Goal: Task Accomplishment & Management: Use online tool/utility

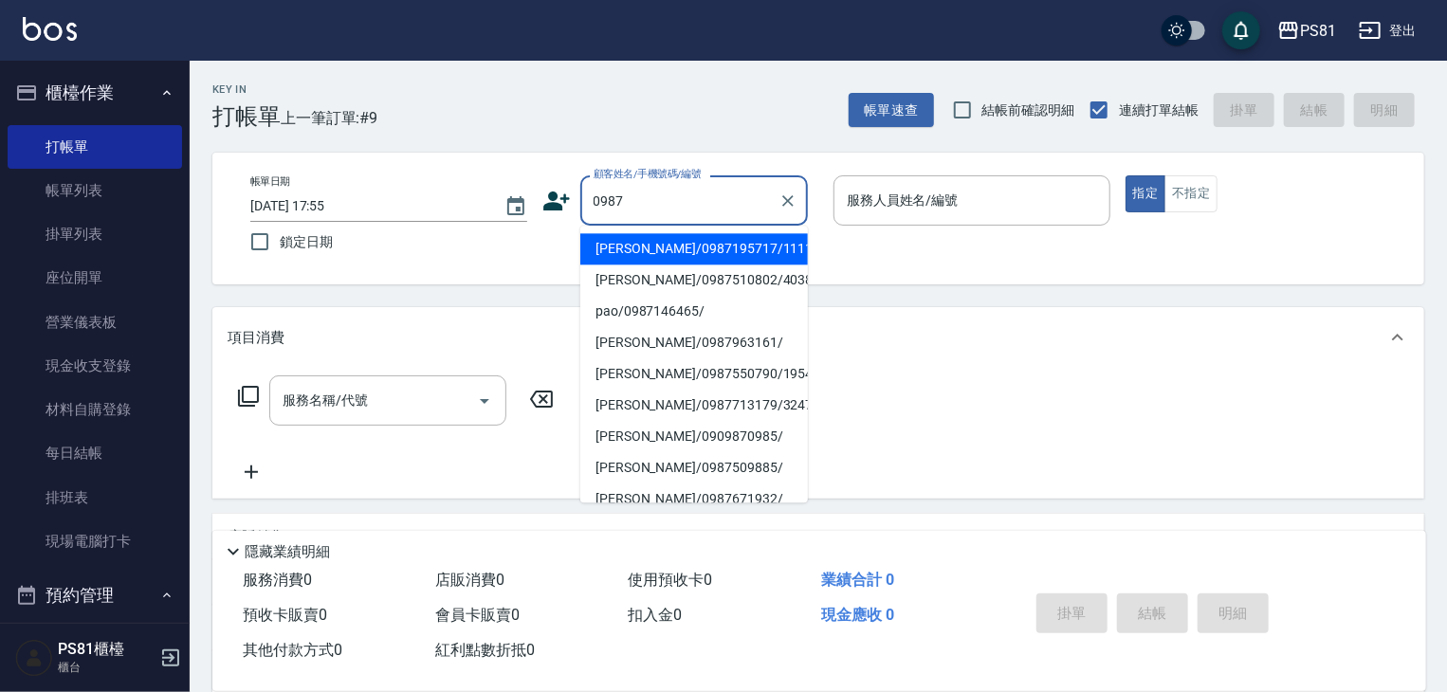
click at [624, 234] on li "[PERSON_NAME]/0987195717/111111" at bounding box center [694, 248] width 228 height 31
type input "[PERSON_NAME]/0987195717/111111"
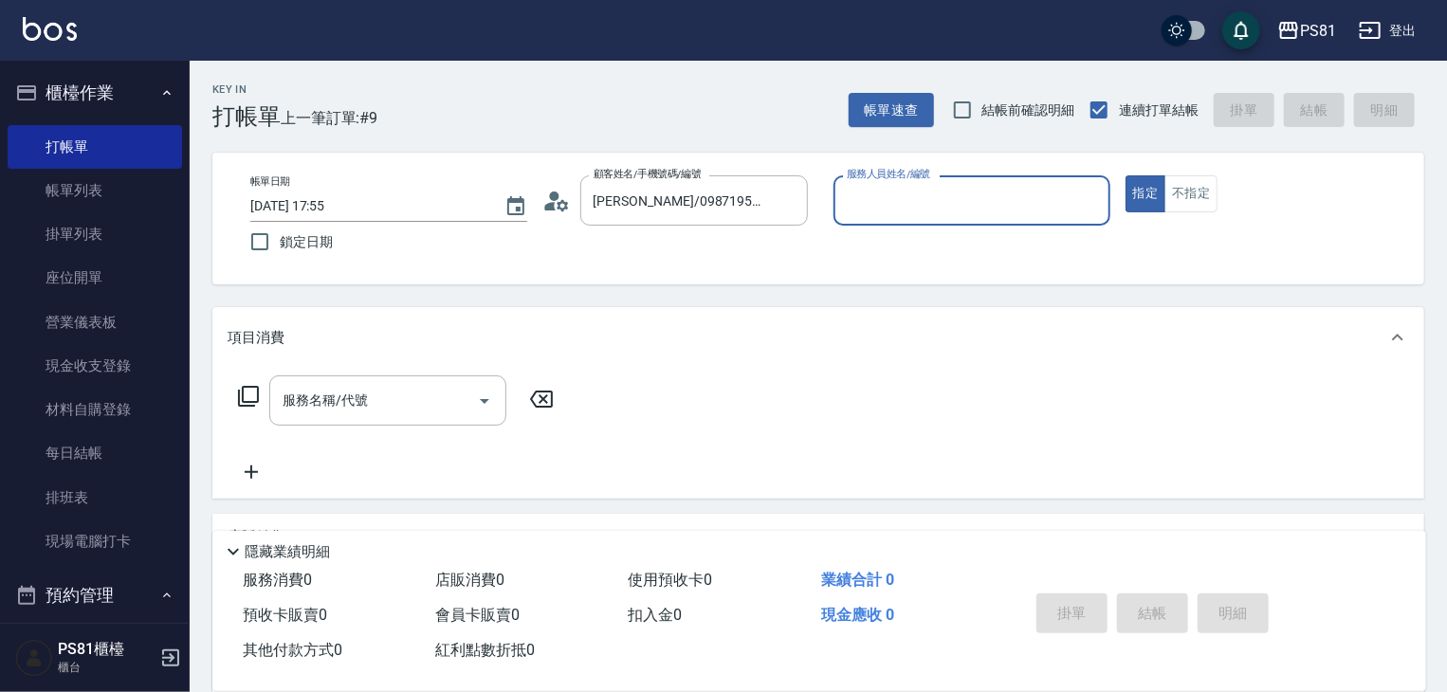
drag, startPoint x: 958, startPoint y: 164, endPoint x: 946, endPoint y: 189, distance: 27.2
click at [948, 183] on div "Key In 打帳單 上一筆訂單:#9 帳單速查 結帳前確認明細 連續打單結帳 掛單 結帳 明細 帳單日期 [DATE] 17:55 鎖定日期 顧客姓名/手機…" at bounding box center [819, 491] width 1258 height 861
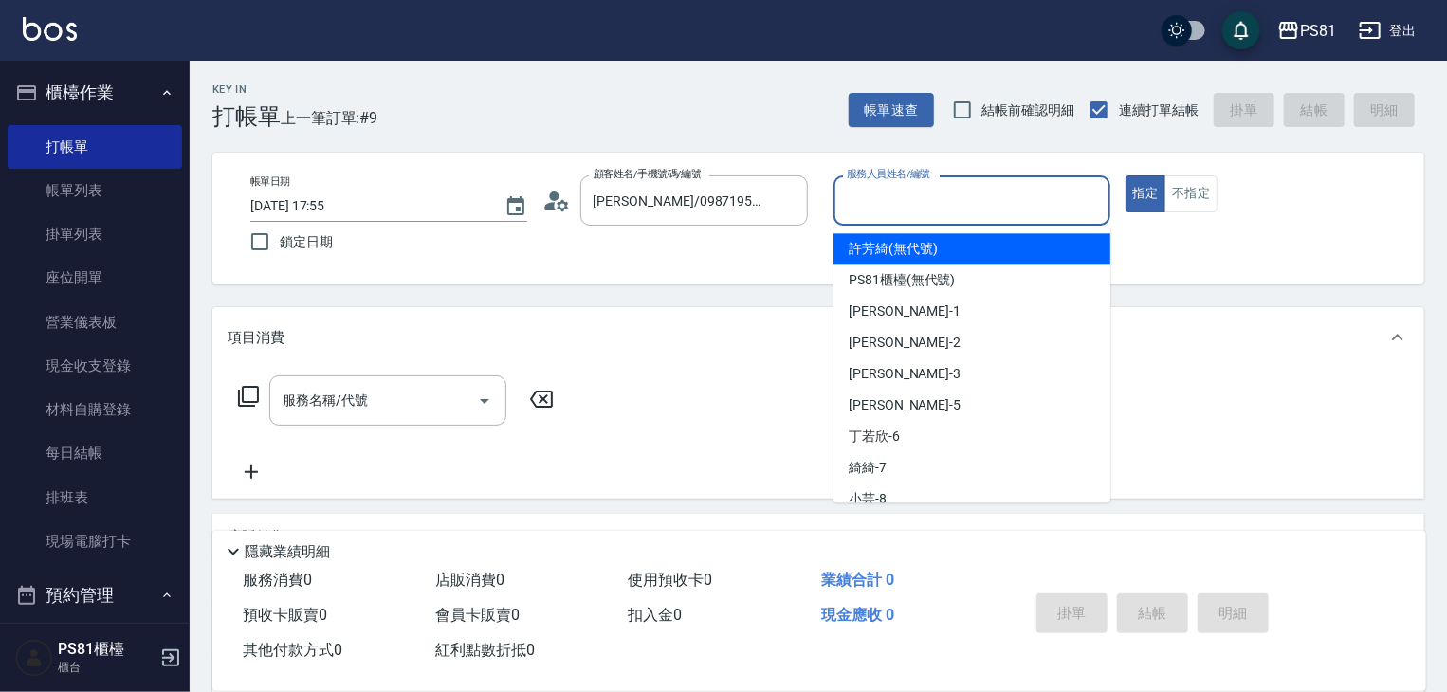
drag, startPoint x: 946, startPoint y: 189, endPoint x: 956, endPoint y: 198, distance: 13.4
click at [946, 189] on input "服務人員姓名/編號" at bounding box center [972, 200] width 260 height 33
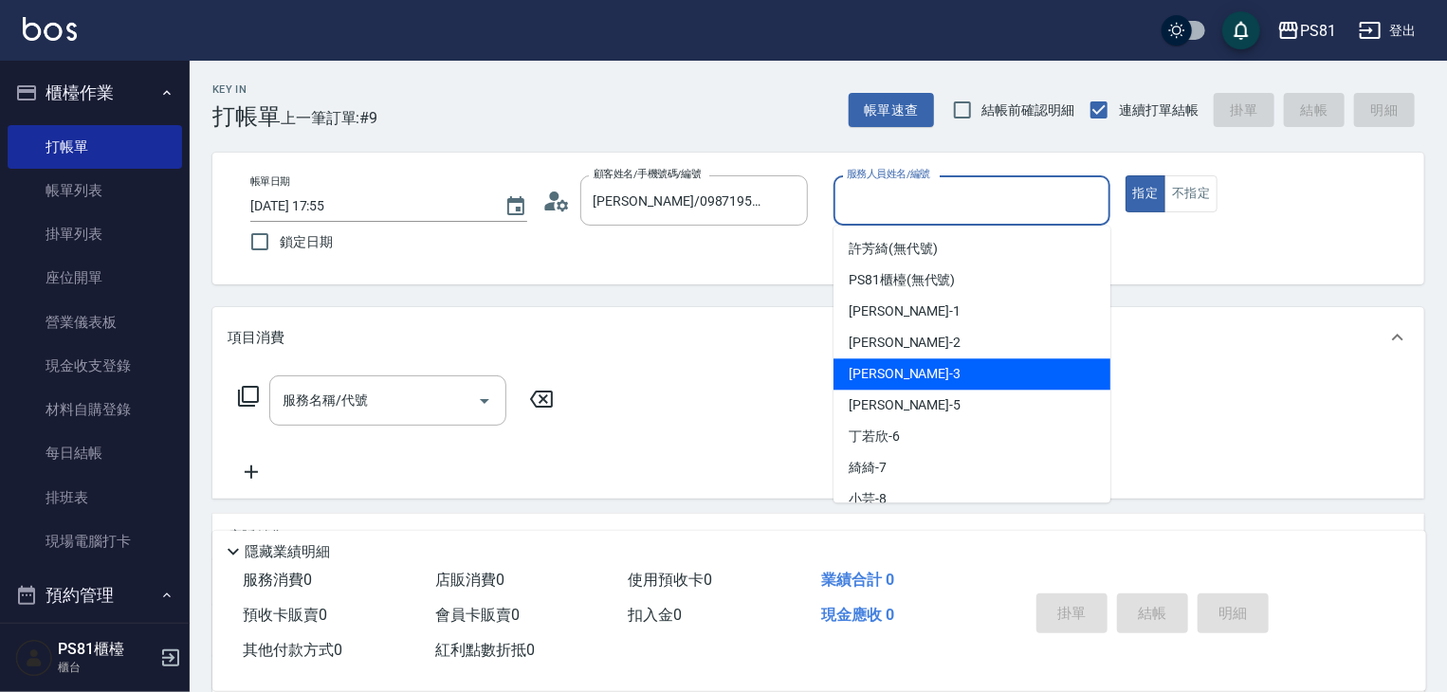
drag, startPoint x: 933, startPoint y: 377, endPoint x: 521, endPoint y: 452, distance: 419.5
click at [930, 377] on div "[PERSON_NAME] -3" at bounding box center [972, 373] width 277 height 31
type input "[PERSON_NAME]-3"
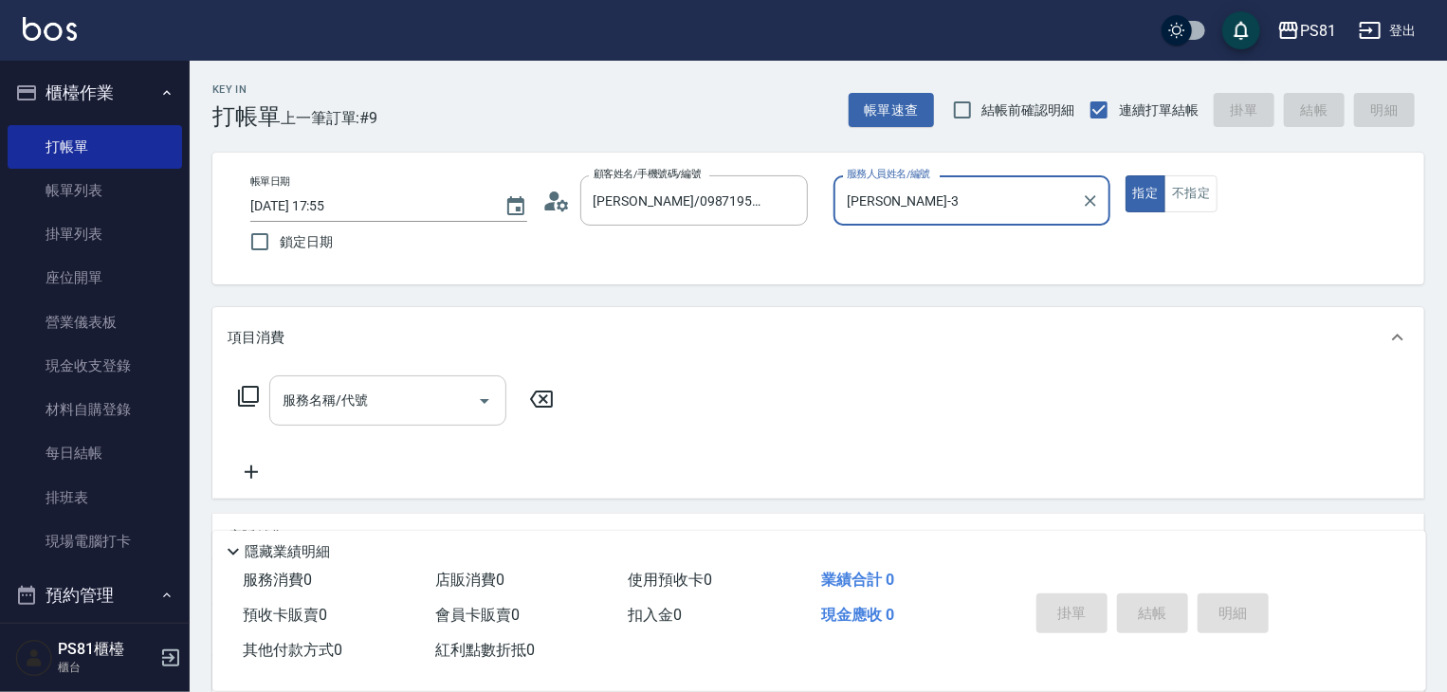
click at [379, 397] on input "服務名稱/代號" at bounding box center [374, 400] width 192 height 33
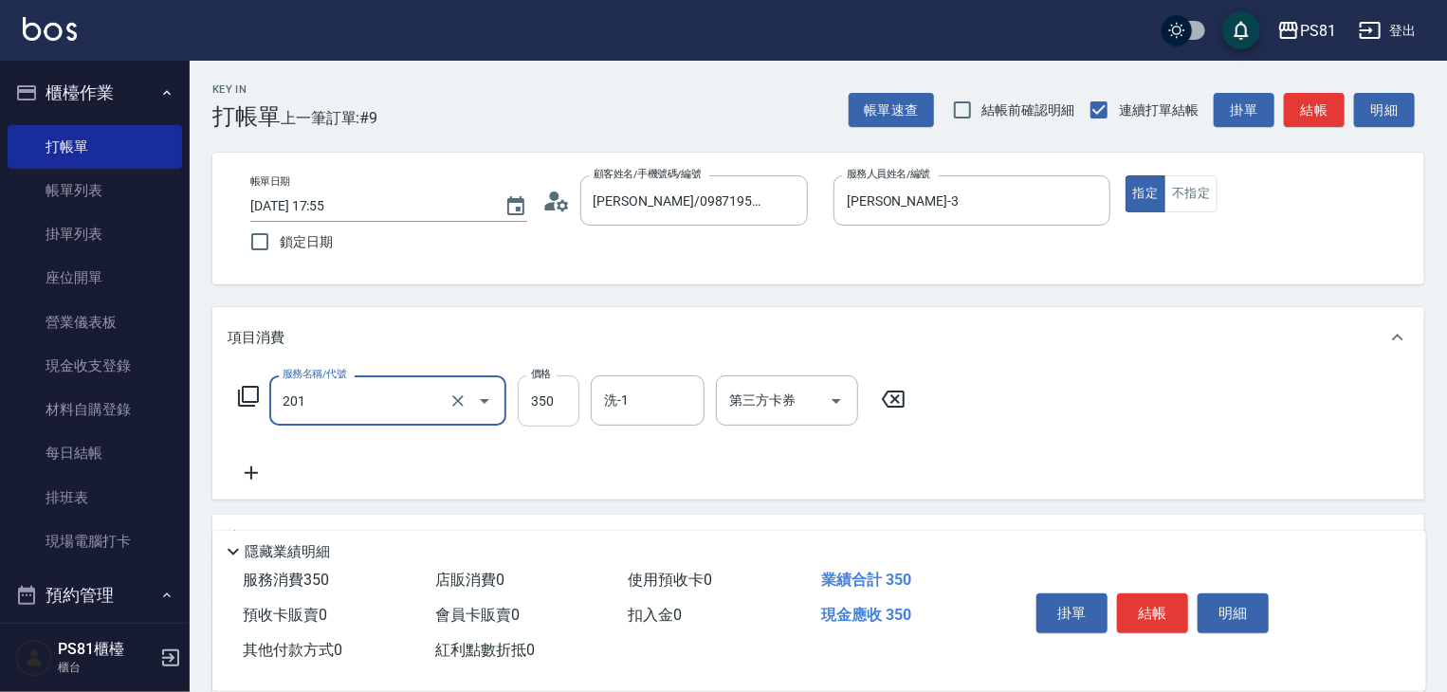
type input "洗剪350(201)"
click at [565, 399] on input "350" at bounding box center [549, 401] width 62 height 51
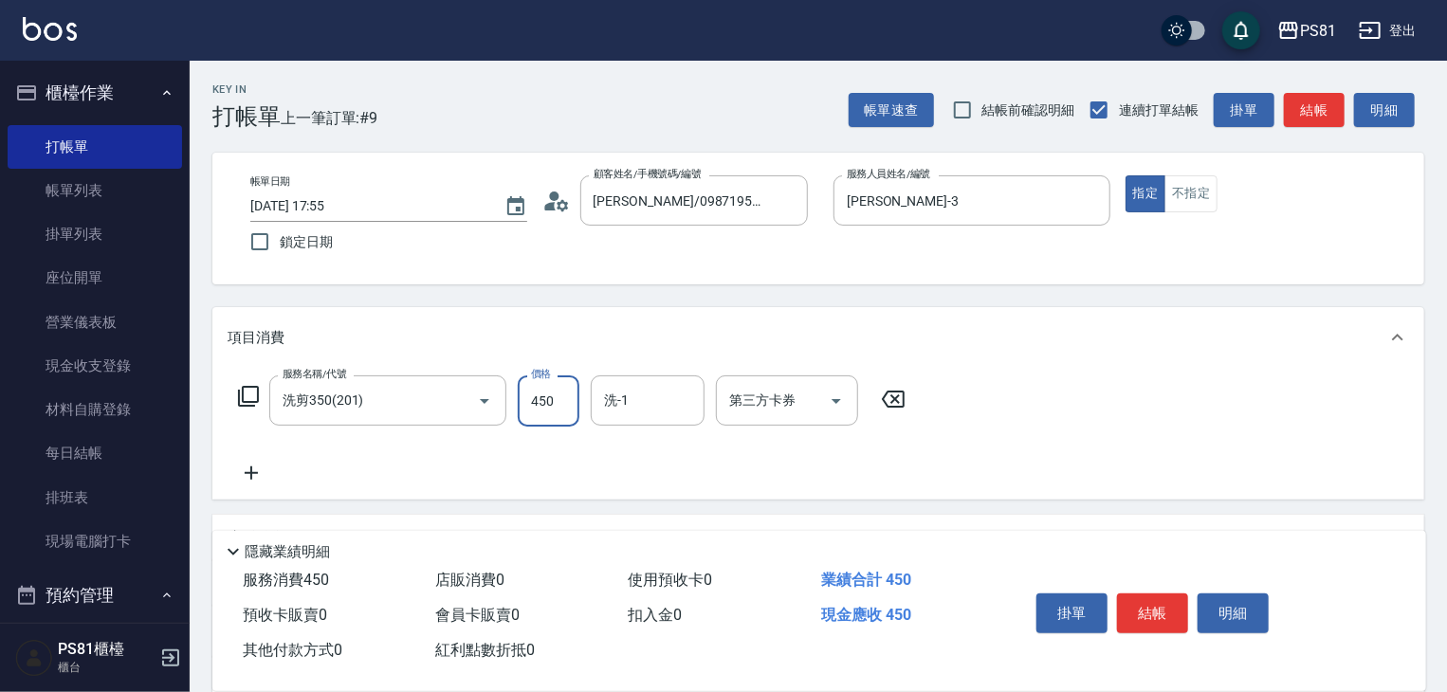
type input "450"
click at [1143, 600] on button "結帳" at bounding box center [1152, 614] width 71 height 40
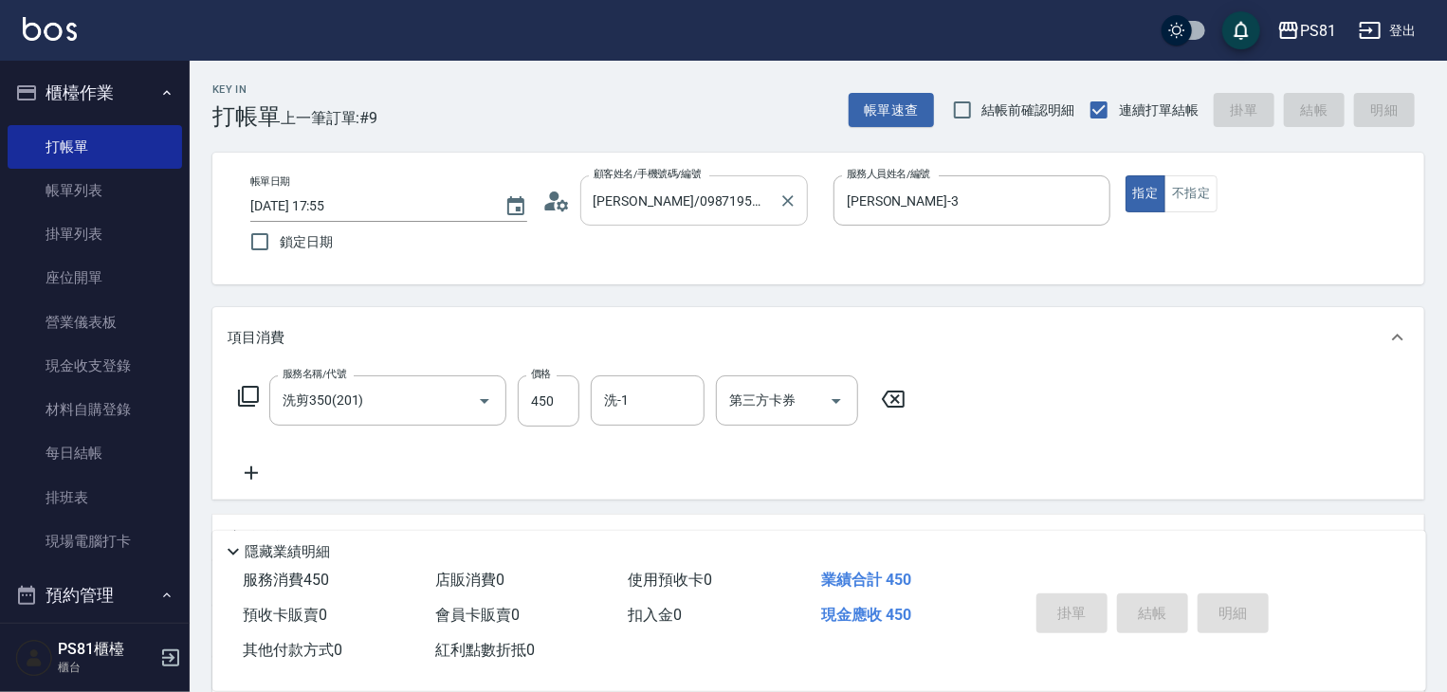
type input "[DATE] 19:43"
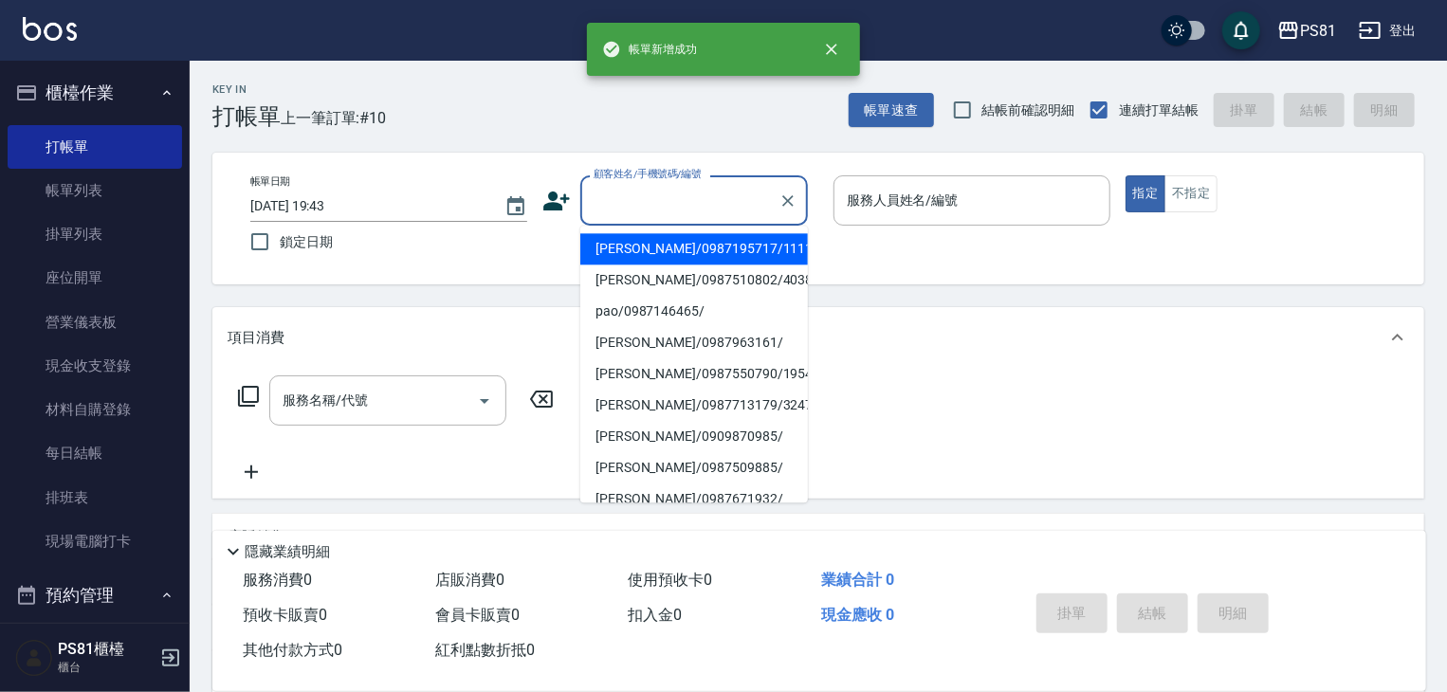
click at [640, 197] on input "顧客姓名/手機號碼/編號" at bounding box center [680, 200] width 182 height 33
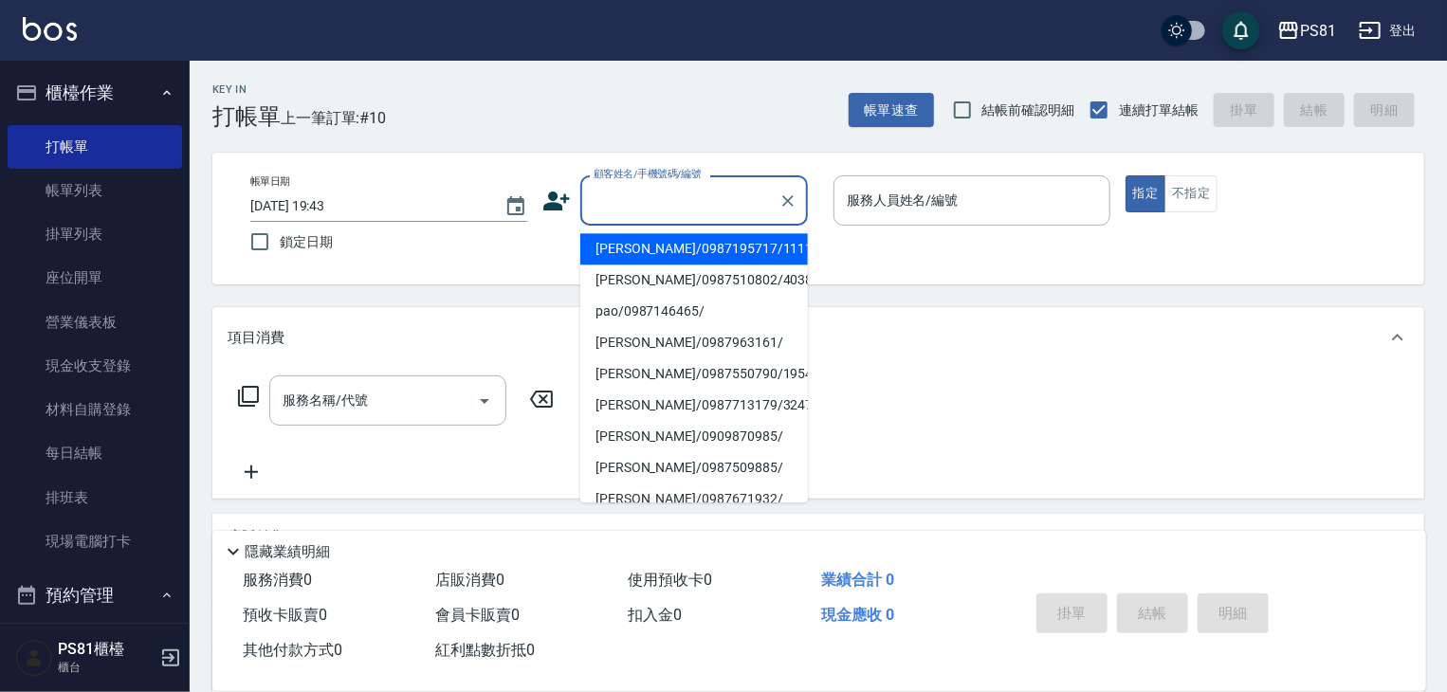
click at [668, 251] on li "[PERSON_NAME]/0987195717/111111" at bounding box center [694, 248] width 228 height 31
type input "[PERSON_NAME]/0987195717/111111"
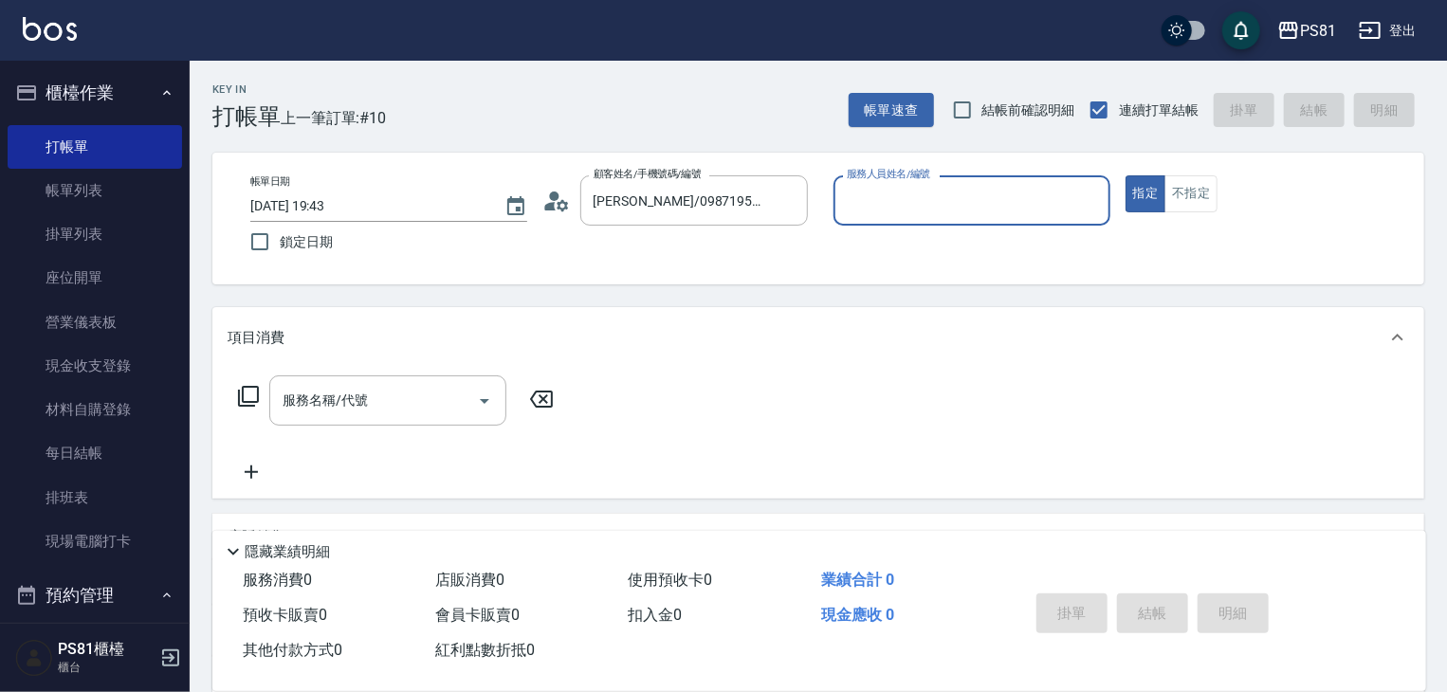
click at [894, 225] on div "服務人員姓名/編號 服務人員姓名/編號" at bounding box center [972, 210] width 277 height 70
drag, startPoint x: 895, startPoint y: 206, endPoint x: 888, endPoint y: 217, distance: 13.7
click at [891, 210] on input "服務人員姓名/編號" at bounding box center [972, 200] width 260 height 33
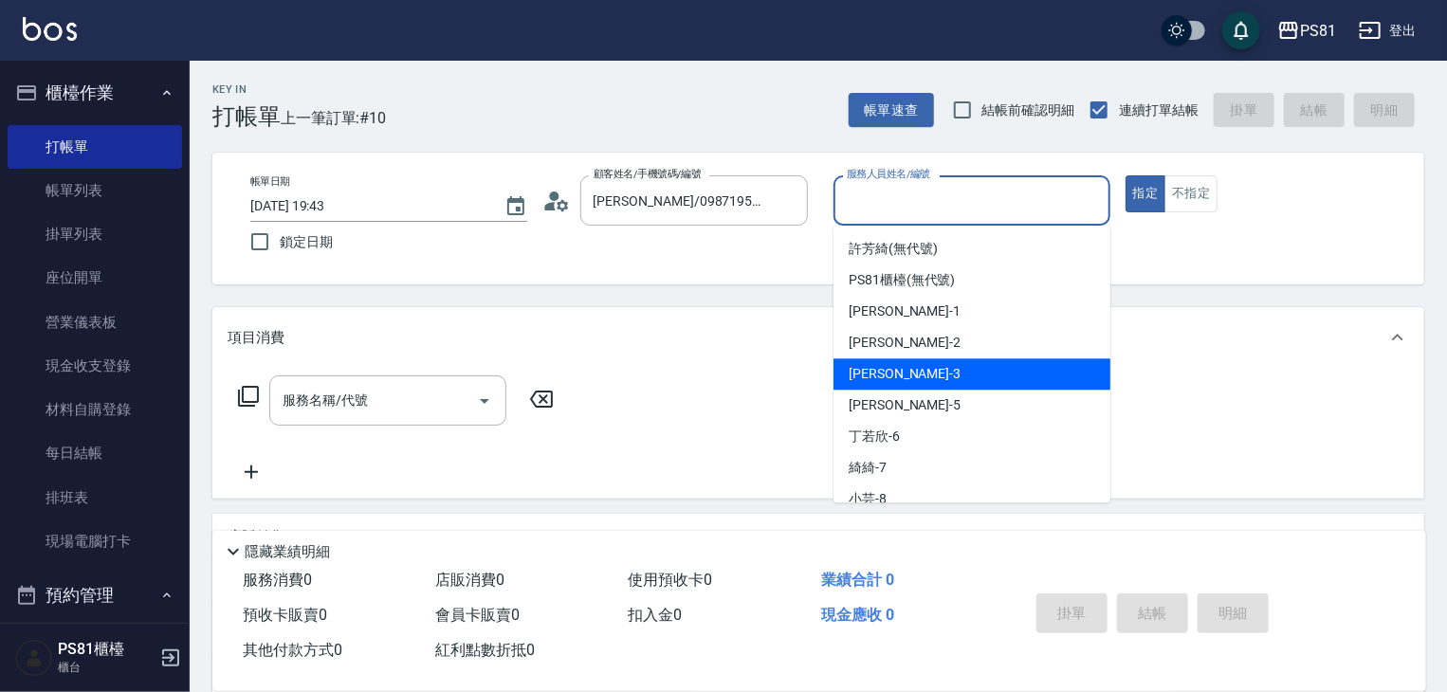
drag, startPoint x: 890, startPoint y: 373, endPoint x: 517, endPoint y: 367, distance: 372.8
click at [873, 373] on div "[PERSON_NAME] -3" at bounding box center [972, 373] width 277 height 31
type input "[PERSON_NAME]-3"
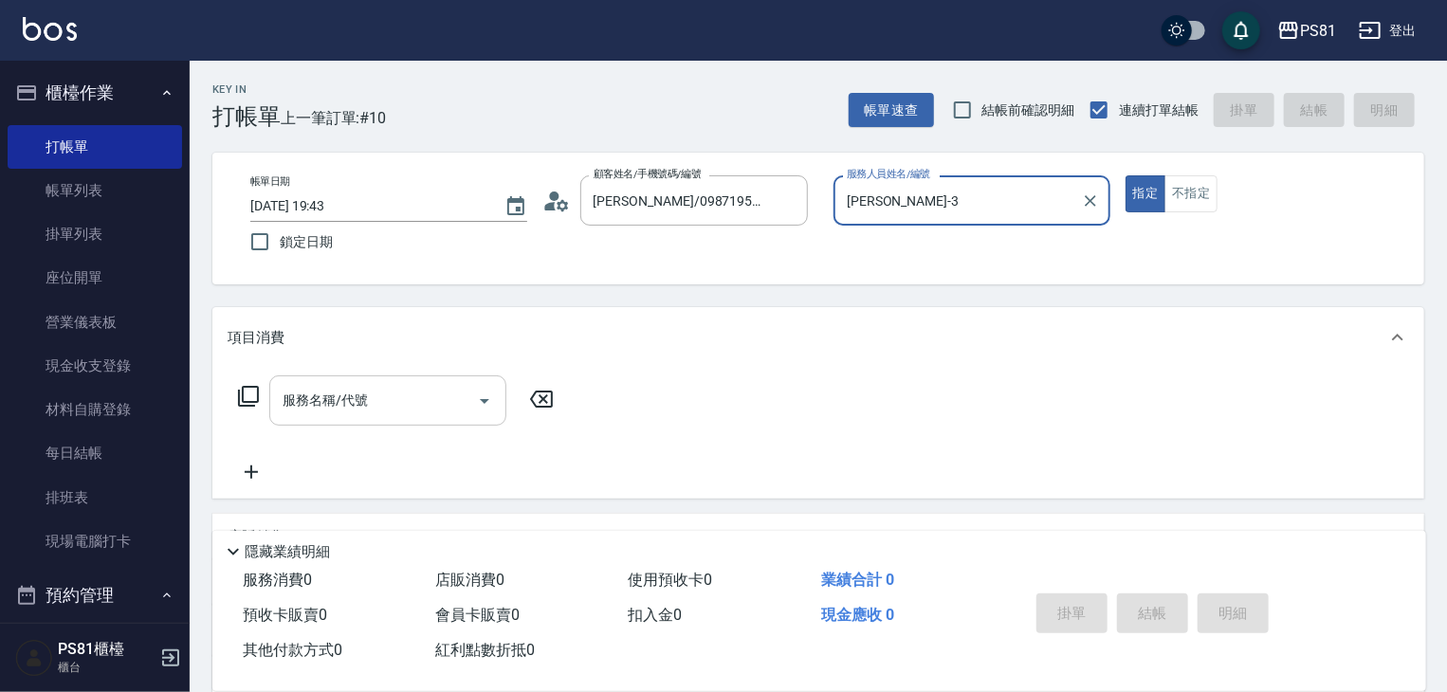
click at [438, 403] on input "服務名稱/代號" at bounding box center [374, 400] width 192 height 33
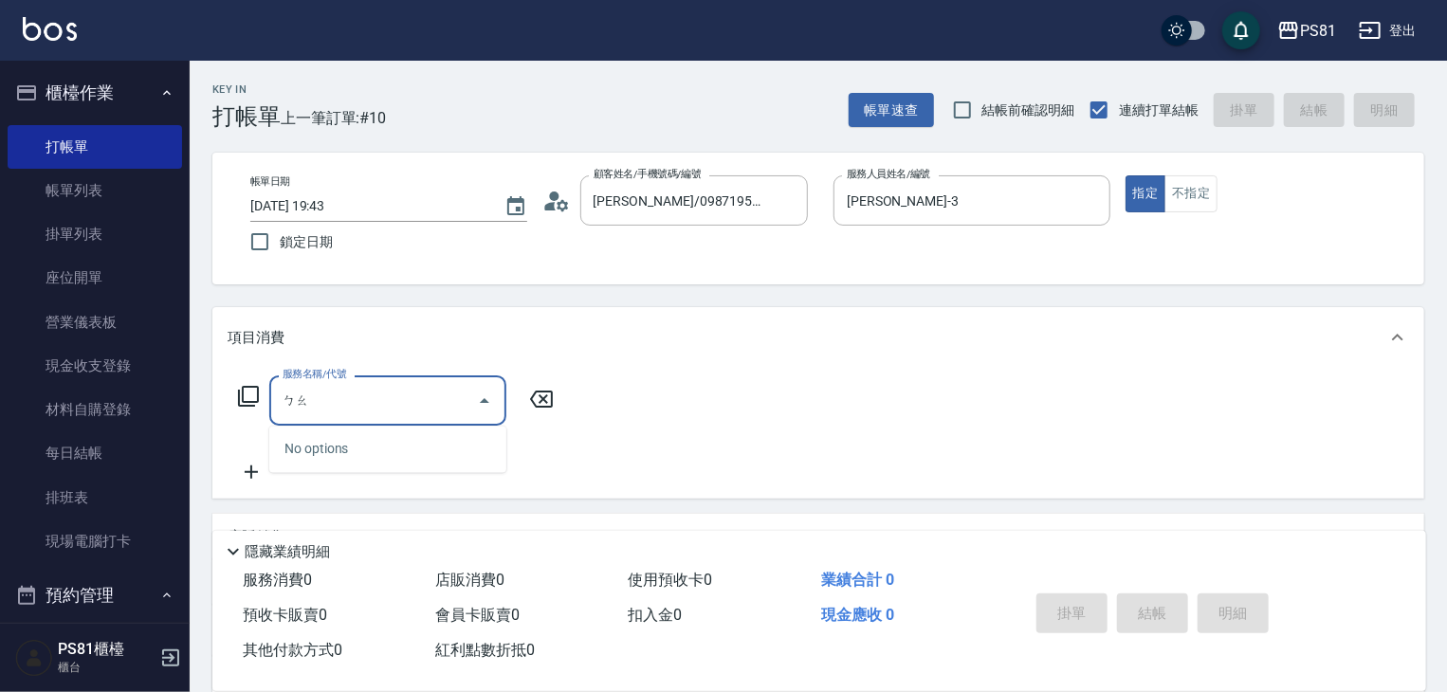
type input "保"
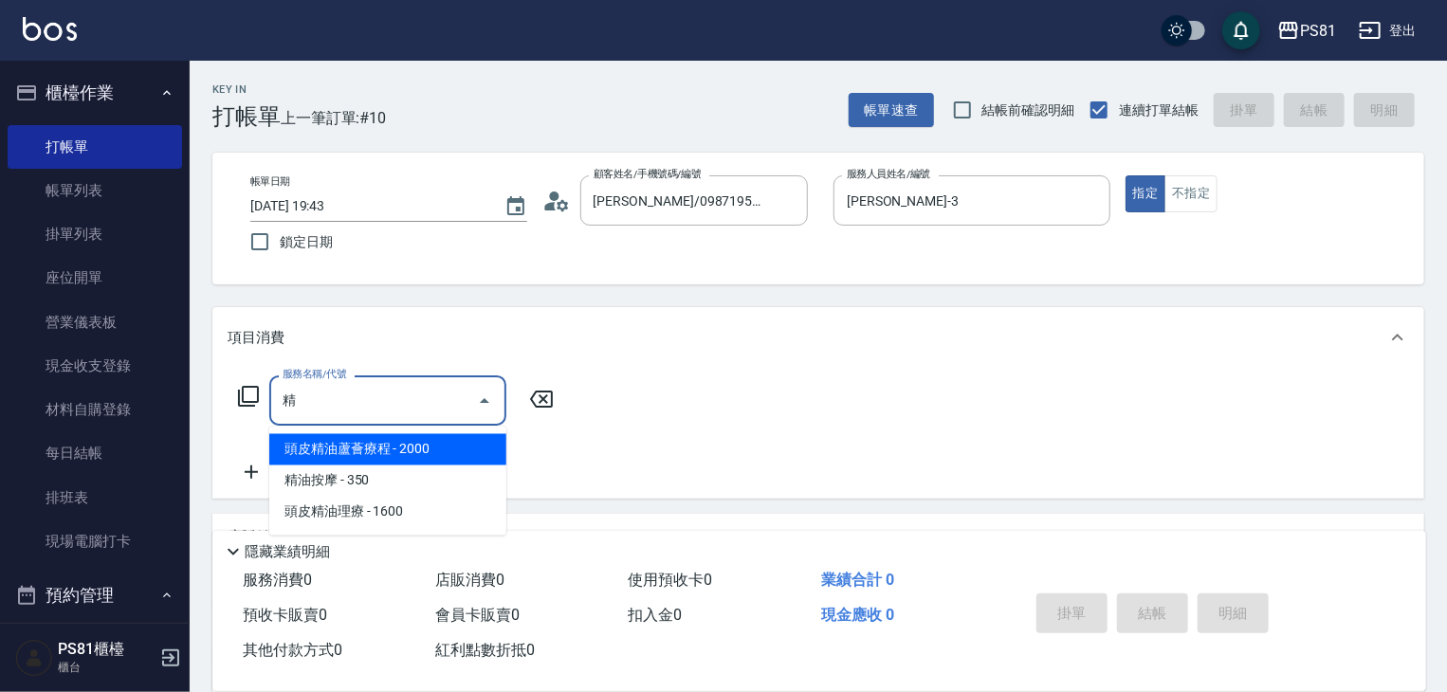
click at [342, 491] on span "精油按摩 - 350" at bounding box center [387, 481] width 237 height 31
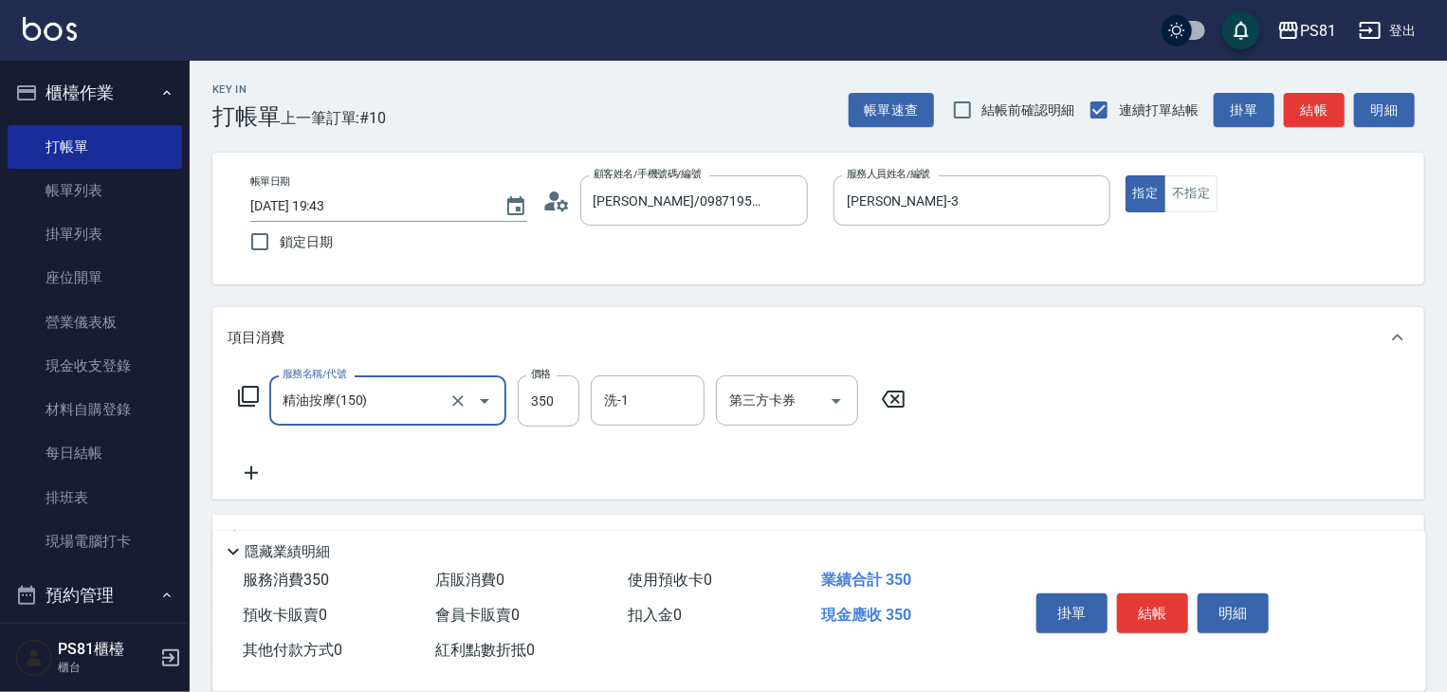
type input "精油按摩(150)"
click at [264, 471] on icon at bounding box center [251, 473] width 47 height 23
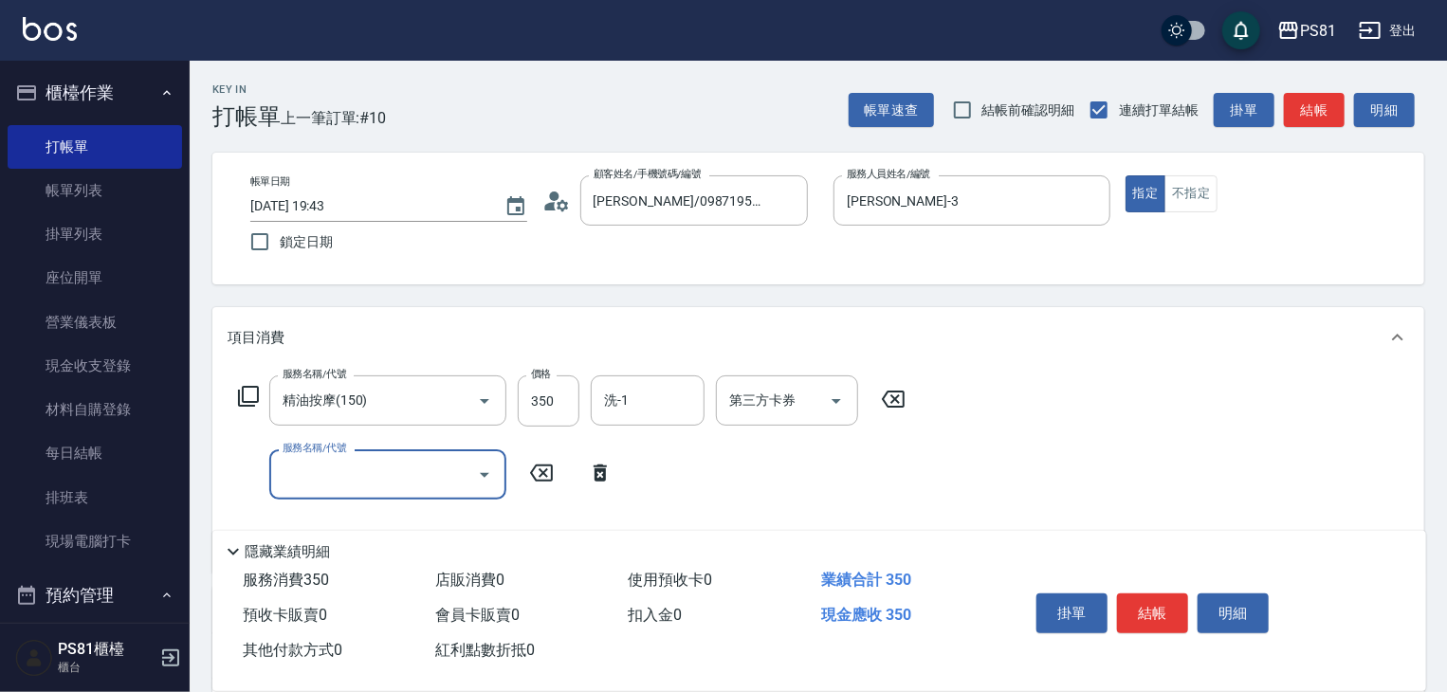
click at [353, 495] on div "服務名稱/代號" at bounding box center [387, 475] width 237 height 50
type input "一般洗髮(101)"
click at [1154, 600] on button "結帳" at bounding box center [1152, 614] width 71 height 40
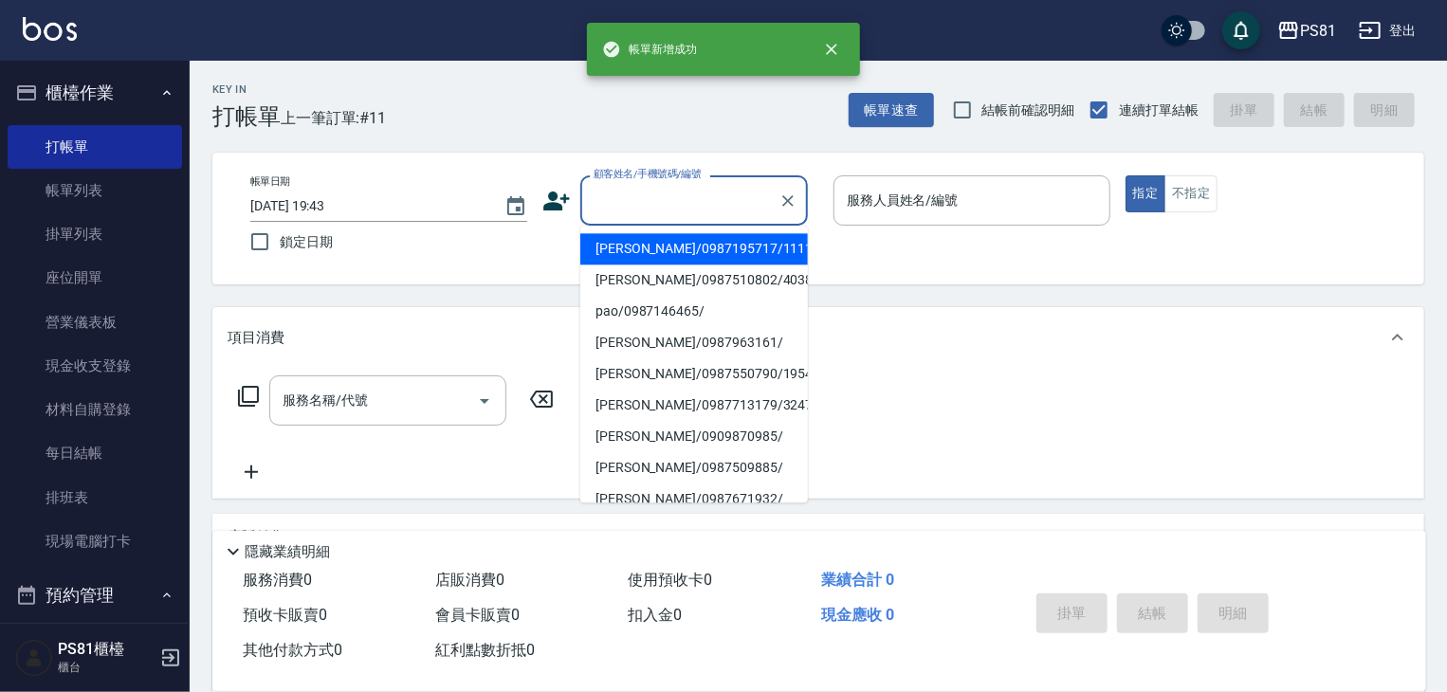
click at [596, 209] on input "顧客姓名/手機號碼/編號" at bounding box center [680, 200] width 182 height 33
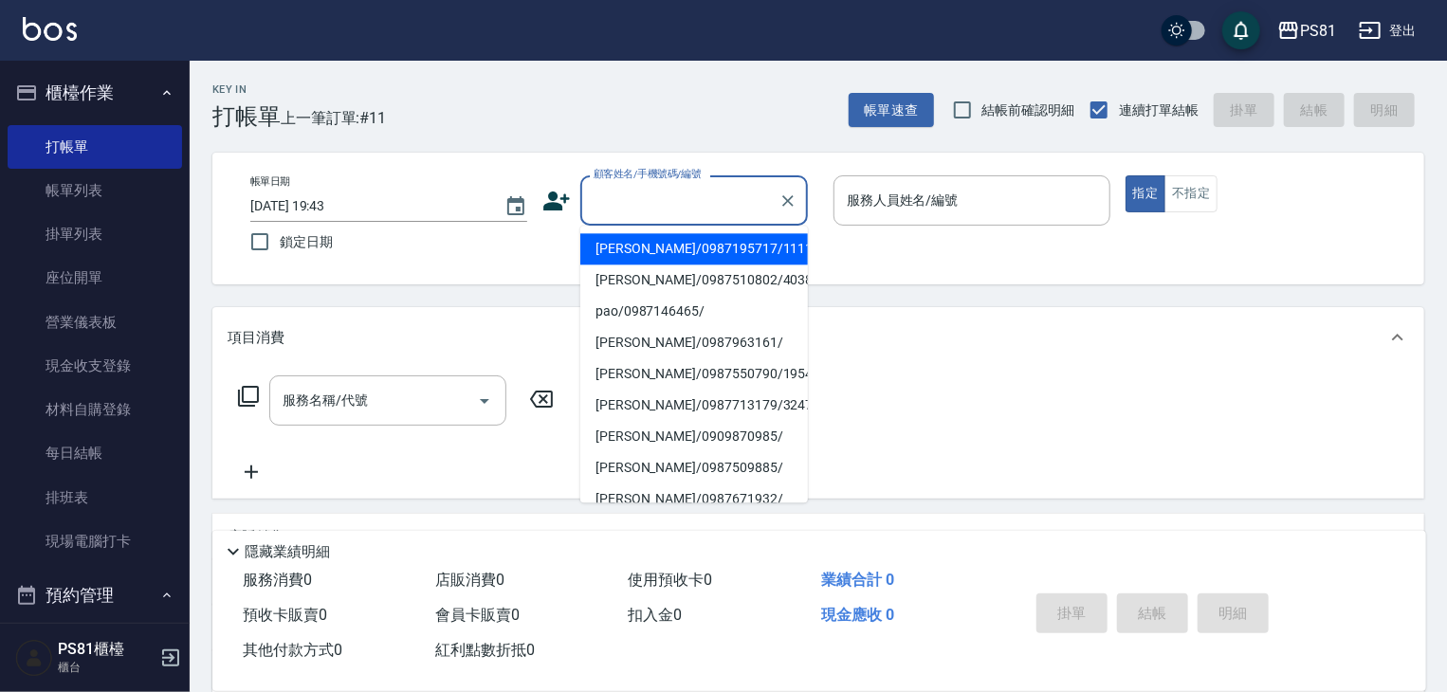
drag, startPoint x: 676, startPoint y: 255, endPoint x: 784, endPoint y: 251, distance: 108.2
click at [678, 251] on li "[PERSON_NAME]/0987195717/111111" at bounding box center [694, 248] width 228 height 31
type input "[PERSON_NAME]/0987195717/111111"
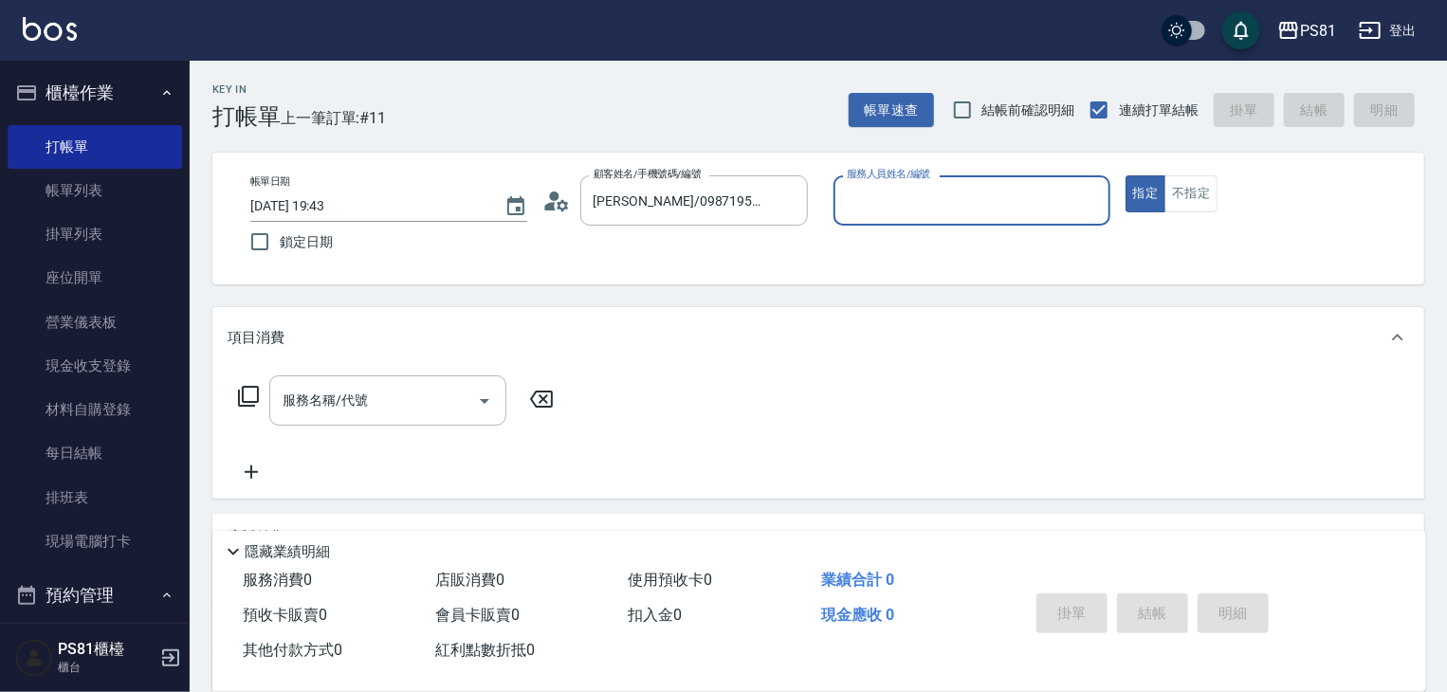
click at [890, 225] on div "服務人員姓名/編號" at bounding box center [972, 200] width 277 height 50
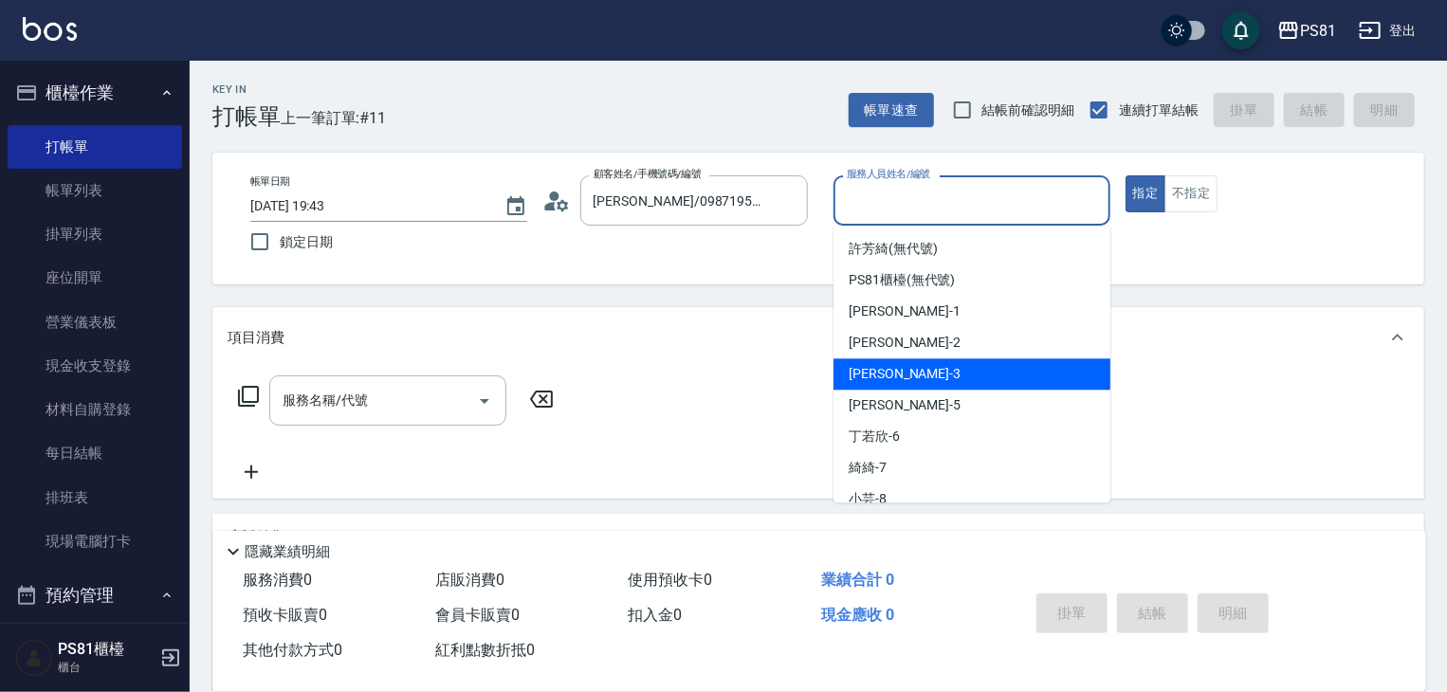
drag, startPoint x: 920, startPoint y: 369, endPoint x: 571, endPoint y: 330, distance: 351.2
click at [916, 369] on div "[PERSON_NAME] -3" at bounding box center [972, 373] width 277 height 31
type input "[PERSON_NAME]-3"
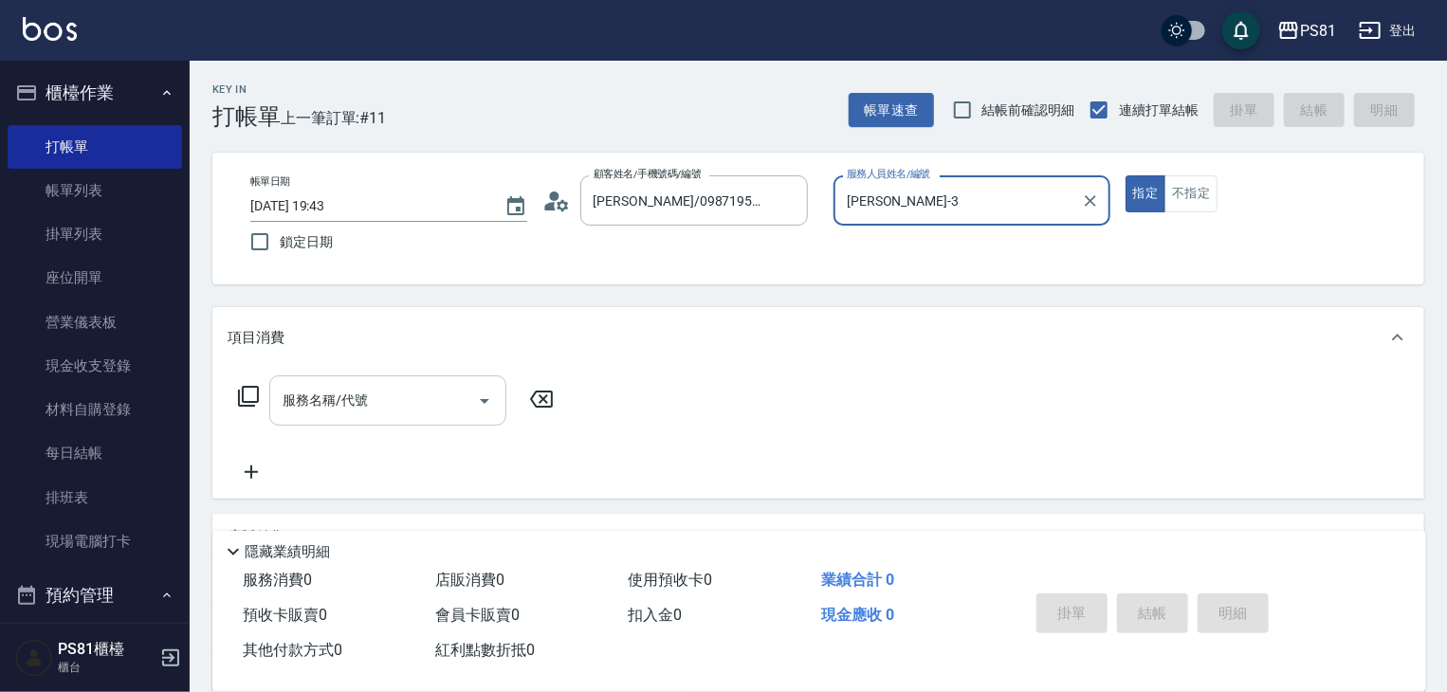
click at [357, 382] on div "服務名稱/代號" at bounding box center [387, 401] width 237 height 50
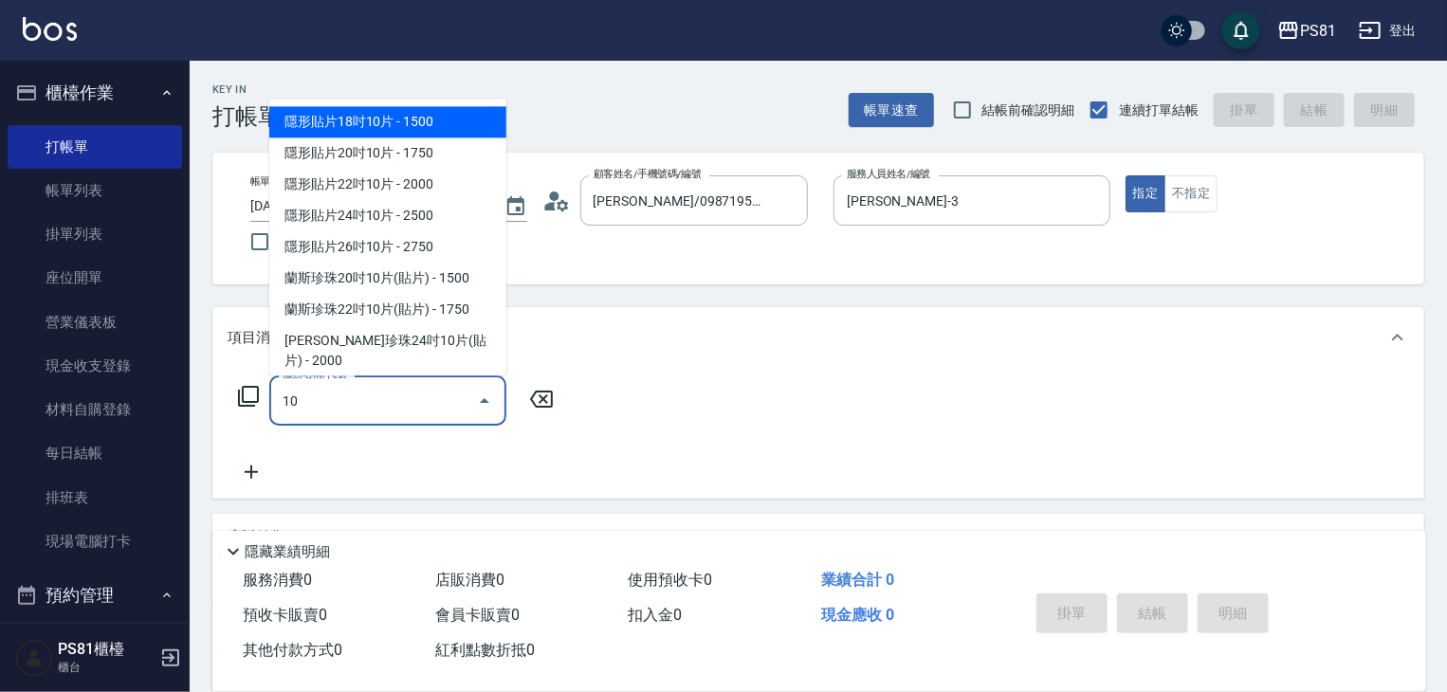
type input "1"
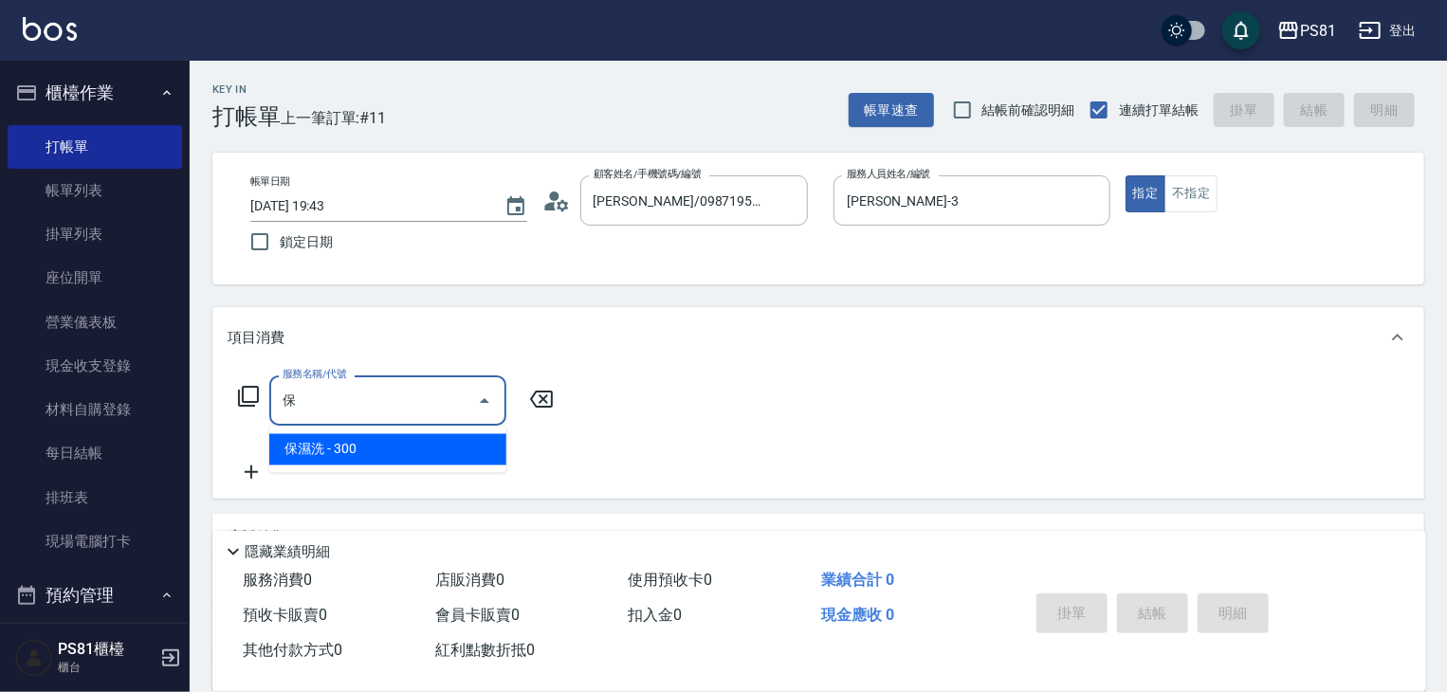
click at [373, 456] on span "保濕洗 - 300" at bounding box center [387, 449] width 237 height 31
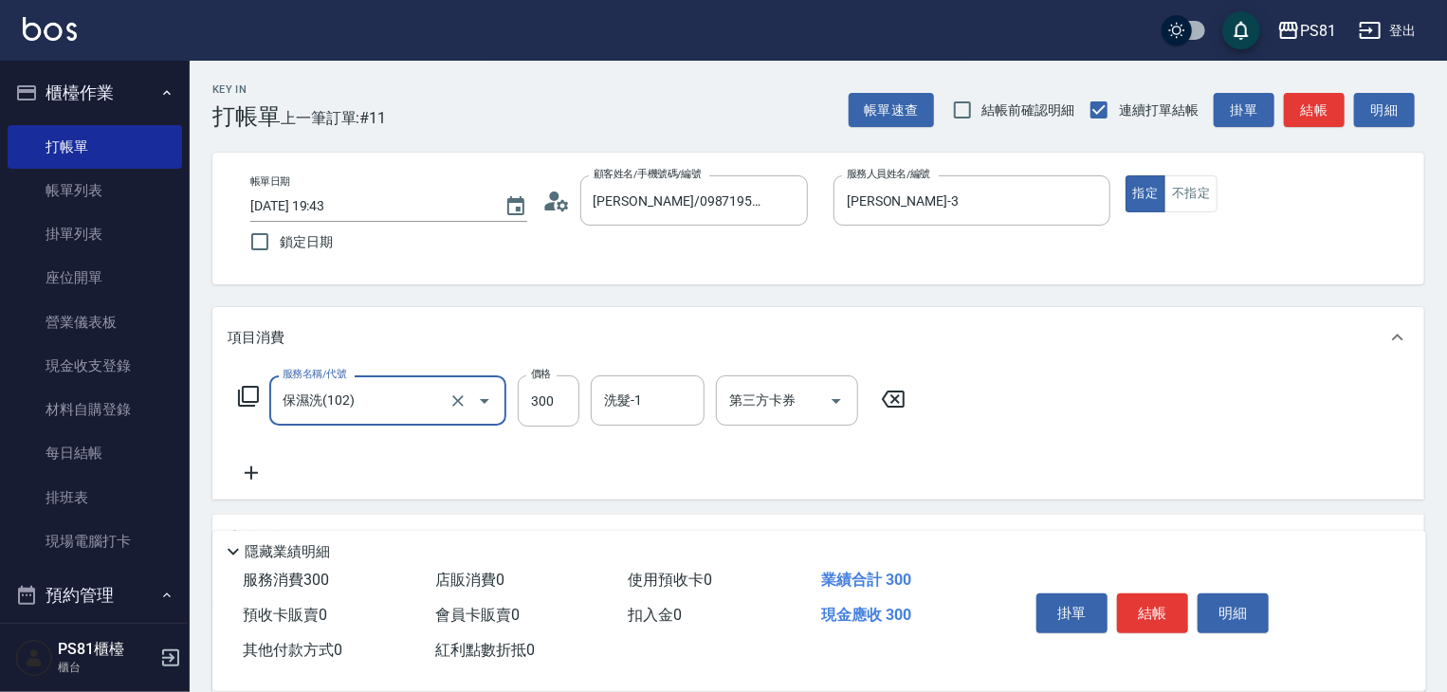
type input "保濕洗(102)"
click at [273, 475] on icon at bounding box center [251, 473] width 47 height 23
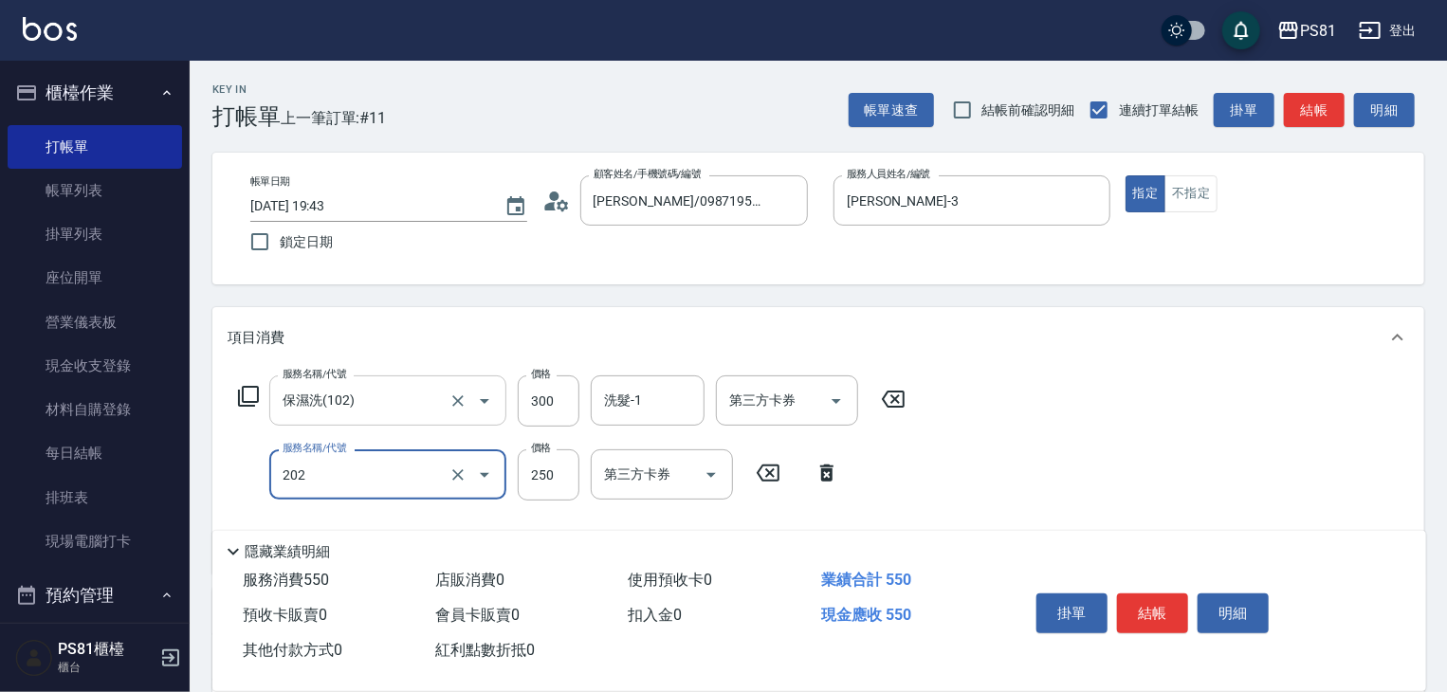
type input "單剪250(202)"
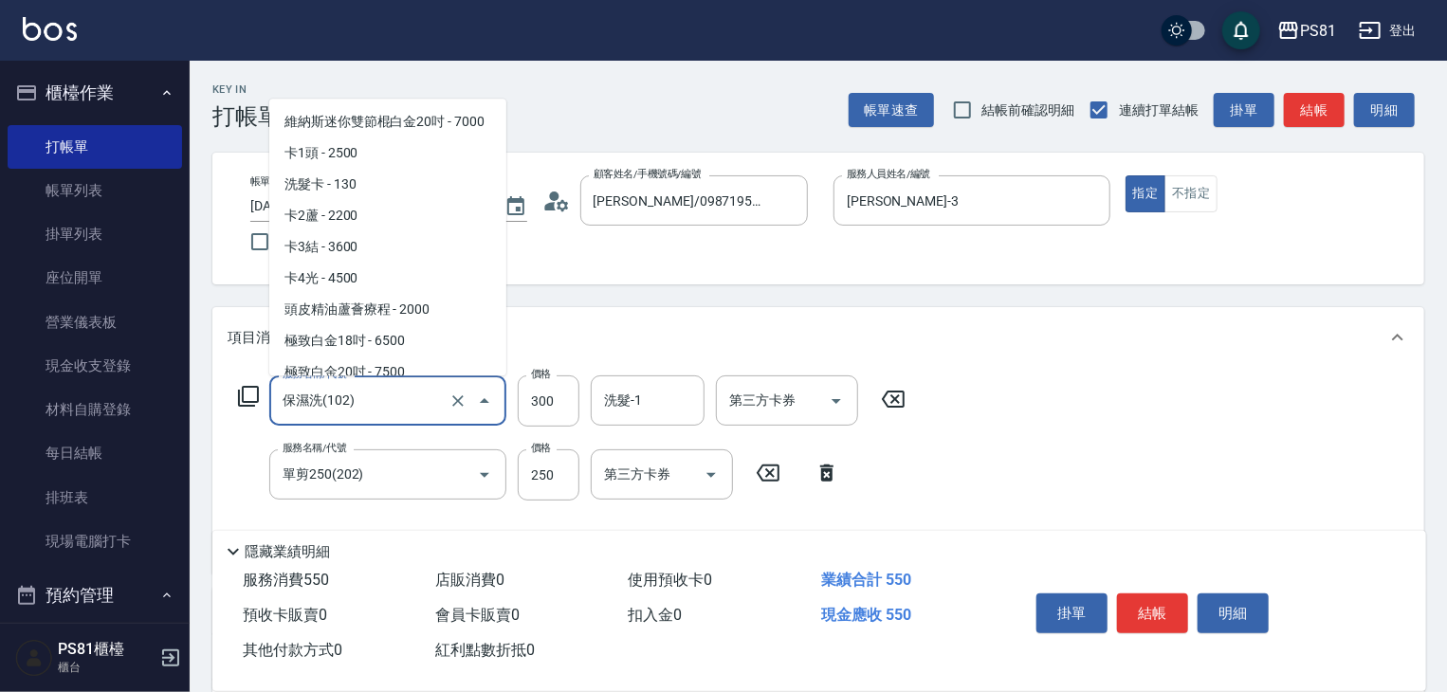
click at [386, 413] on input "保濕洗(102)" at bounding box center [361, 400] width 167 height 33
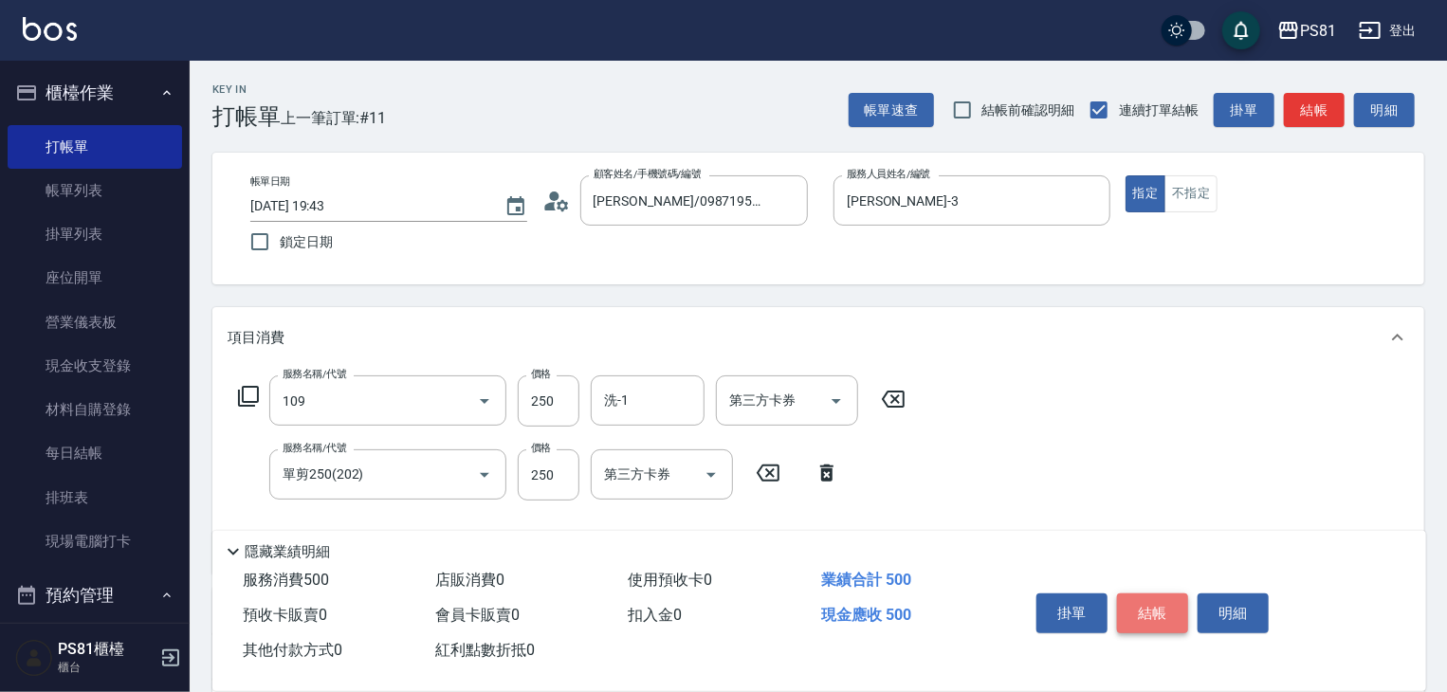
type input "控油AND護色洗(109)"
click at [1186, 619] on button "結帳" at bounding box center [1152, 614] width 71 height 40
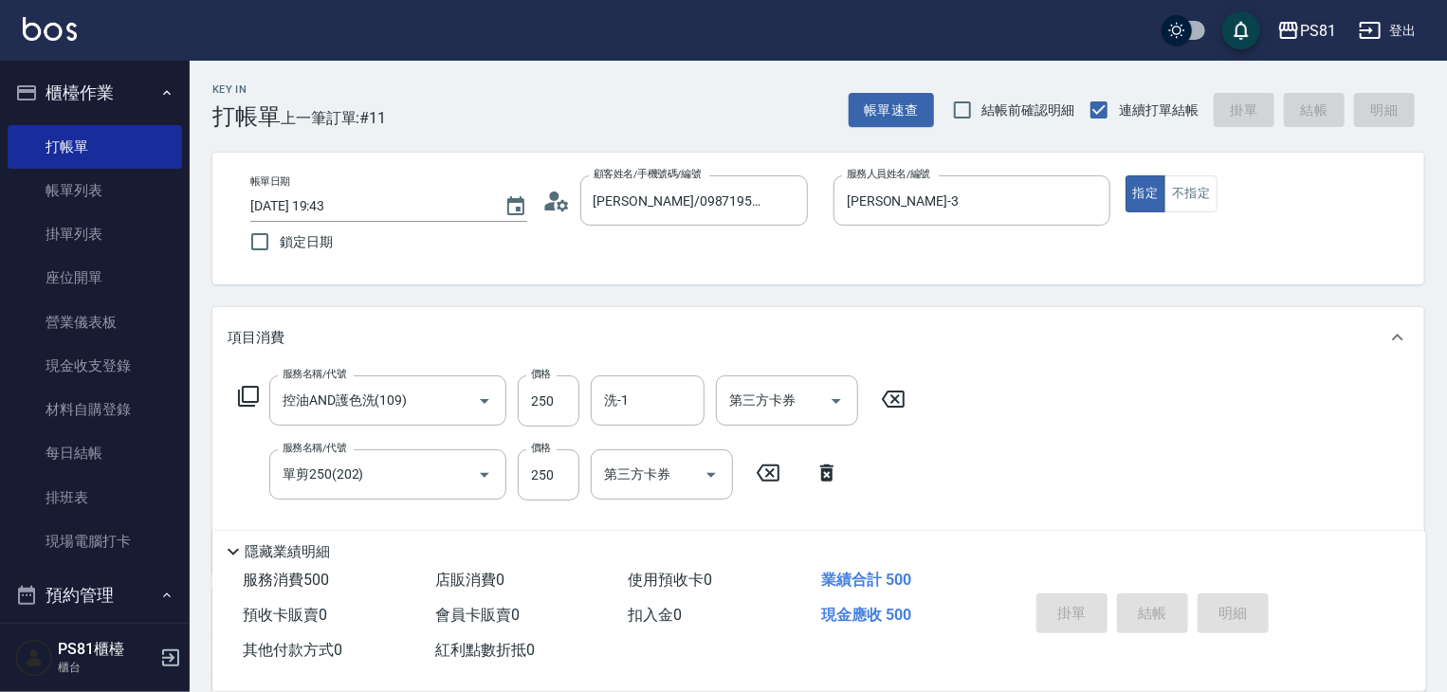
type input "[DATE] 19:44"
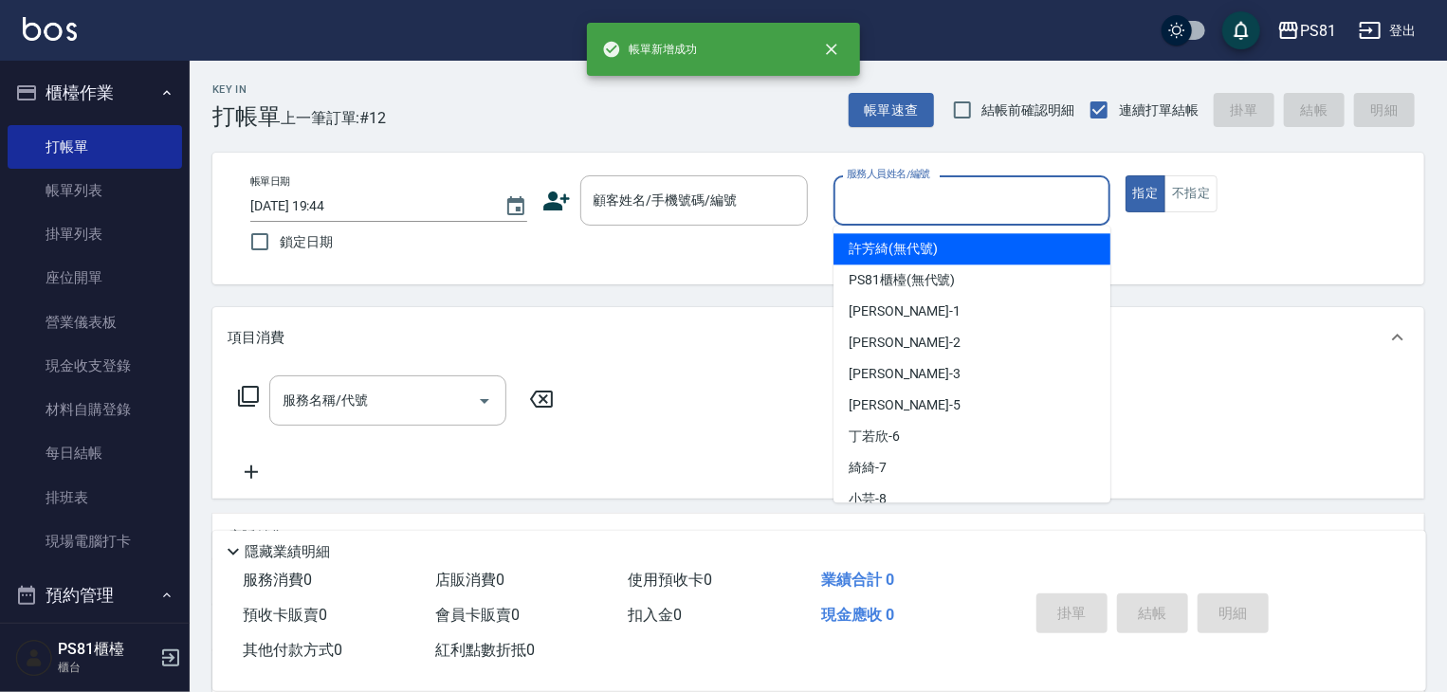
click at [1015, 194] on input "服務人員姓名/編號" at bounding box center [972, 200] width 260 height 33
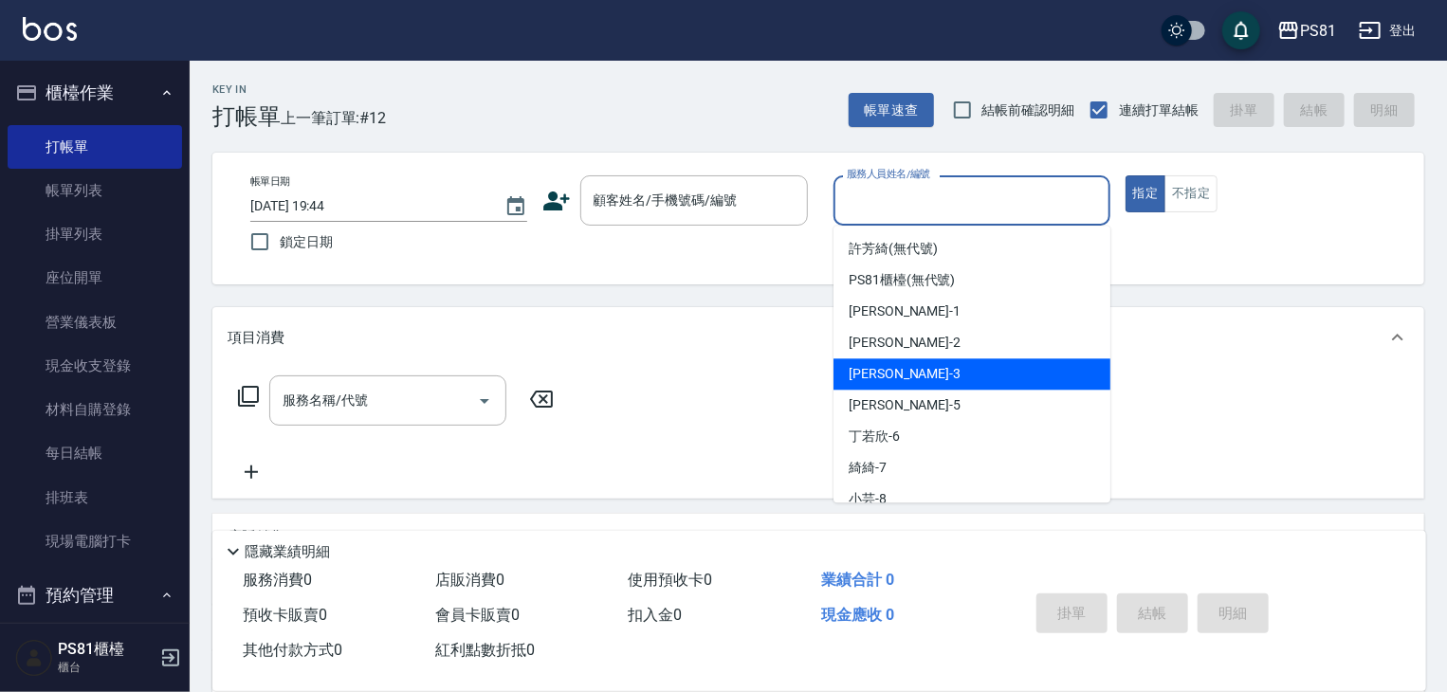
drag, startPoint x: 898, startPoint y: 369, endPoint x: 1280, endPoint y: 227, distance: 407.8
click at [914, 362] on div "[PERSON_NAME] -3" at bounding box center [972, 373] width 277 height 31
type input "[PERSON_NAME]-3"
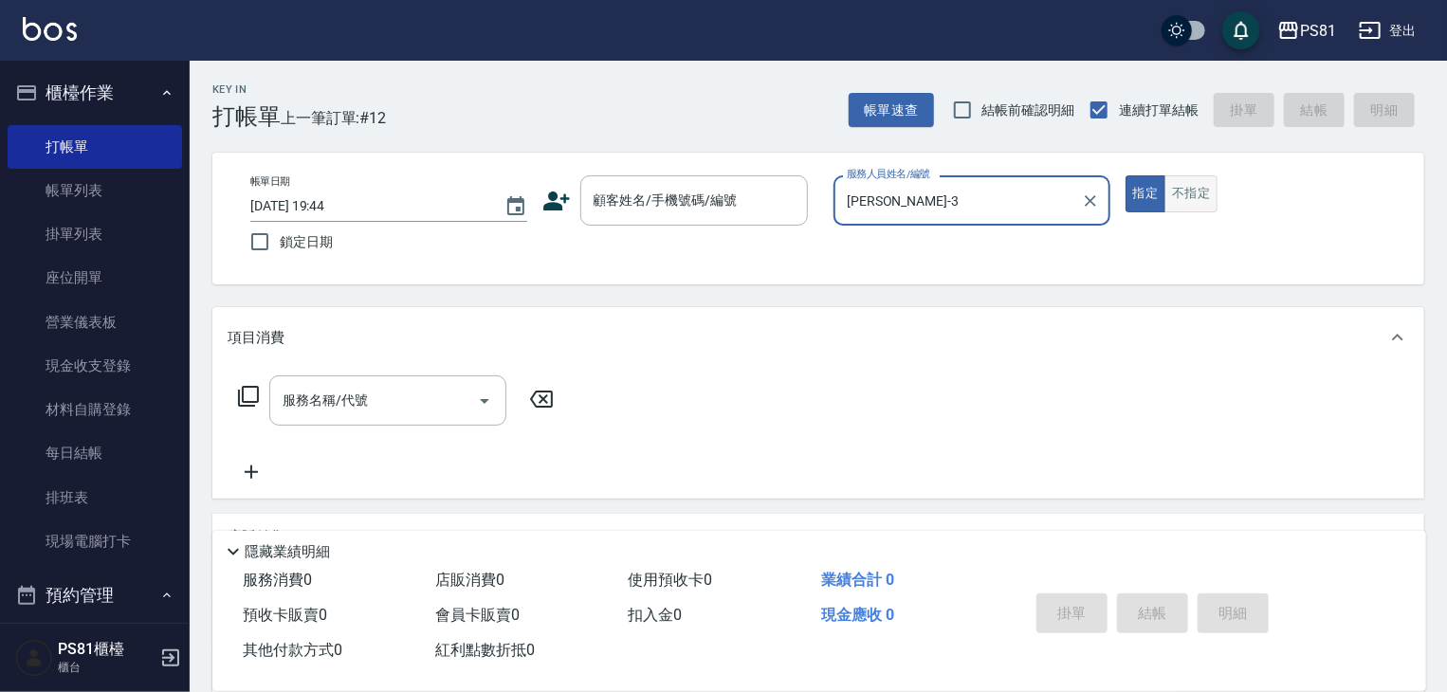
click at [1206, 193] on button "不指定" at bounding box center [1191, 193] width 53 height 37
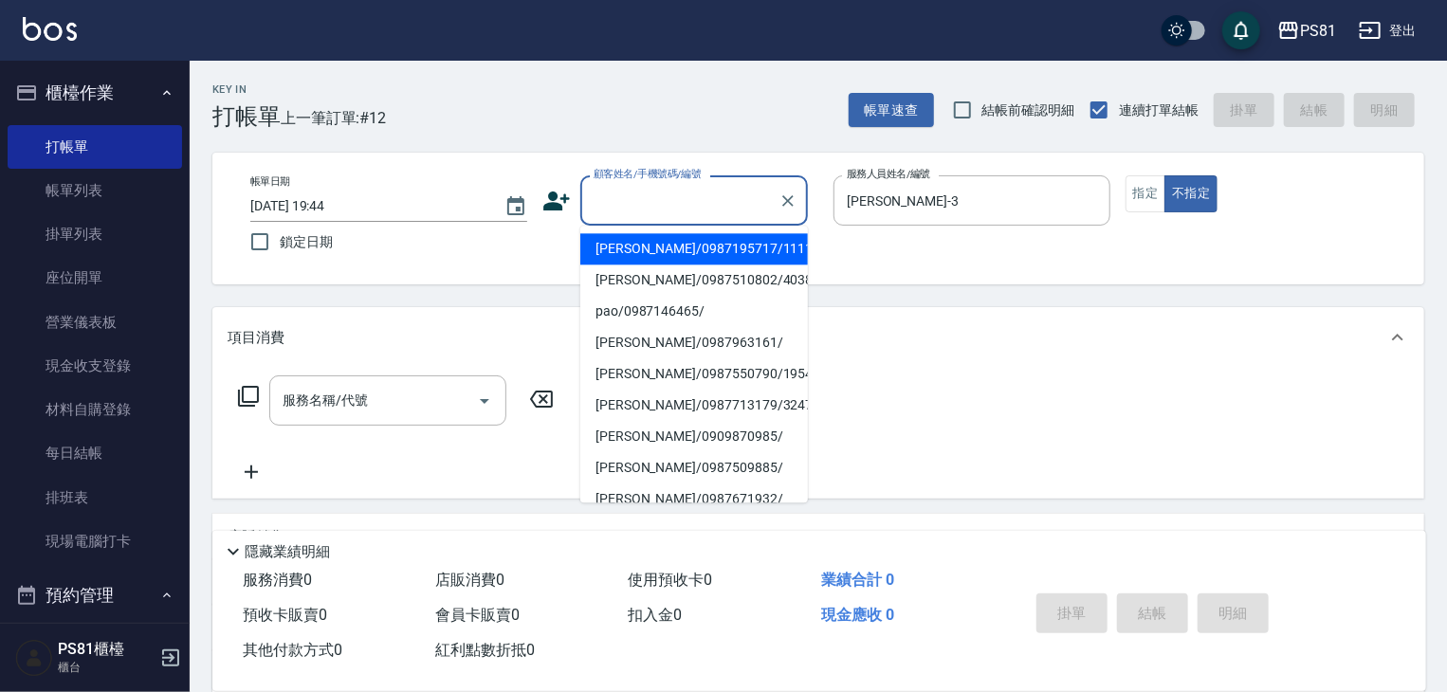
click at [749, 206] on input "顧客姓名/手機號碼/編號" at bounding box center [680, 200] width 182 height 33
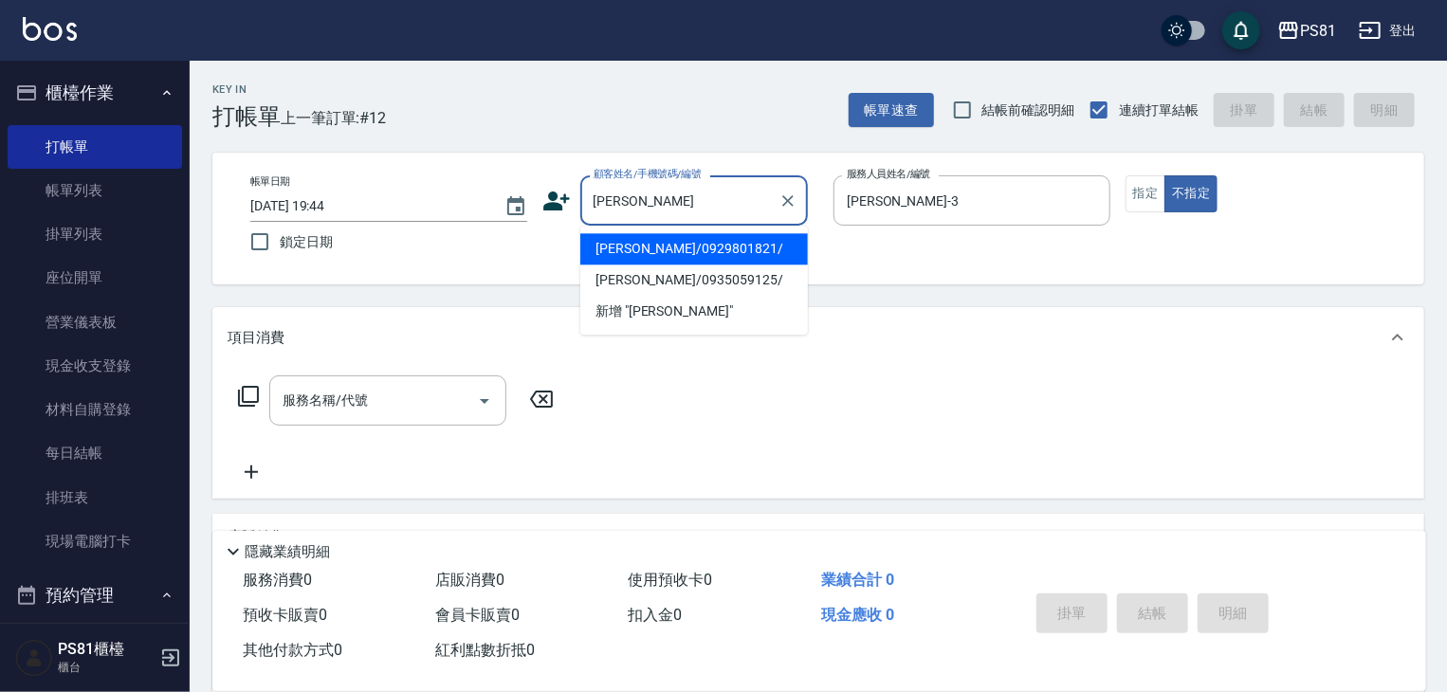
click at [741, 244] on li "[PERSON_NAME]/0929801821/" at bounding box center [694, 248] width 228 height 31
type input "[PERSON_NAME]/0929801821/"
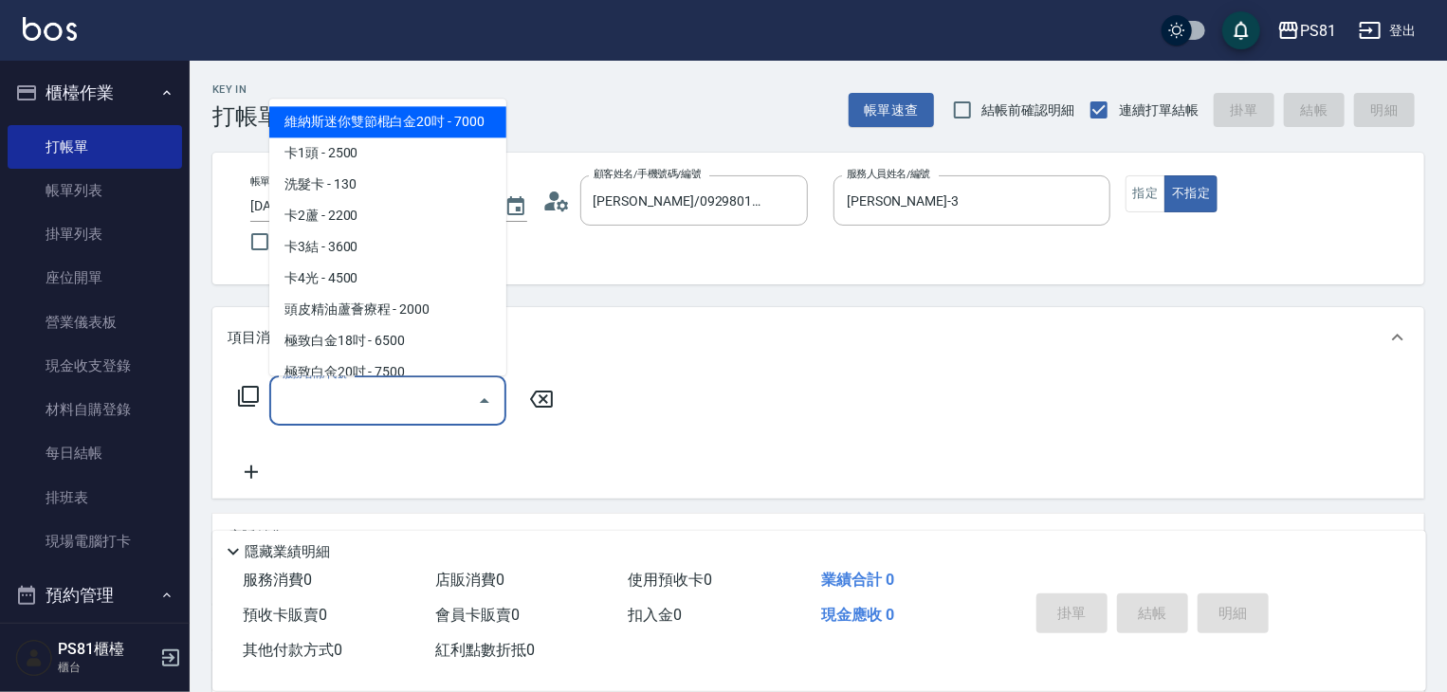
click at [390, 388] on input "服務名稱/代號" at bounding box center [374, 400] width 192 height 33
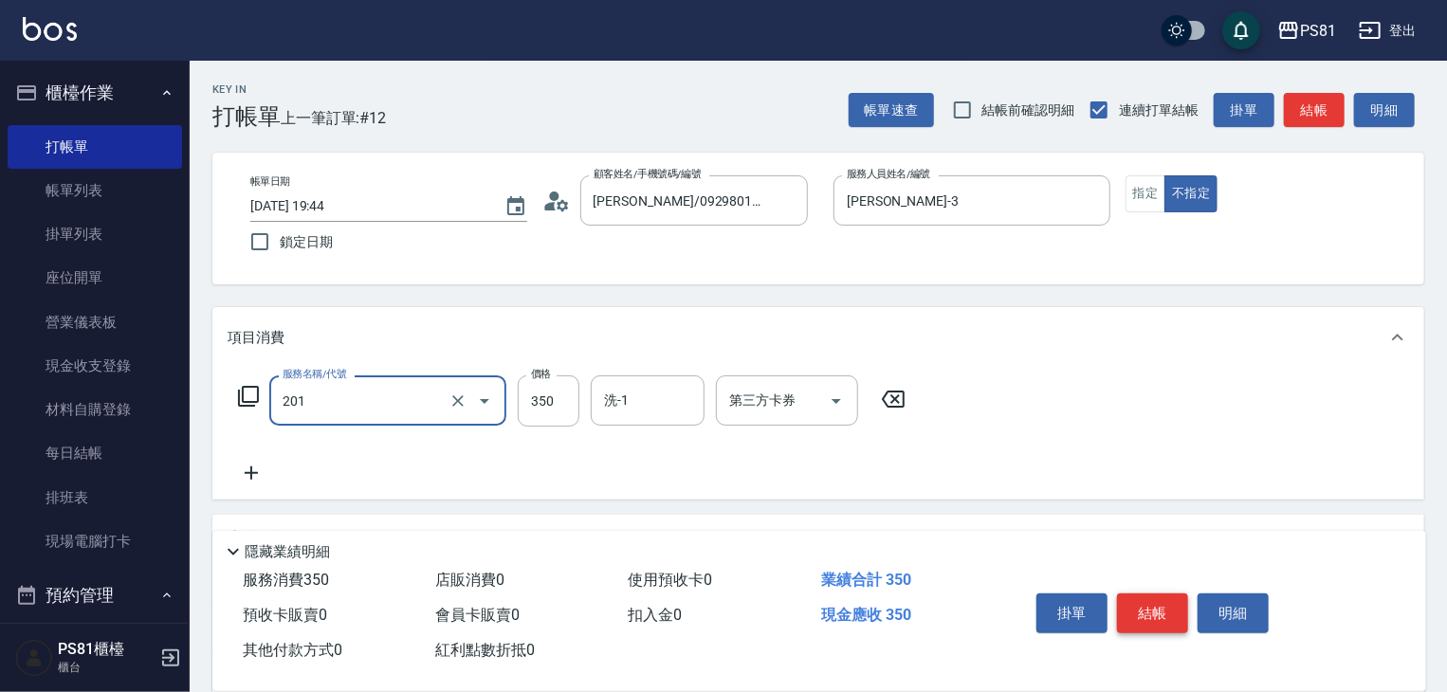
type input "洗剪350(201)"
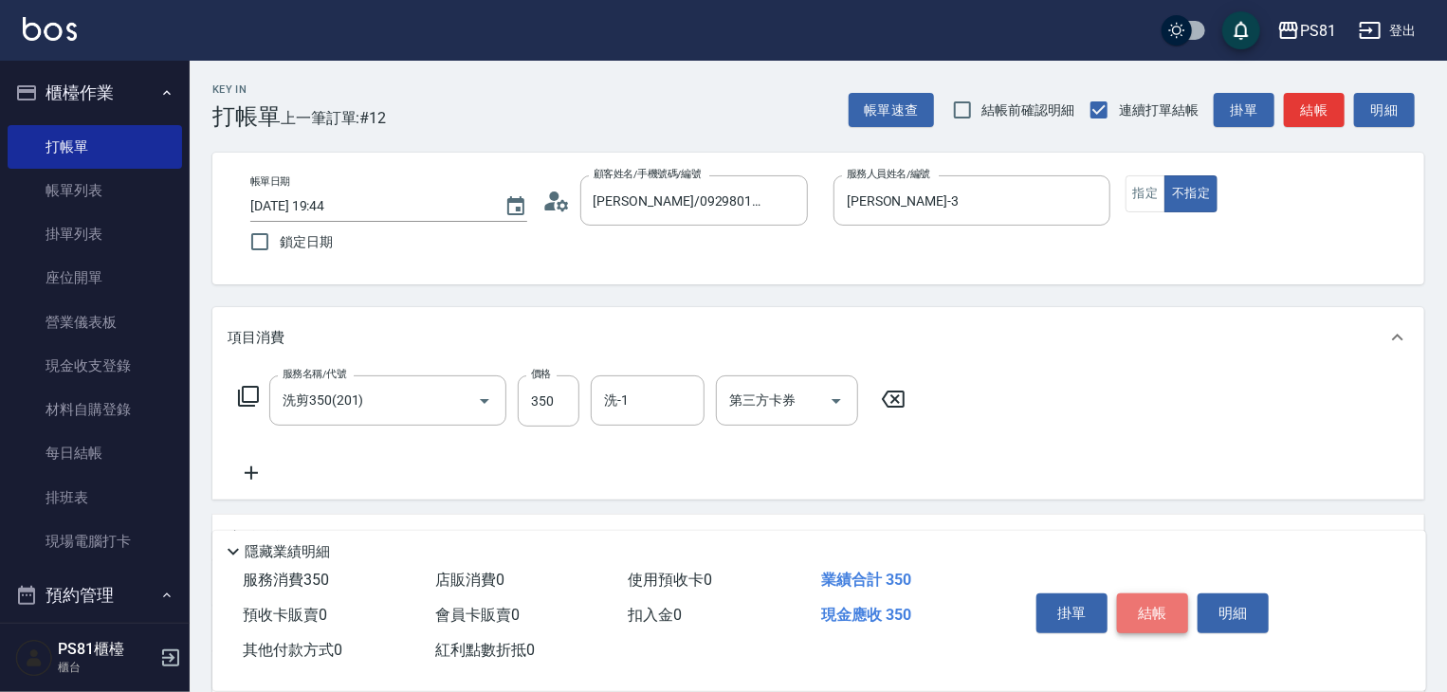
click at [1163, 594] on button "結帳" at bounding box center [1152, 614] width 71 height 40
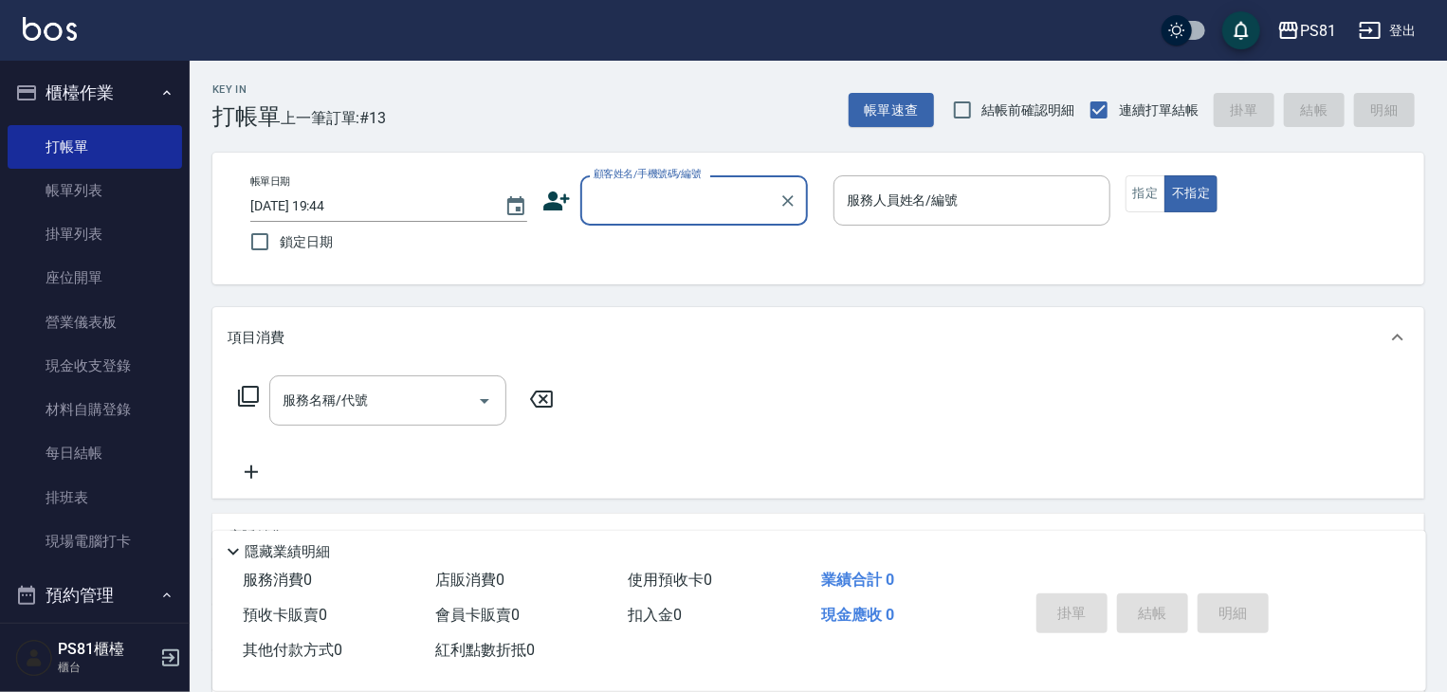
click at [678, 217] on input "顧客姓名/手機號碼/編號" at bounding box center [680, 200] width 182 height 33
drag, startPoint x: 678, startPoint y: 250, endPoint x: 977, endPoint y: 231, distance: 299.3
click at [691, 253] on li "[PERSON_NAME]/0929801821/" at bounding box center [694, 248] width 228 height 31
type input "[PERSON_NAME]/0929801821/"
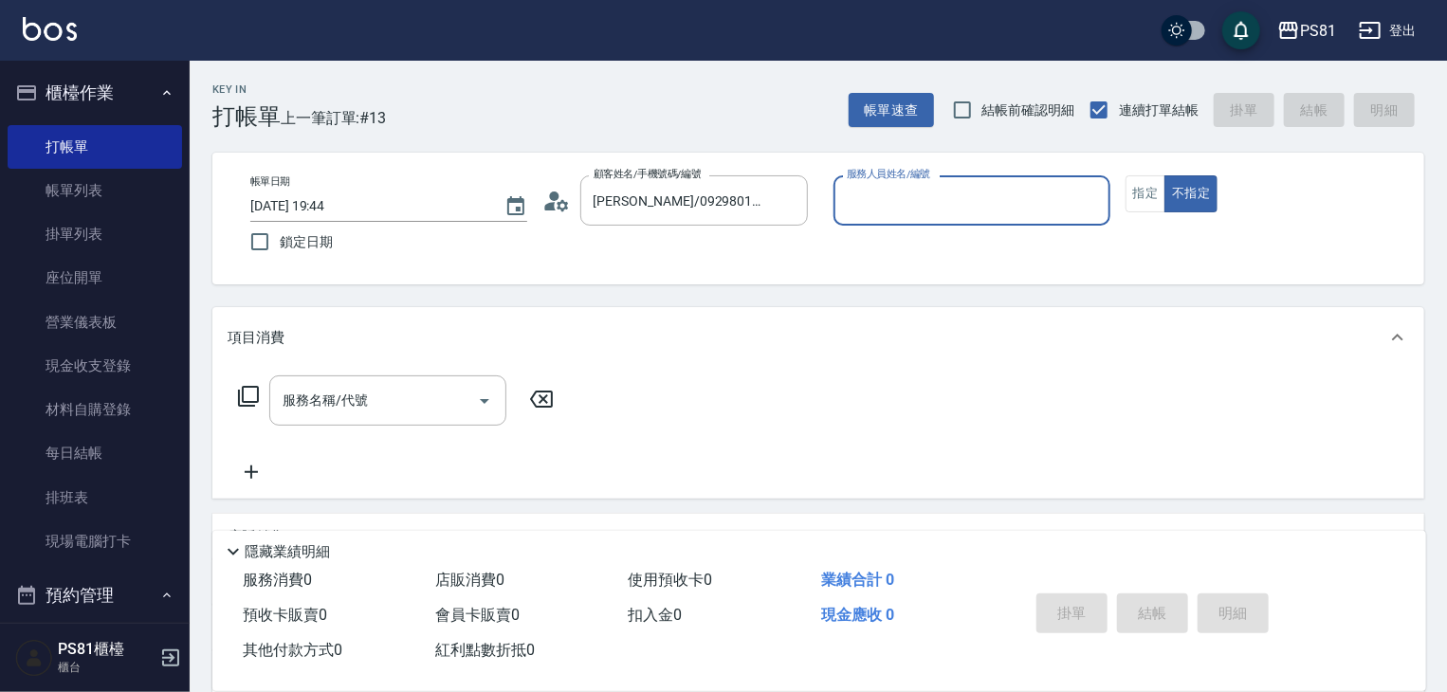
drag, startPoint x: 997, startPoint y: 193, endPoint x: 986, endPoint y: 222, distance: 31.2
click at [993, 202] on input "服務人員姓名/編號" at bounding box center [972, 200] width 260 height 33
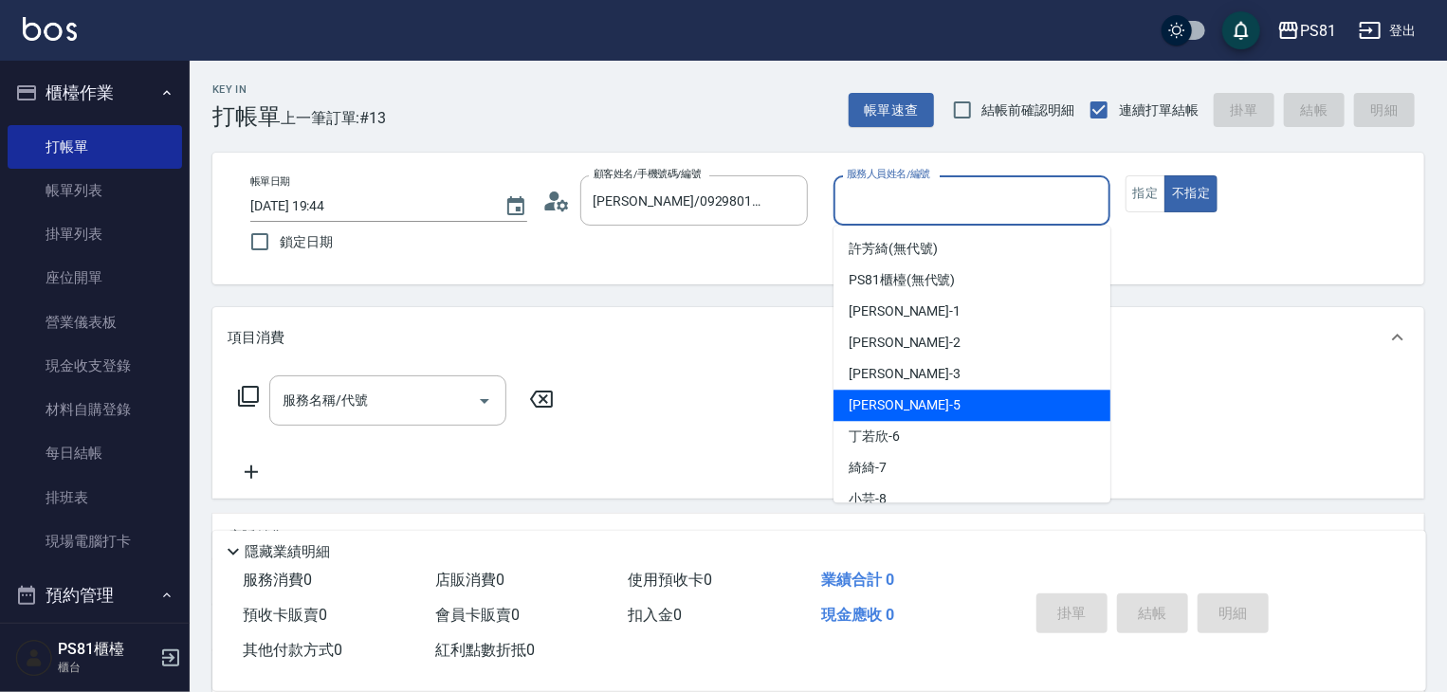
click at [927, 392] on div "[PERSON_NAME] -5" at bounding box center [972, 405] width 277 height 31
drag, startPoint x: 899, startPoint y: 208, endPoint x: 863, endPoint y: 333, distance: 130.3
click at [820, 245] on div "帳單日期 [DATE] 19:44 鎖定日期 顧客姓名/手機號碼/編號 [PERSON_NAME]/0929801821/ 顧客姓名/手機號碼/編號 服務人員…" at bounding box center [818, 218] width 1166 height 86
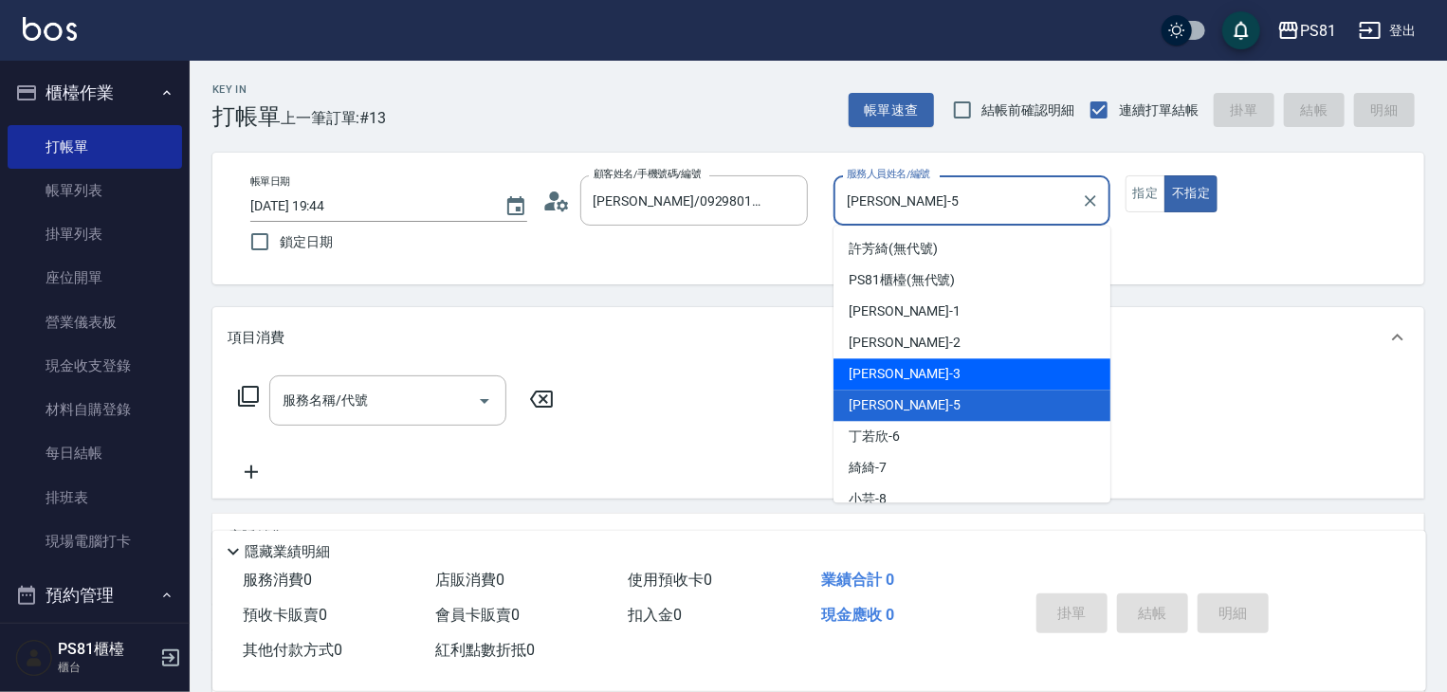
click at [895, 375] on div "[PERSON_NAME] -3" at bounding box center [972, 373] width 277 height 31
type input "[PERSON_NAME]-3"
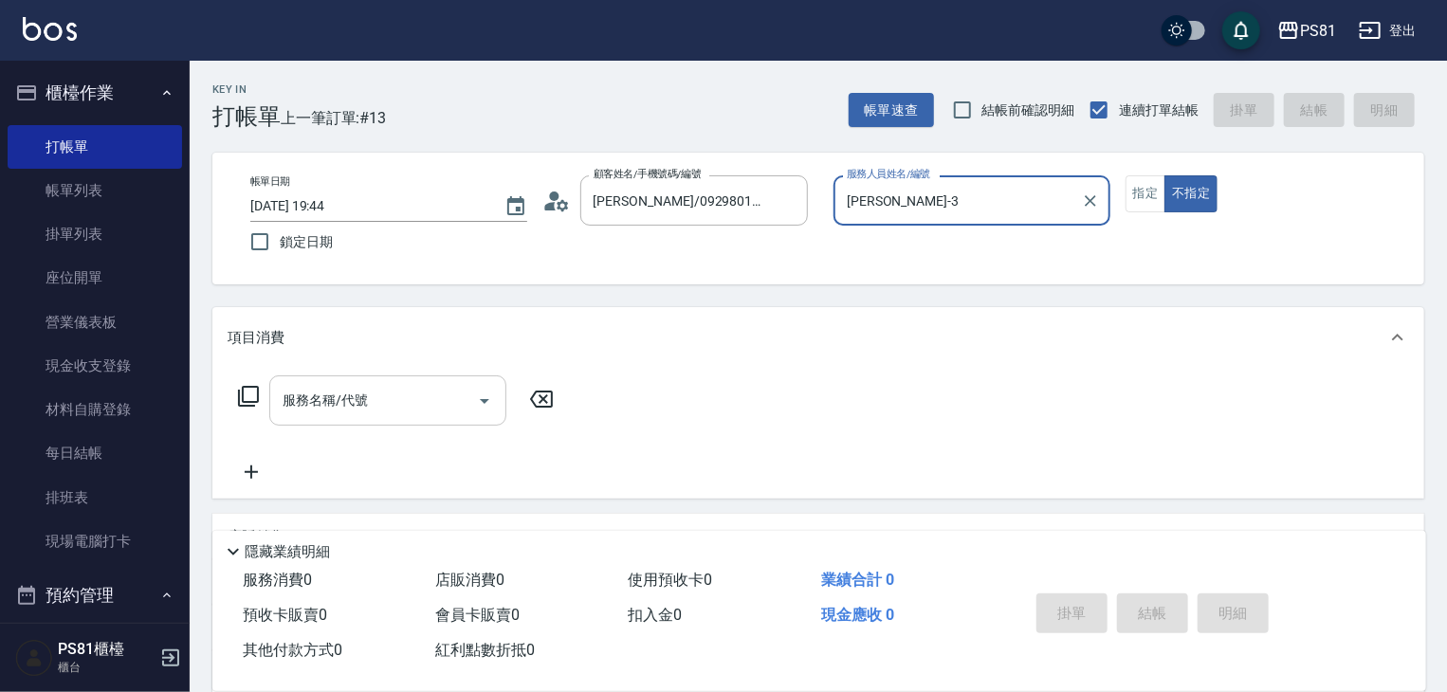
click at [435, 395] on input "服務名稱/代號" at bounding box center [374, 400] width 192 height 33
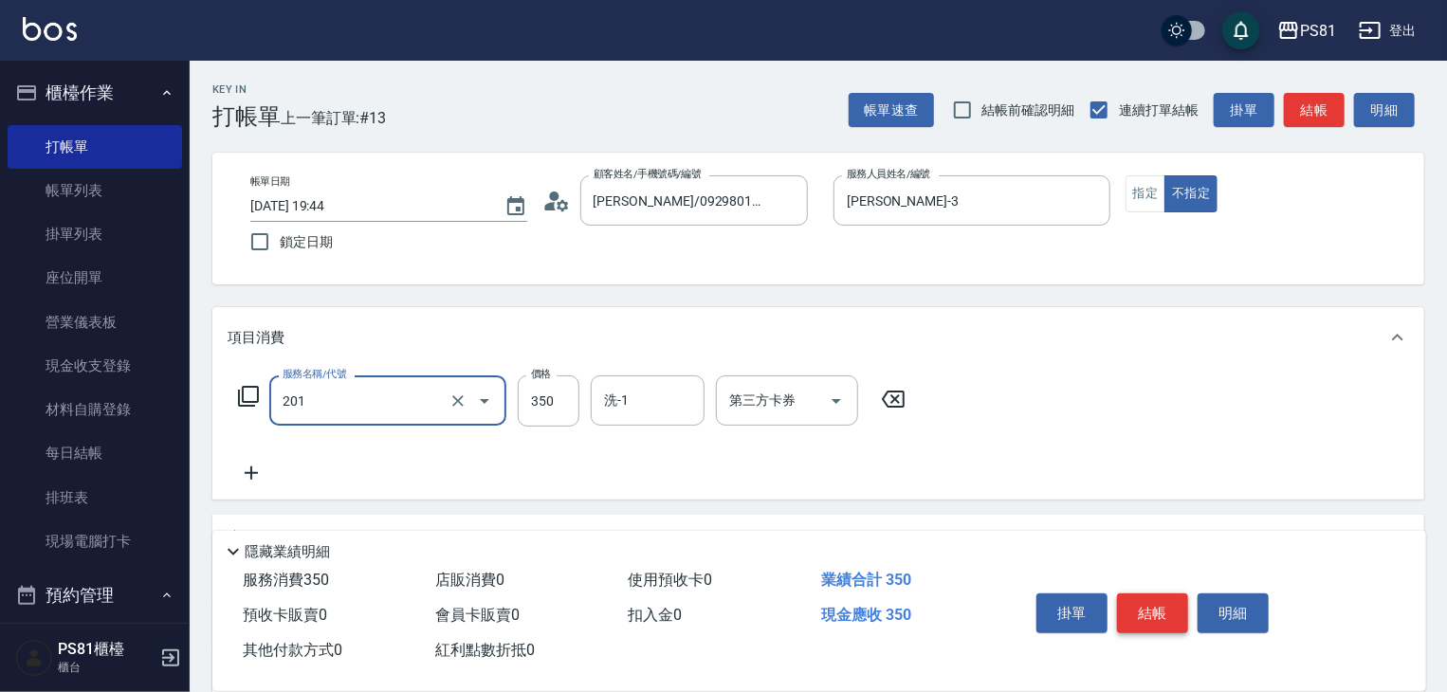
type input "洗剪350(201)"
click at [1152, 606] on button "結帳" at bounding box center [1152, 614] width 71 height 40
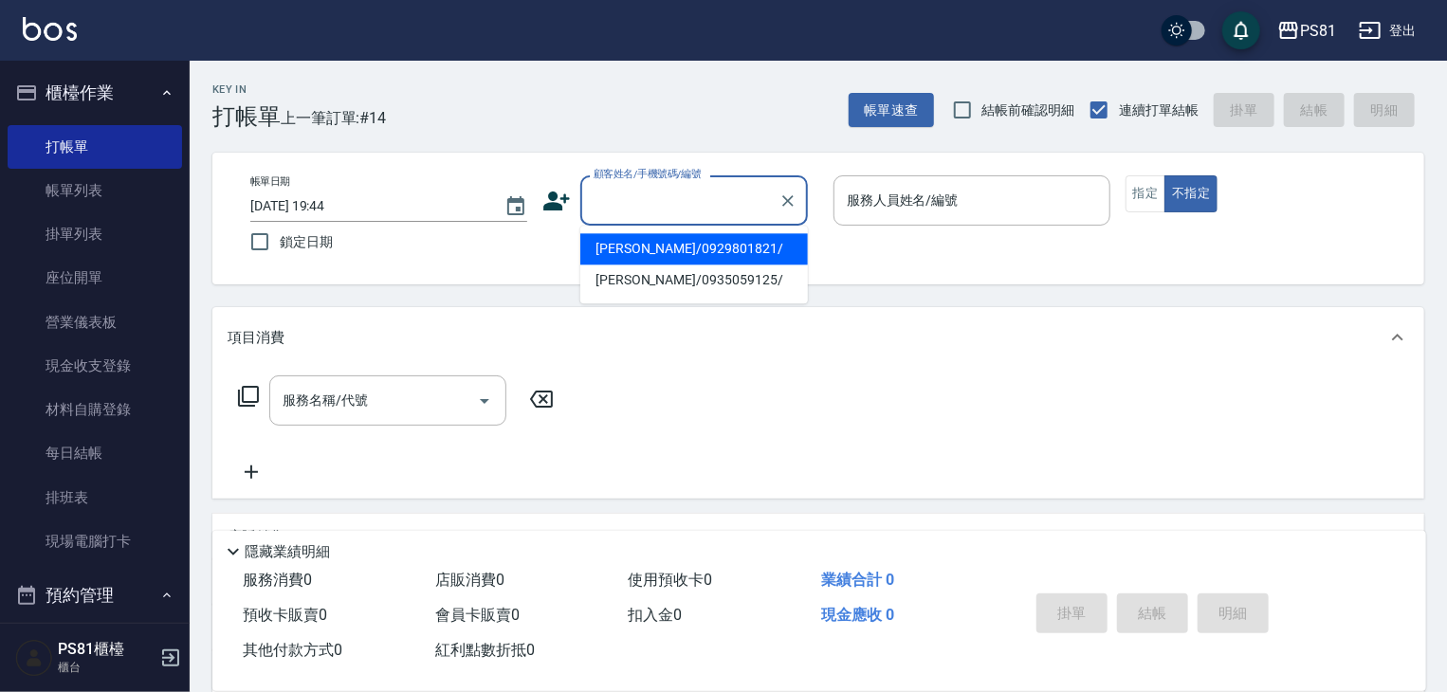
click at [615, 189] on input "顧客姓名/手機號碼/編號" at bounding box center [680, 200] width 182 height 33
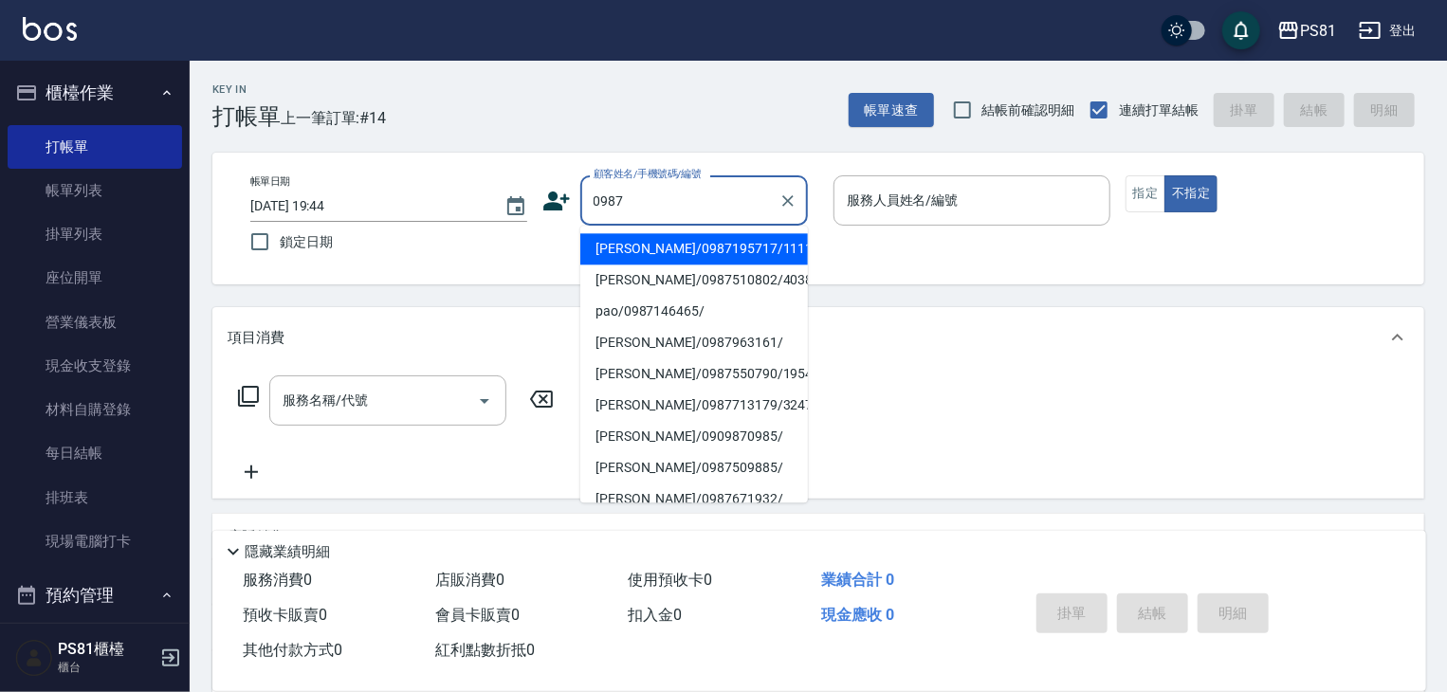
drag, startPoint x: 737, startPoint y: 256, endPoint x: 907, endPoint y: 252, distance: 169.8
click at [736, 256] on li "[PERSON_NAME]/0987195717/111111" at bounding box center [694, 248] width 228 height 31
type input "[PERSON_NAME]/0987195717/111111"
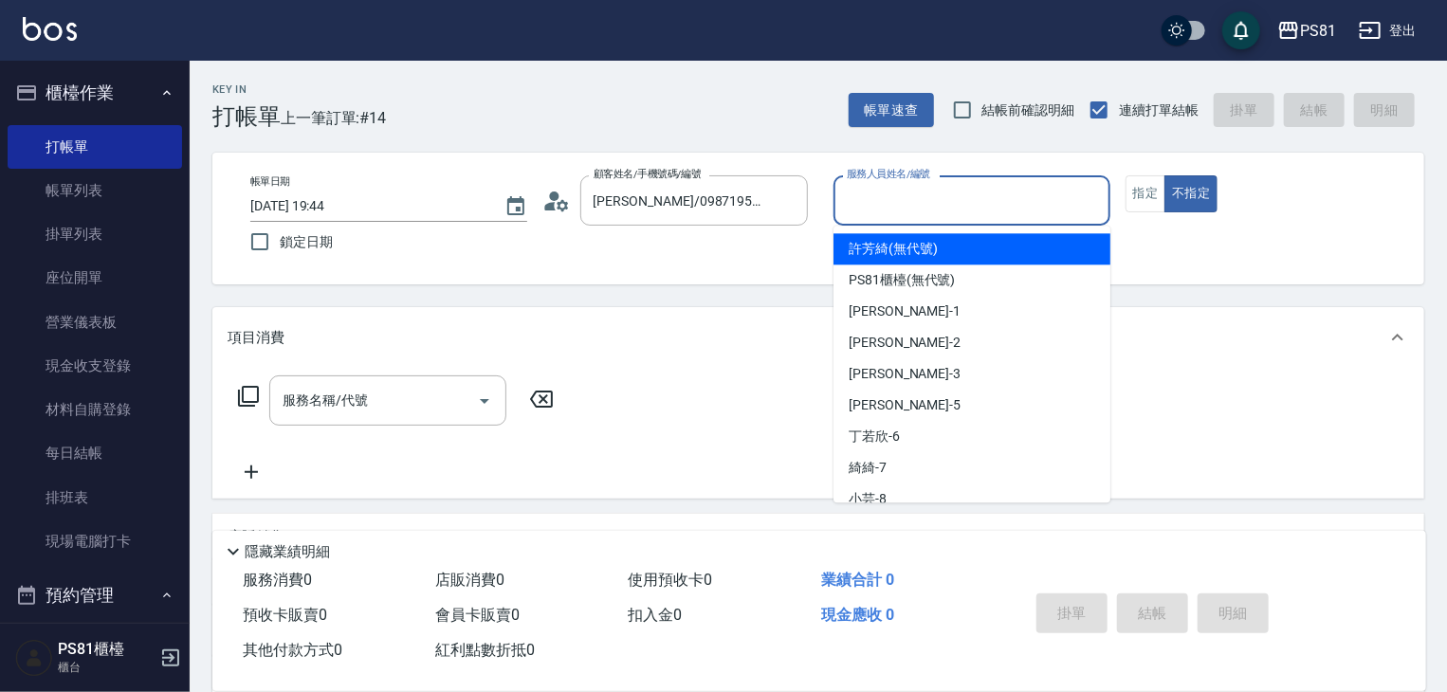
click at [907, 210] on input "服務人員姓名/編號" at bounding box center [972, 200] width 260 height 33
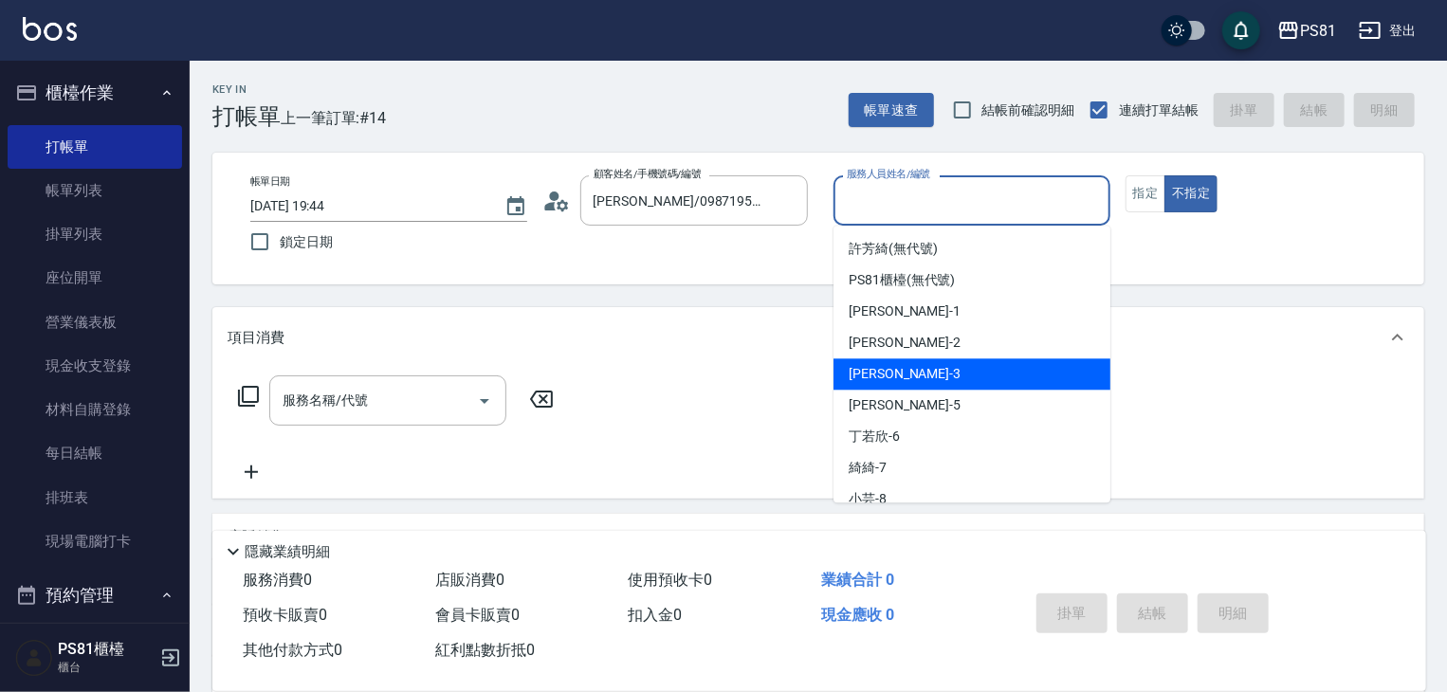
drag, startPoint x: 934, startPoint y: 387, endPoint x: 974, endPoint y: 376, distance: 41.4
click at [934, 388] on div "[PERSON_NAME] -3" at bounding box center [972, 373] width 277 height 31
type input "[PERSON_NAME]-3"
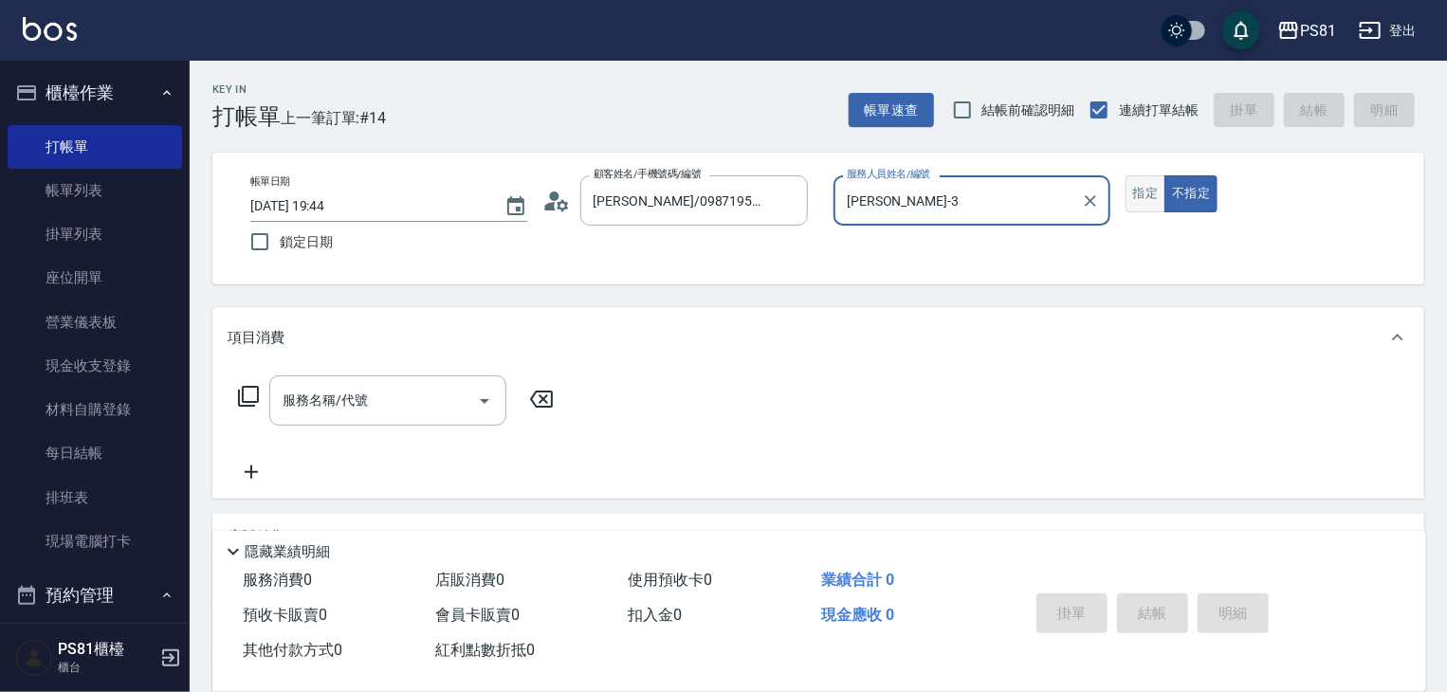
drag, startPoint x: 1124, startPoint y: 187, endPoint x: 1134, endPoint y: 188, distance: 10.5
click at [1125, 187] on div "帳單日期 [DATE] 19:44 鎖定日期 顧客姓名/手機號碼/編號 [PERSON_NAME]/0987195717/111111 顧客姓名/手機號碼/編…" at bounding box center [818, 218] width 1166 height 86
click at [1137, 188] on button "指定" at bounding box center [1146, 193] width 41 height 37
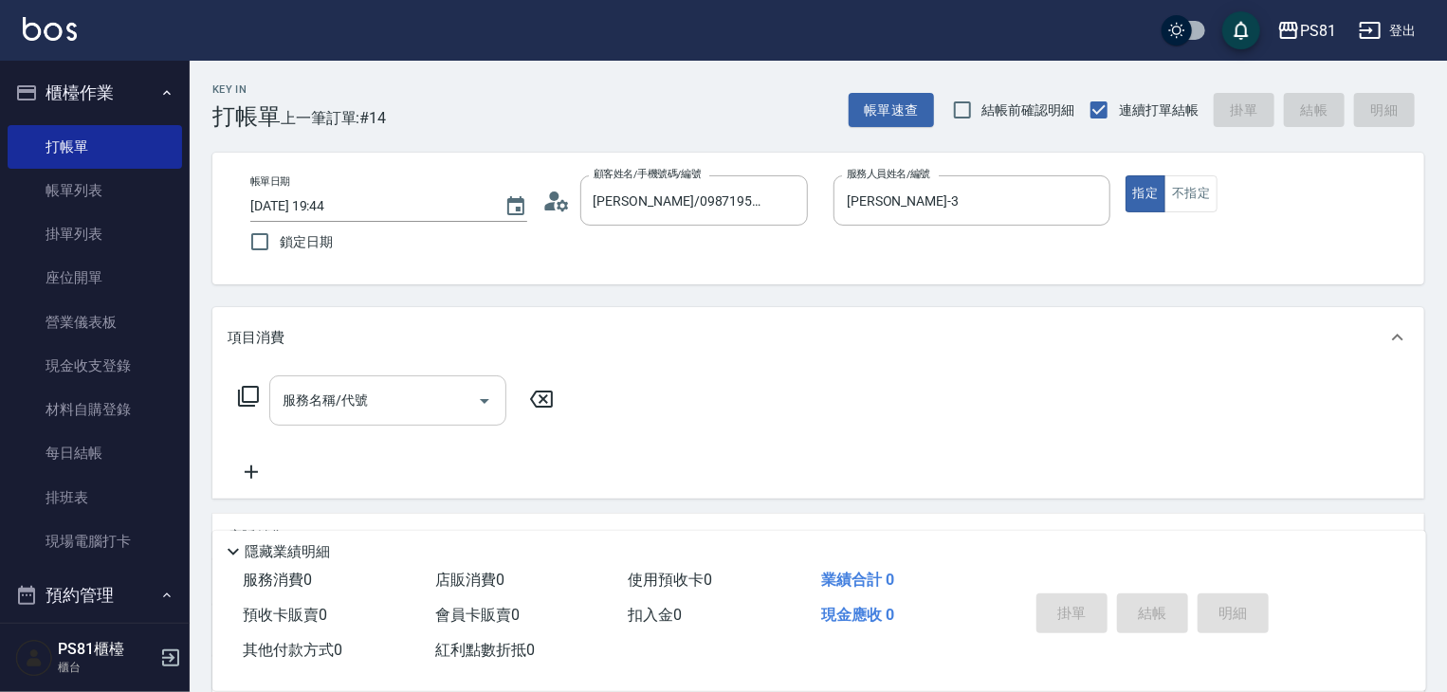
click at [410, 401] on input "服務名稱/代號" at bounding box center [374, 400] width 192 height 33
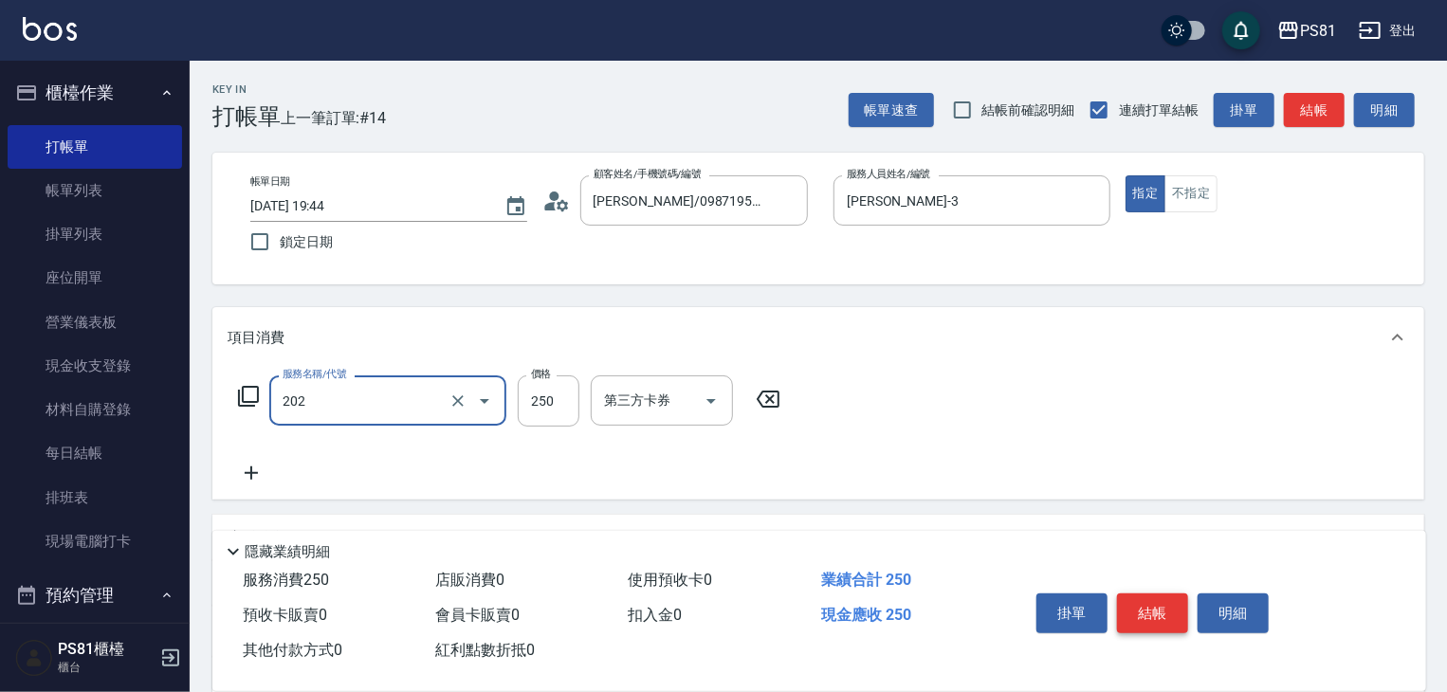
type input "單剪250(202)"
drag, startPoint x: 1158, startPoint y: 592, endPoint x: 1116, endPoint y: 598, distance: 42.3
click at [1157, 594] on button "結帳" at bounding box center [1152, 614] width 71 height 40
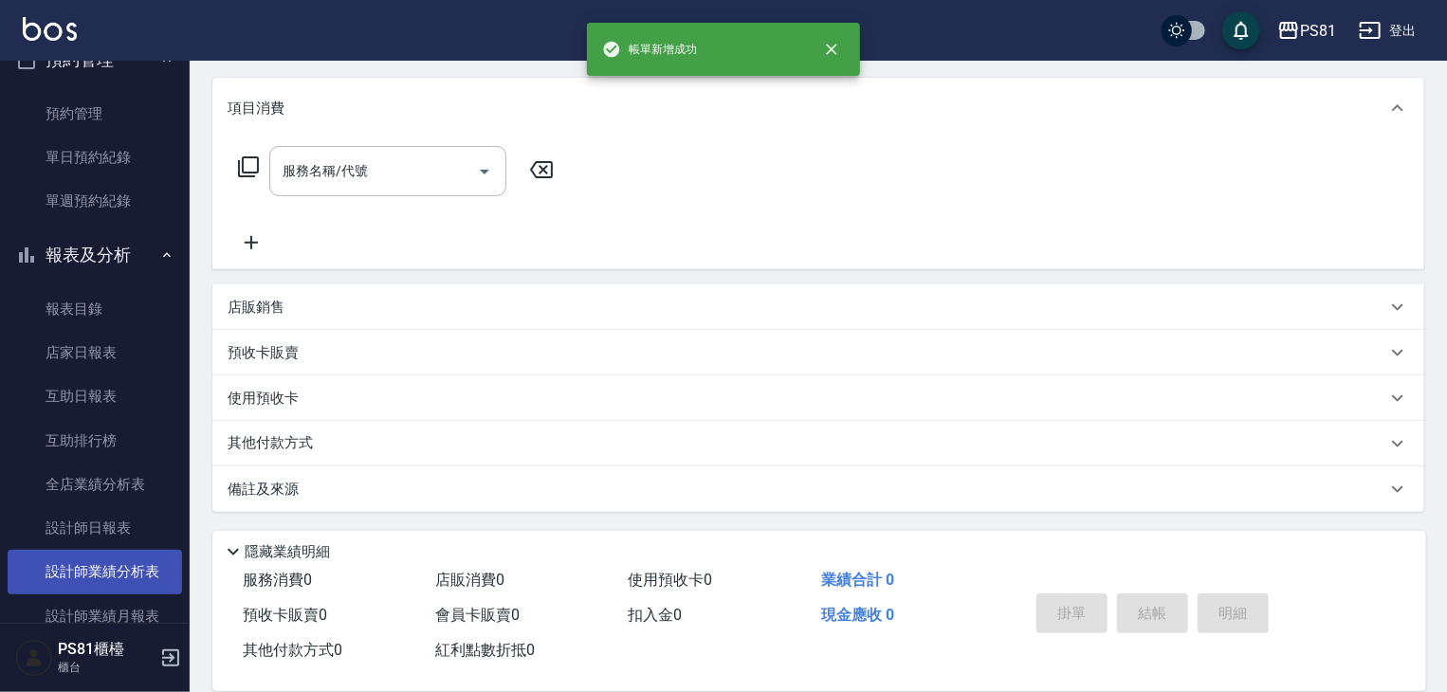
scroll to position [759, 0]
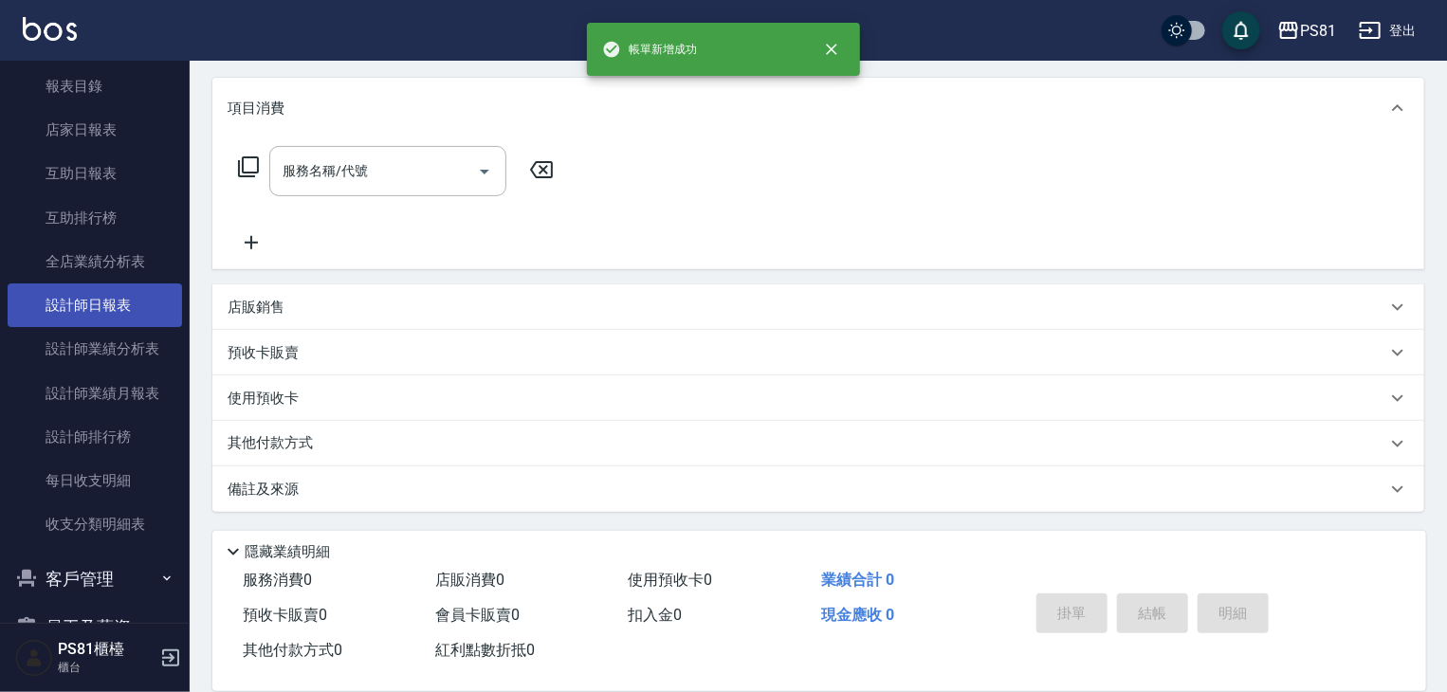
click at [101, 280] on link "全店業績分析表" at bounding box center [95, 262] width 174 height 44
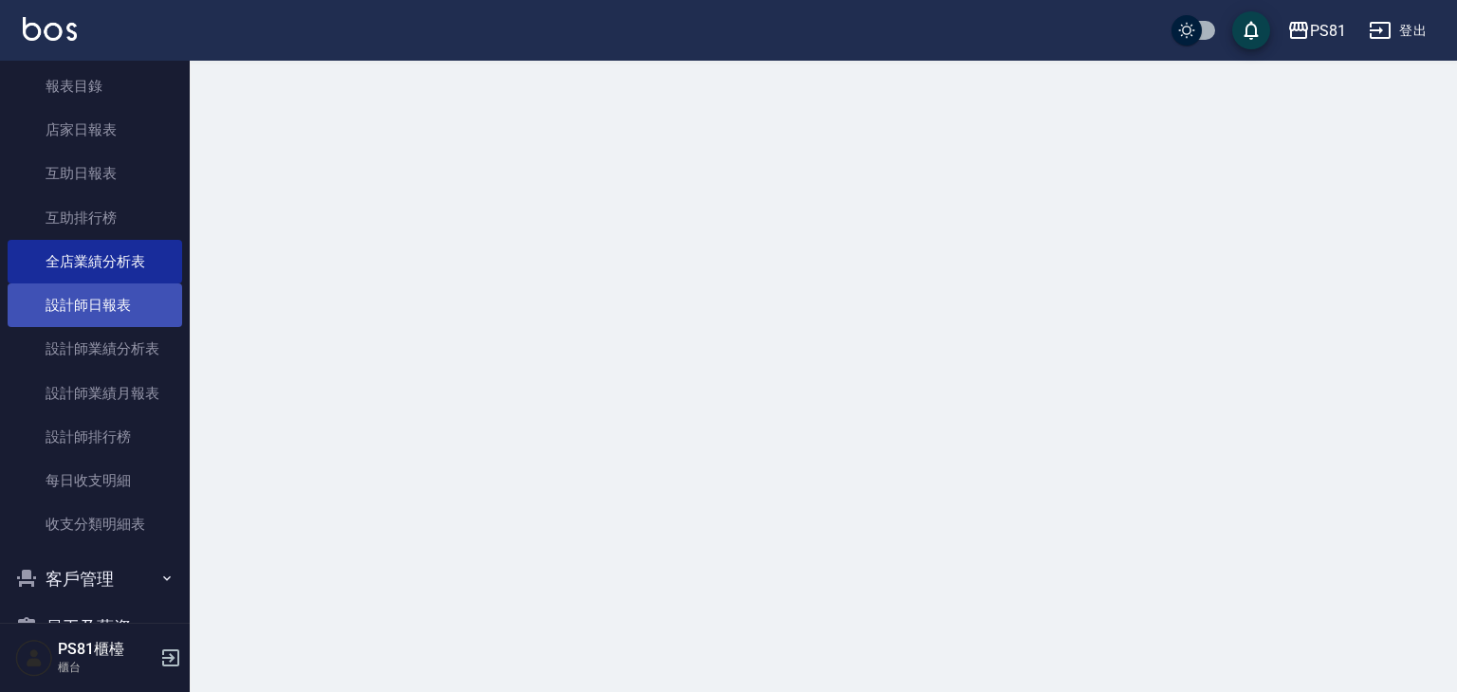
click at [95, 293] on link "設計師日報表" at bounding box center [95, 306] width 174 height 44
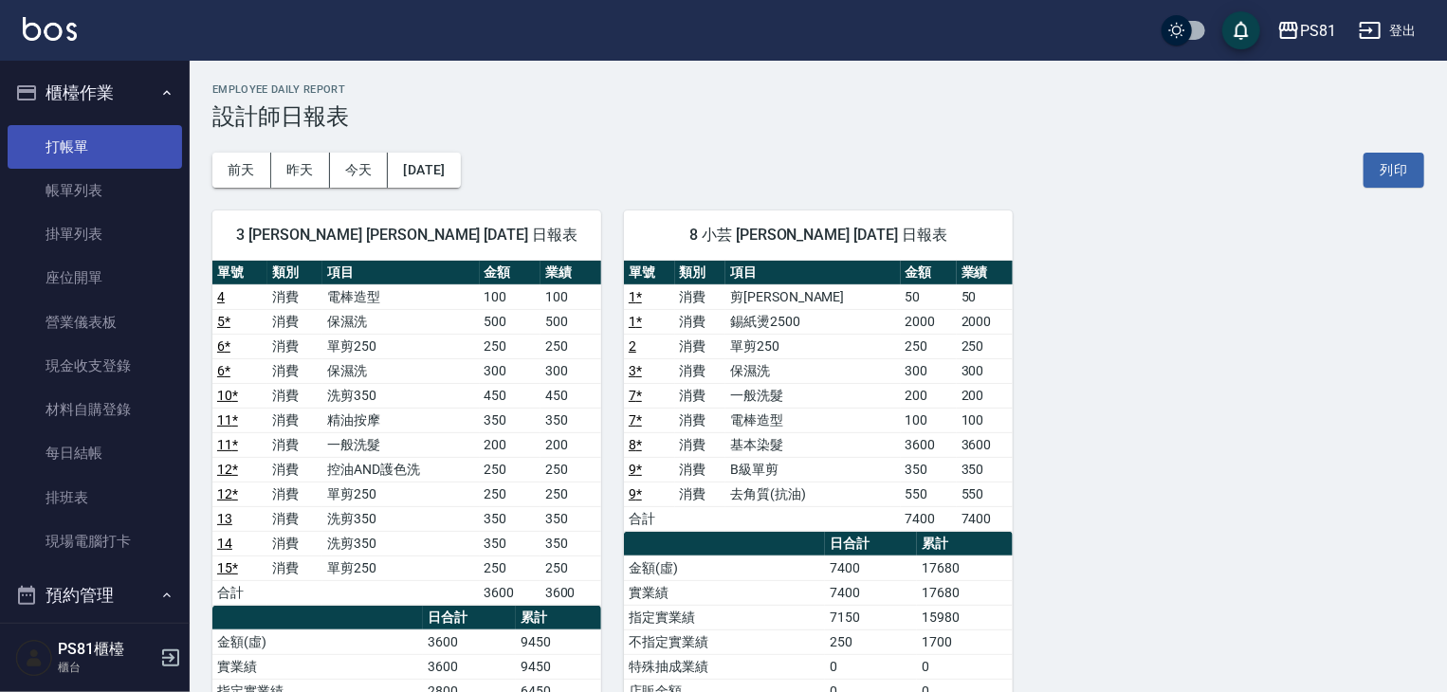
click at [113, 149] on link "打帳單" at bounding box center [95, 147] width 174 height 44
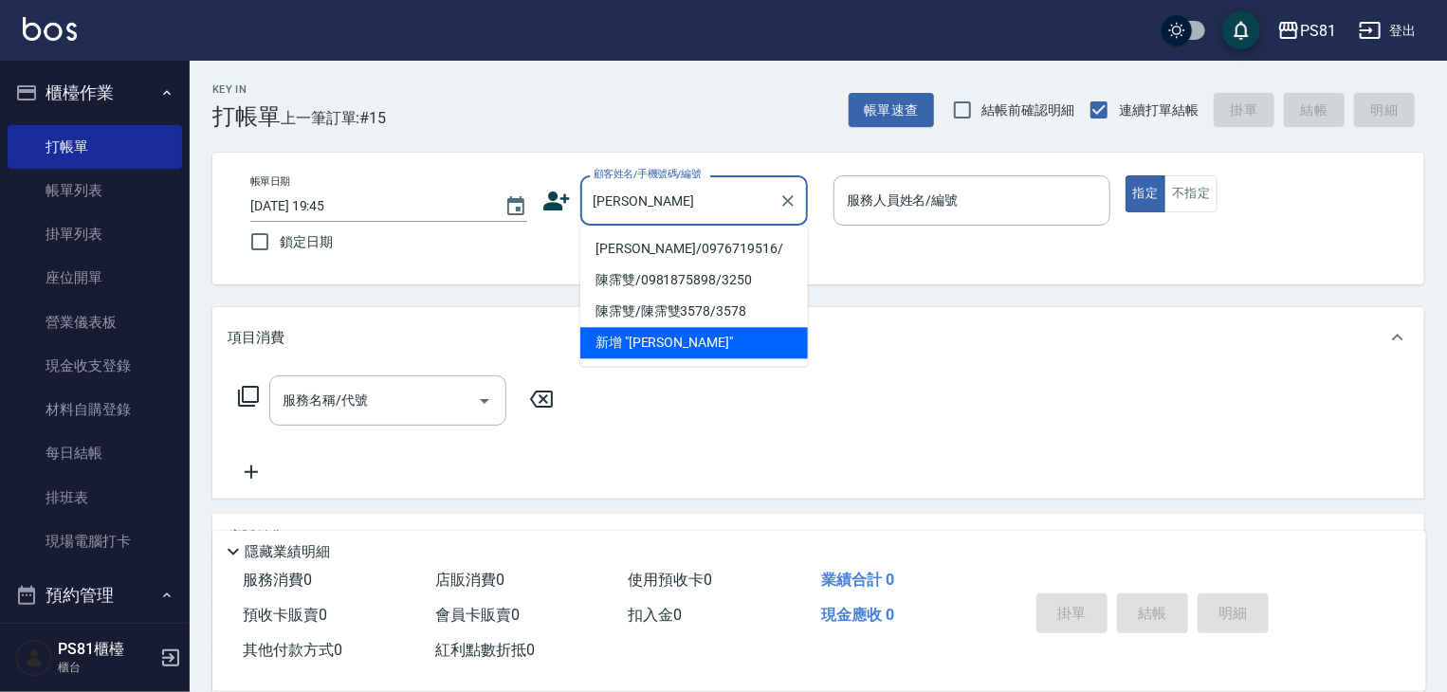
click at [746, 240] on li "[PERSON_NAME]/0976719516/" at bounding box center [694, 248] width 228 height 31
type input "[PERSON_NAME]/0976719516/"
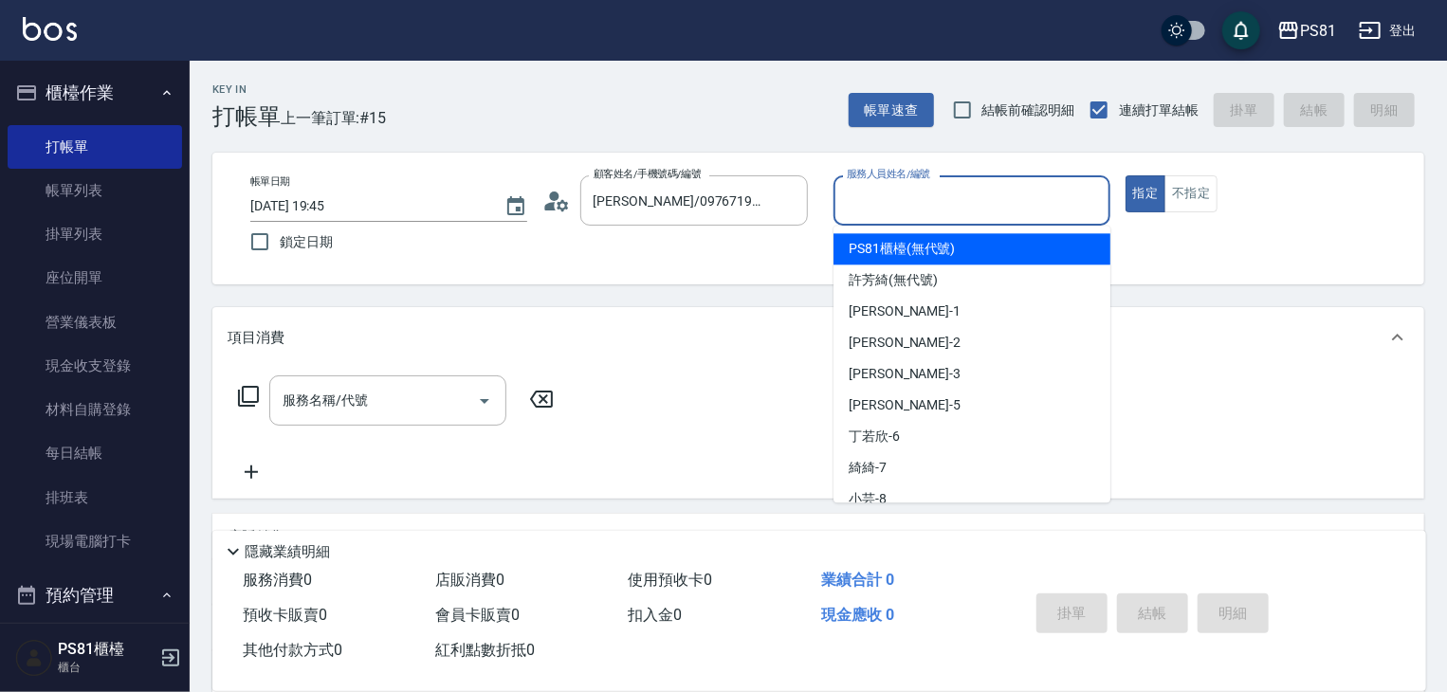
click at [931, 213] on input "服務人員姓名/編號" at bounding box center [972, 200] width 260 height 33
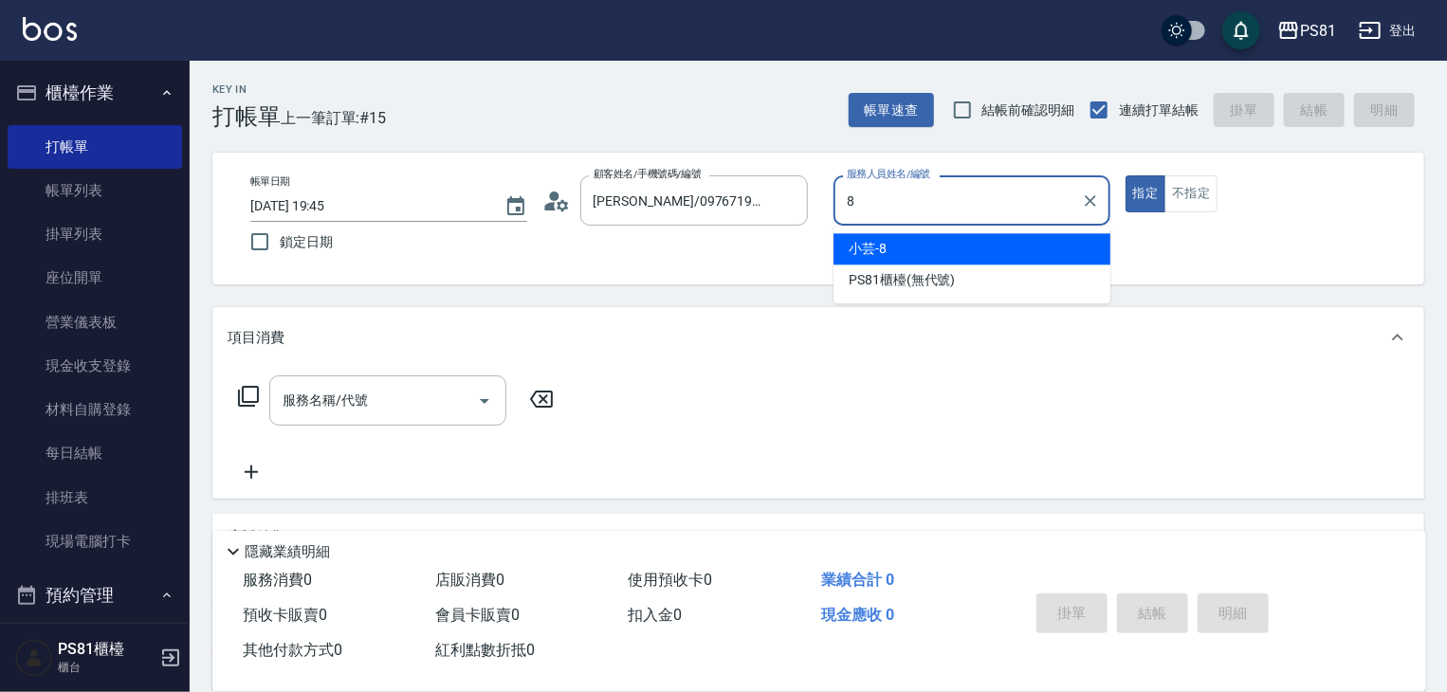
type input "小芸-8"
type button "true"
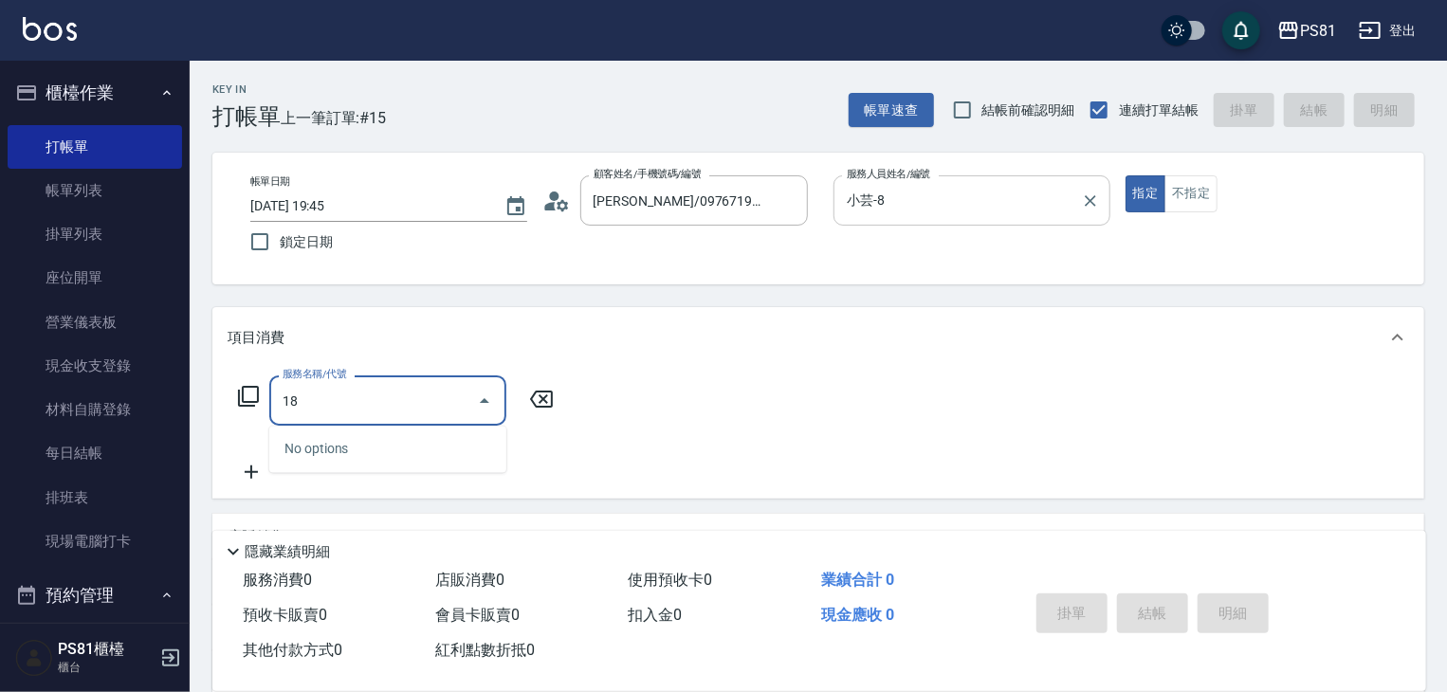
type input "1"
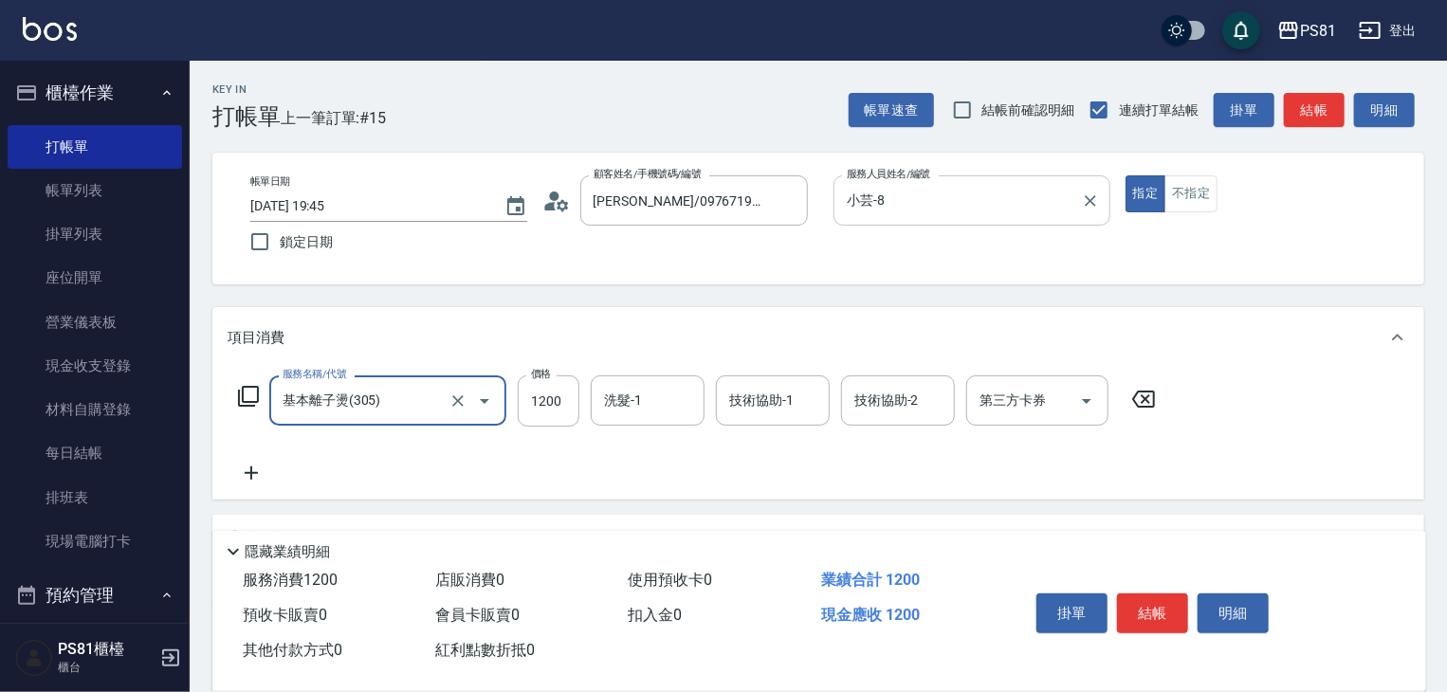
type input "基本離子燙(305)"
type input "1800"
click at [1159, 594] on button "結帳" at bounding box center [1152, 614] width 71 height 40
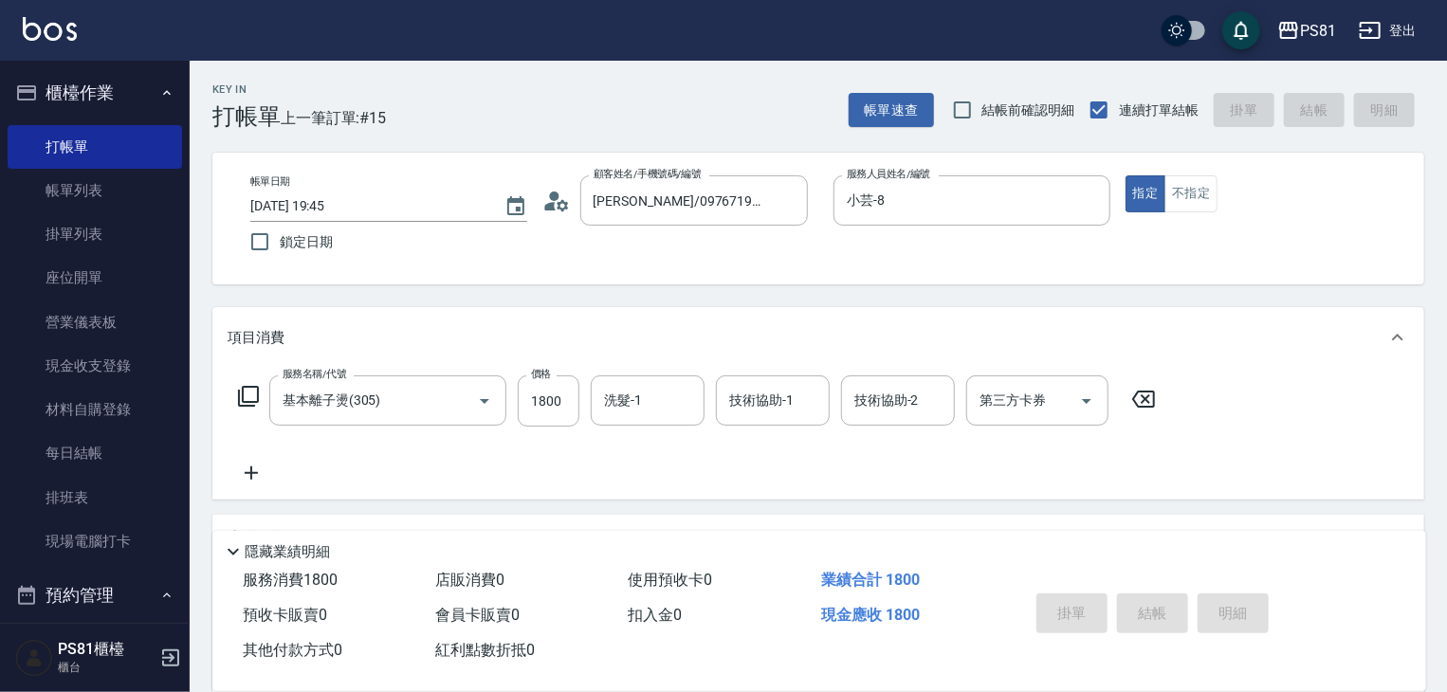
type input "[DATE] 20:14"
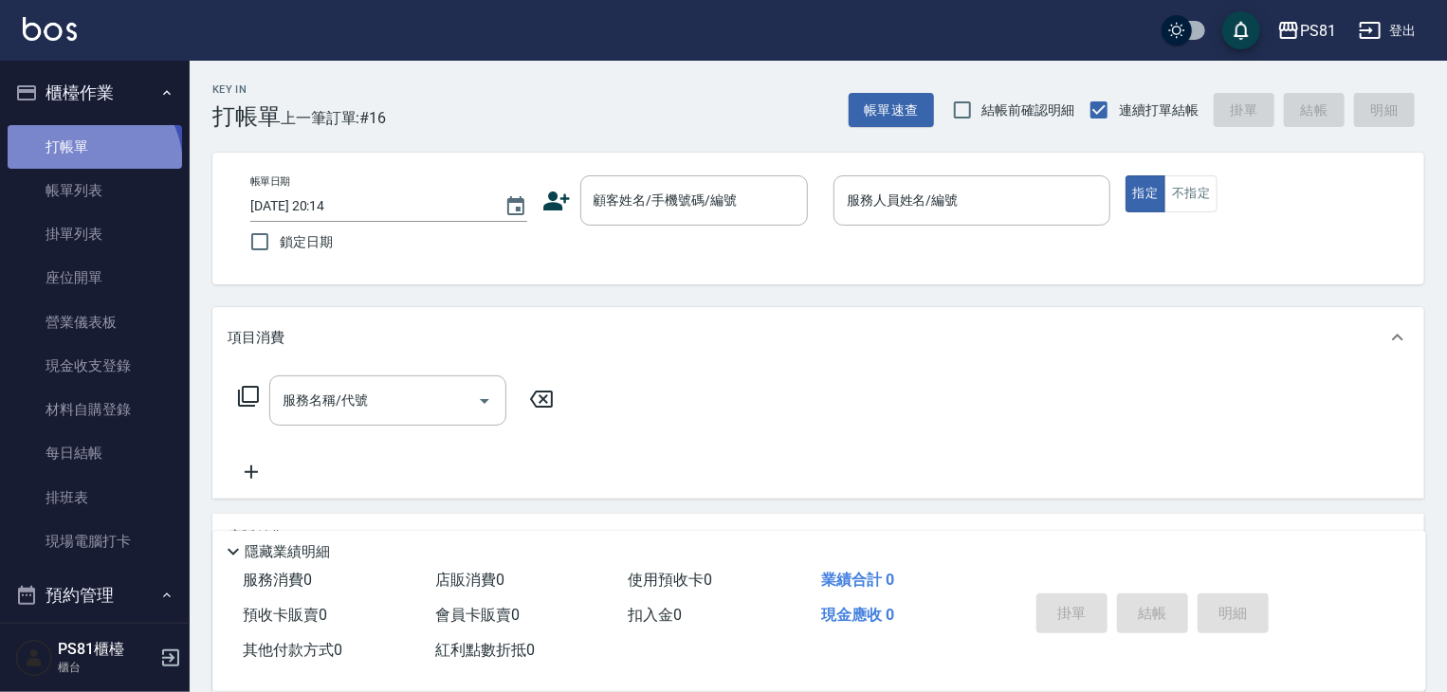
click at [80, 166] on link "打帳單" at bounding box center [95, 147] width 174 height 44
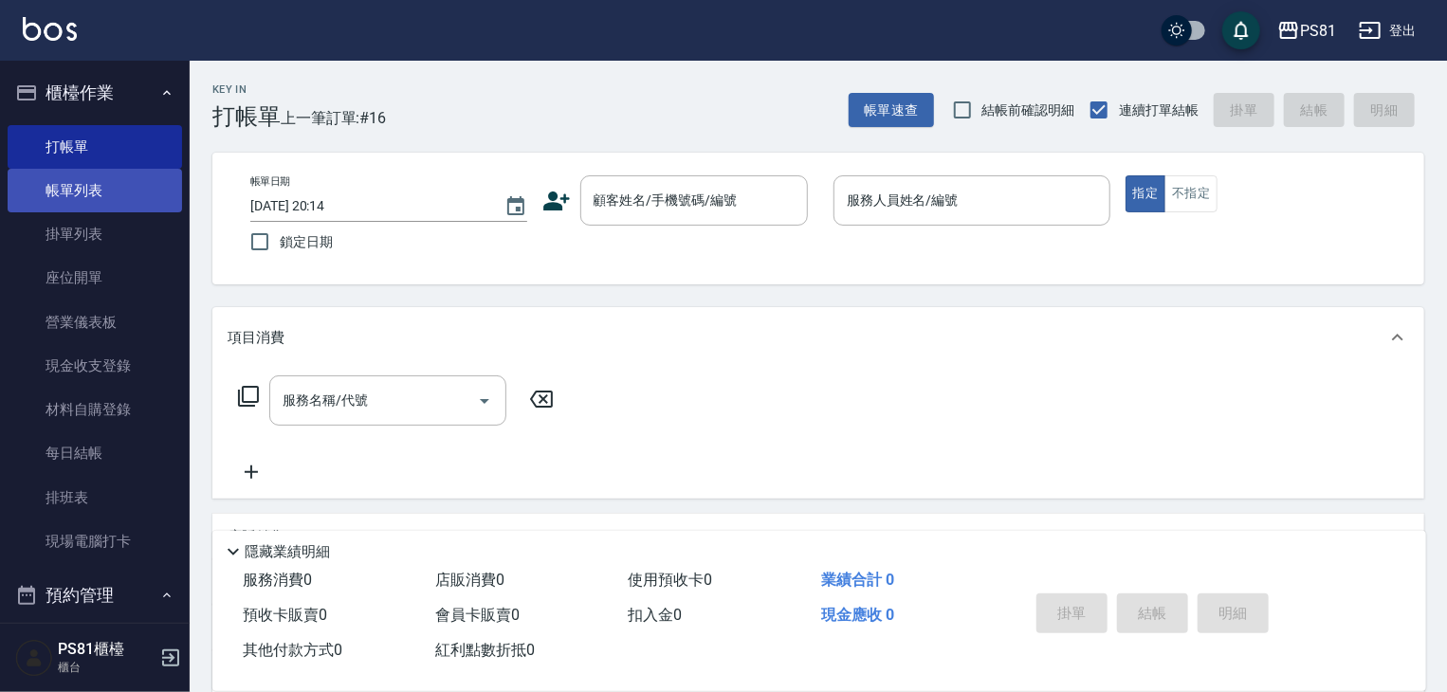
click at [92, 181] on link "帳單列表" at bounding box center [95, 191] width 174 height 44
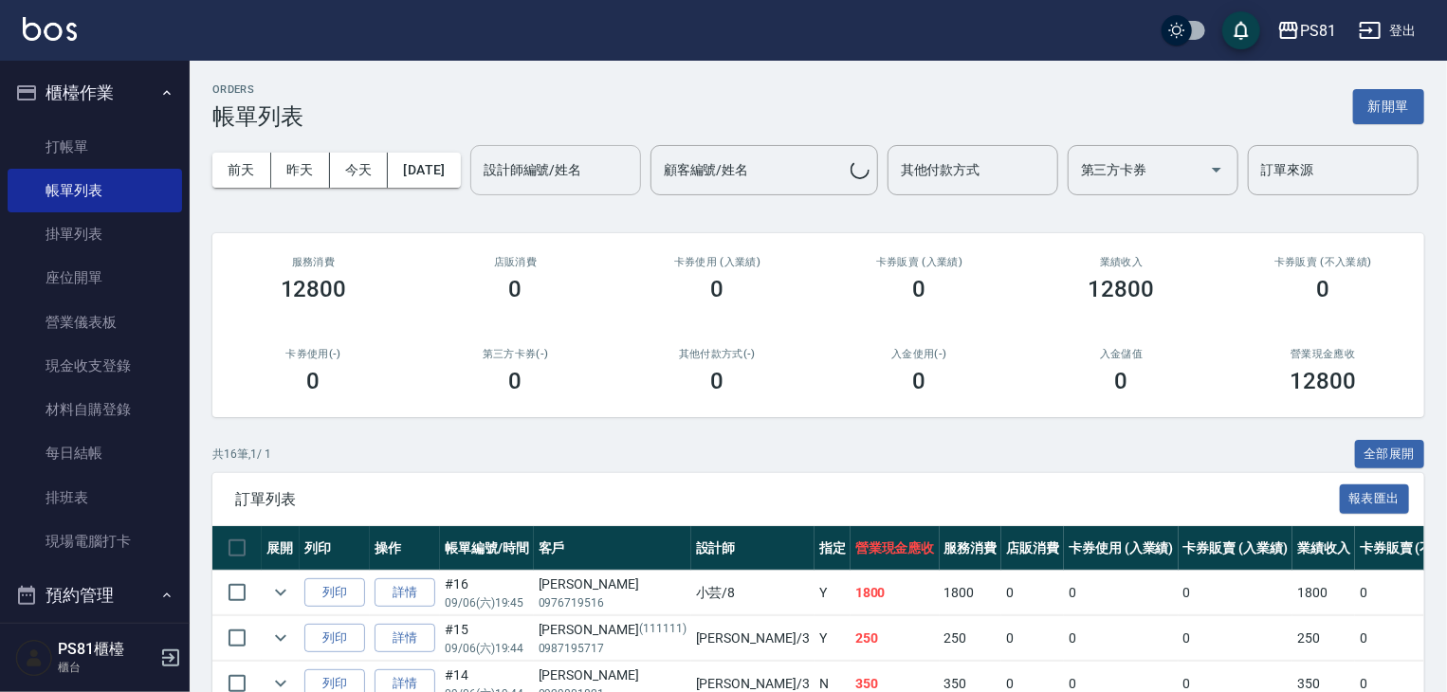
click at [479, 187] on input "設計師編號/姓名" at bounding box center [556, 170] width 154 height 33
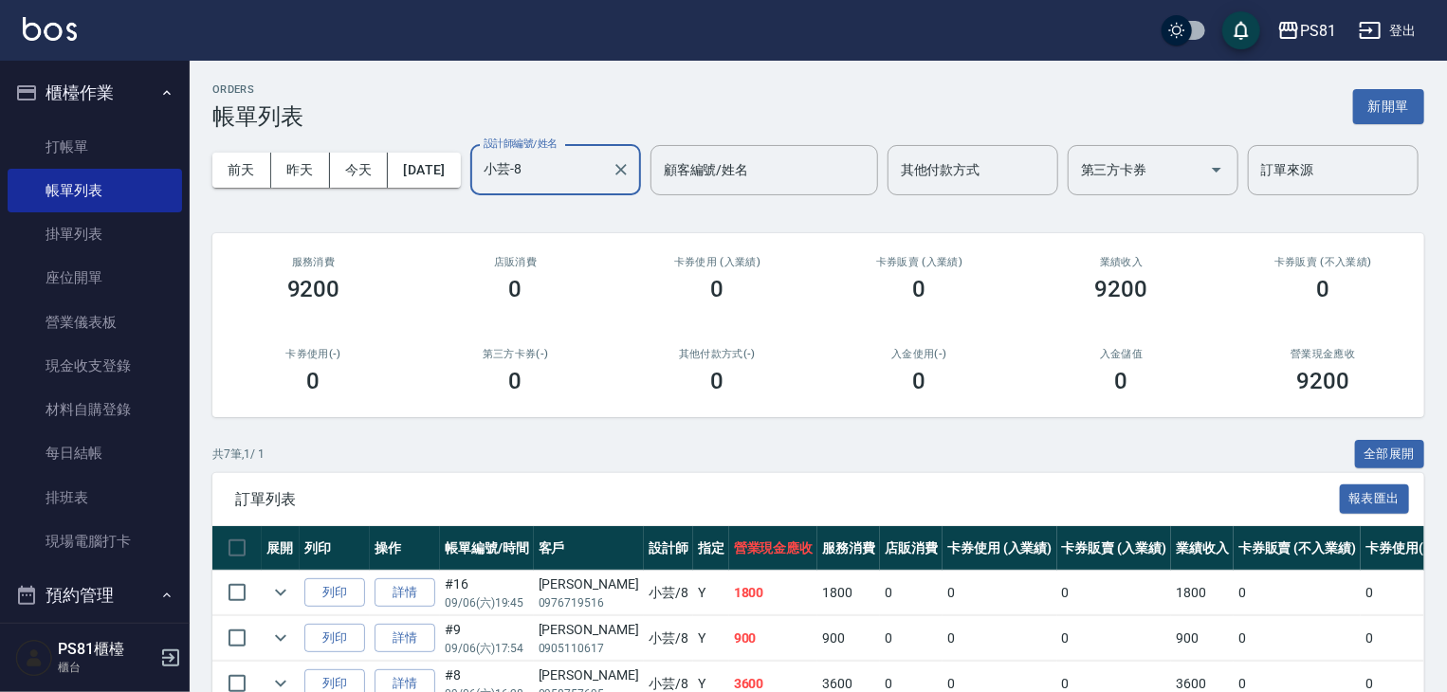
type input "小芸-8"
click at [111, 86] on button "櫃檯作業" at bounding box center [95, 92] width 174 height 49
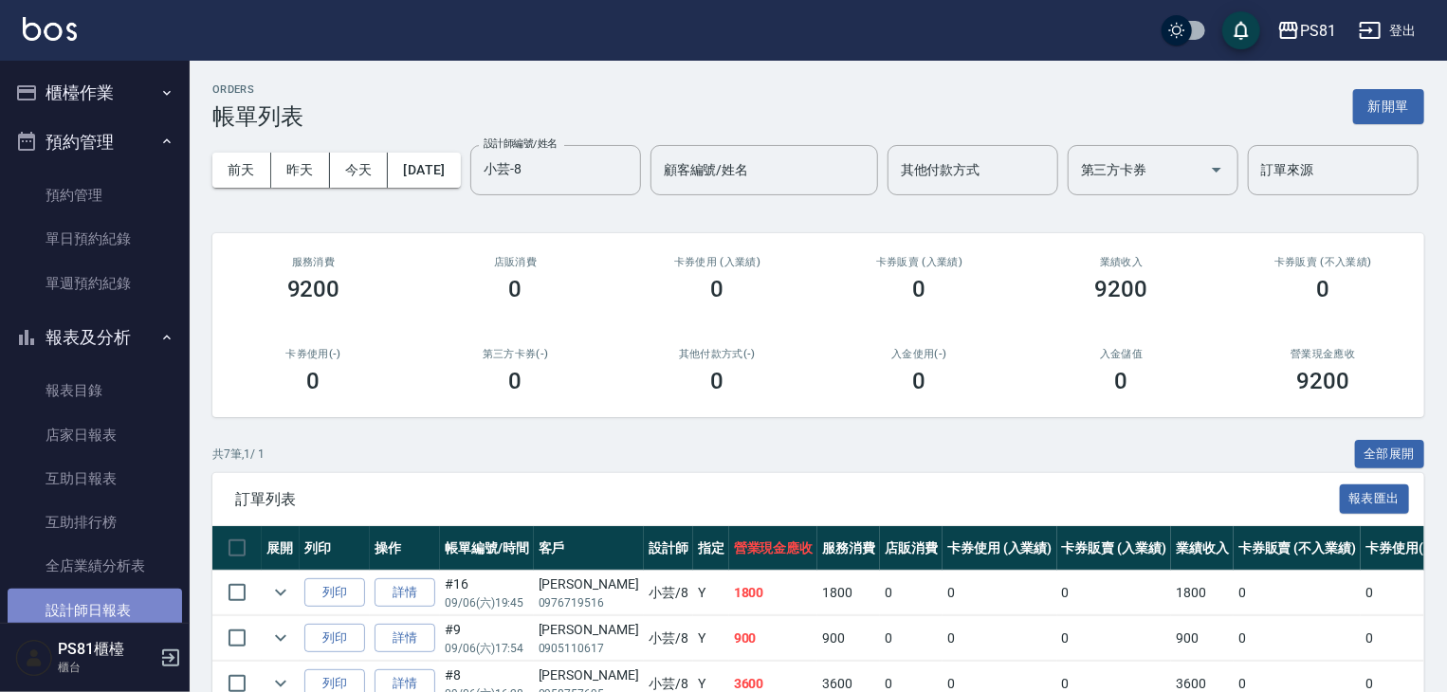
click at [135, 603] on link "設計師日報表" at bounding box center [95, 611] width 174 height 44
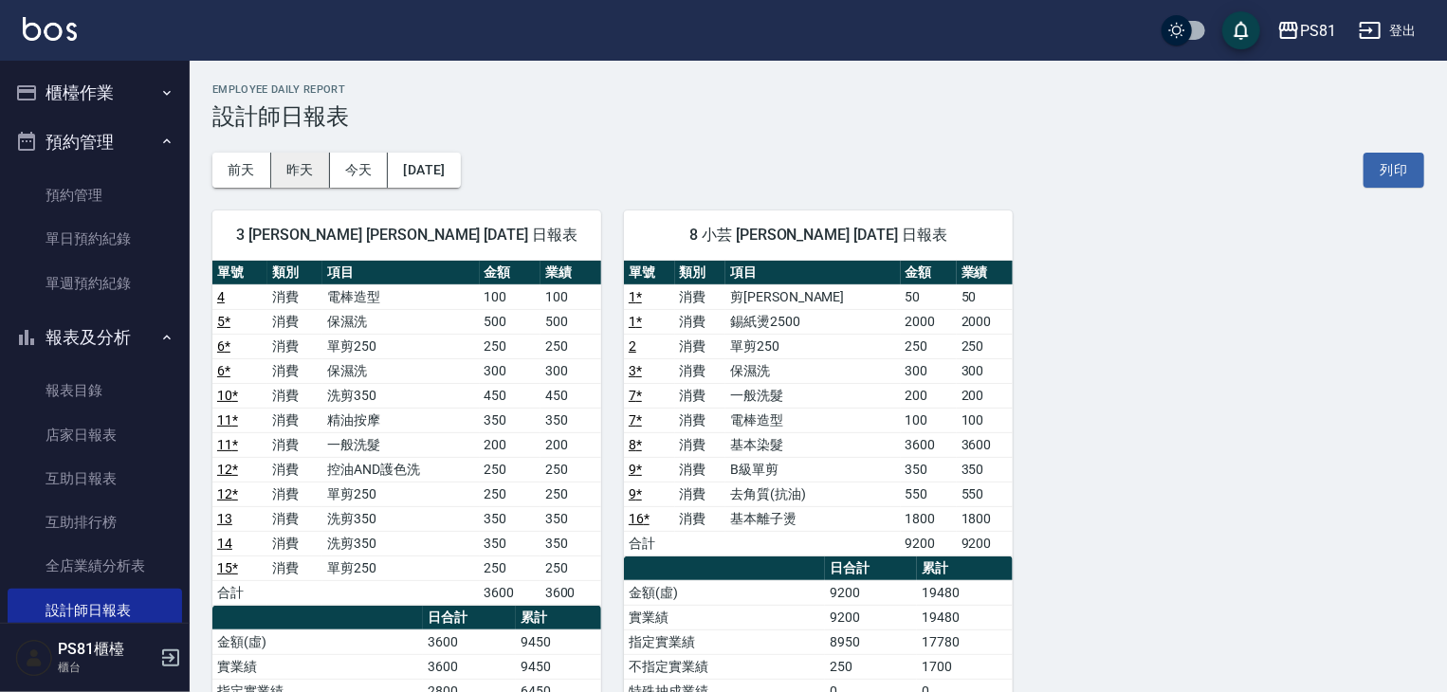
click at [307, 176] on button "昨天" at bounding box center [300, 170] width 59 height 35
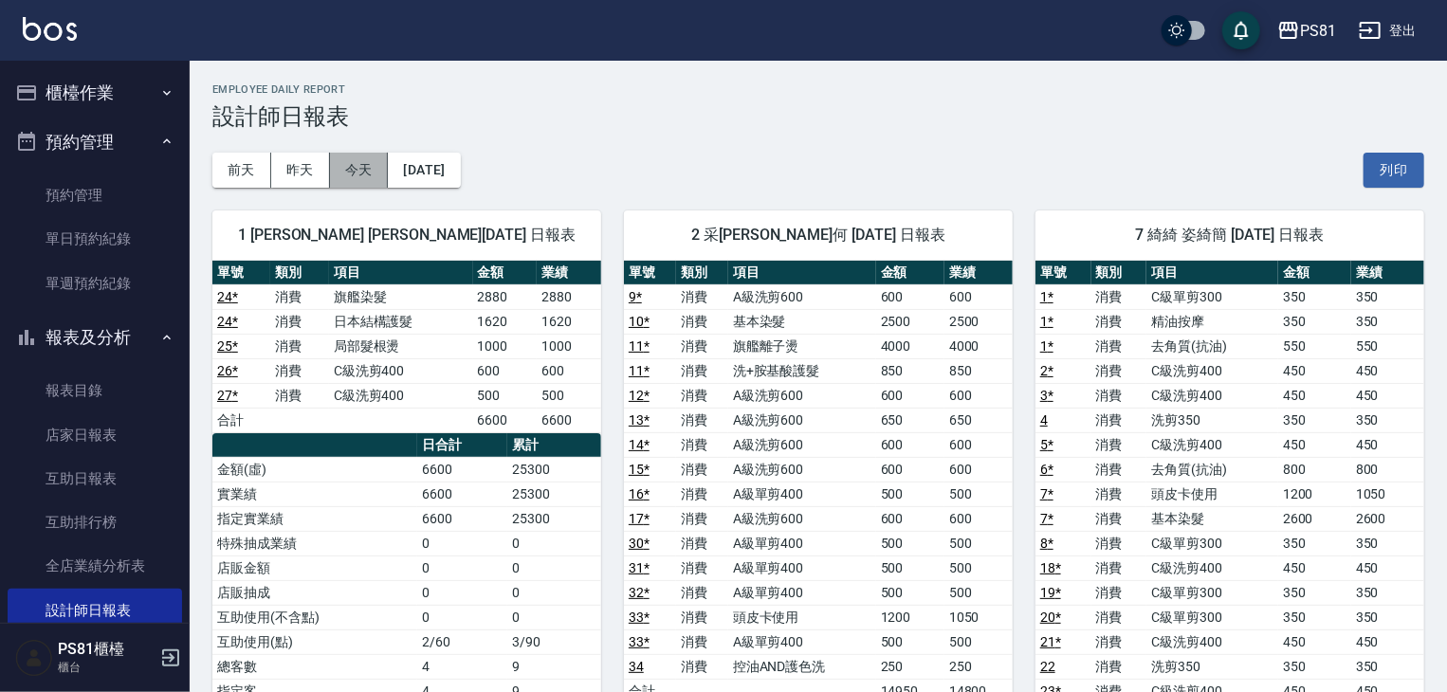
click at [357, 176] on button "今天" at bounding box center [359, 170] width 59 height 35
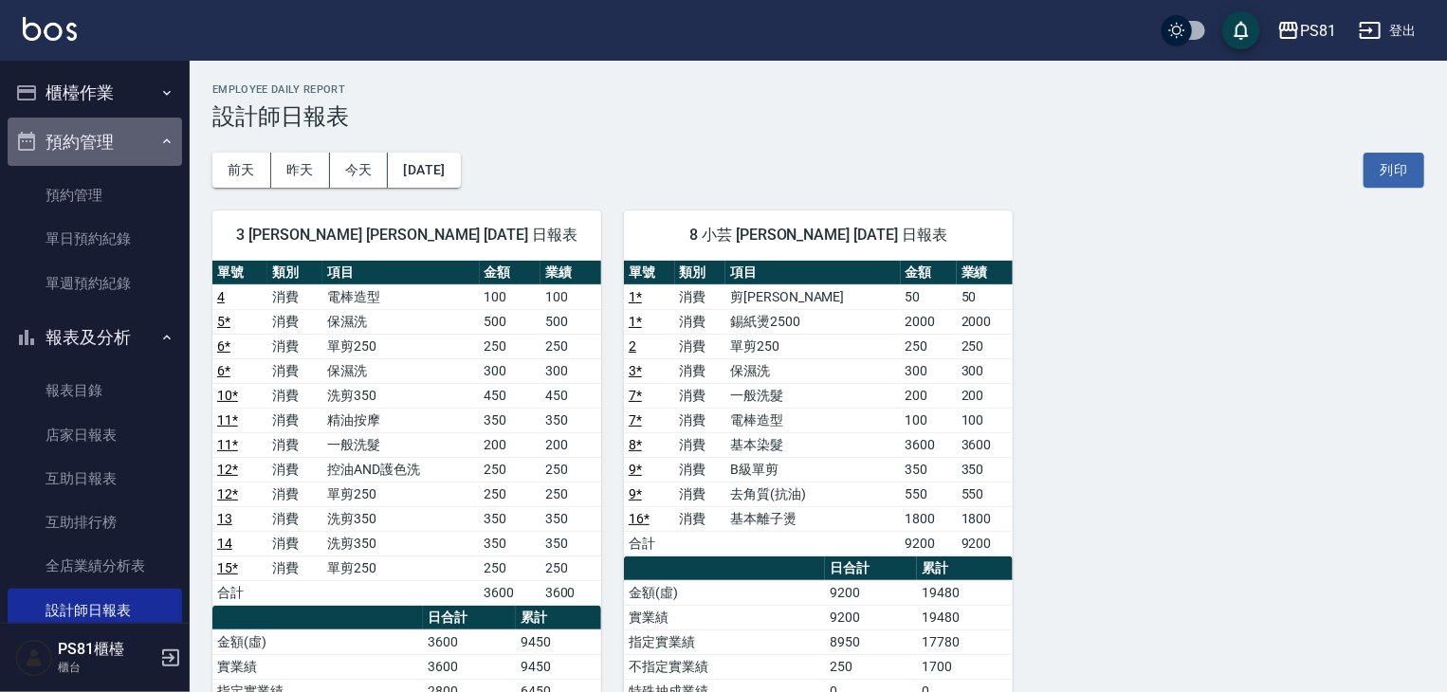
click at [146, 141] on button "預約管理" at bounding box center [95, 142] width 174 height 49
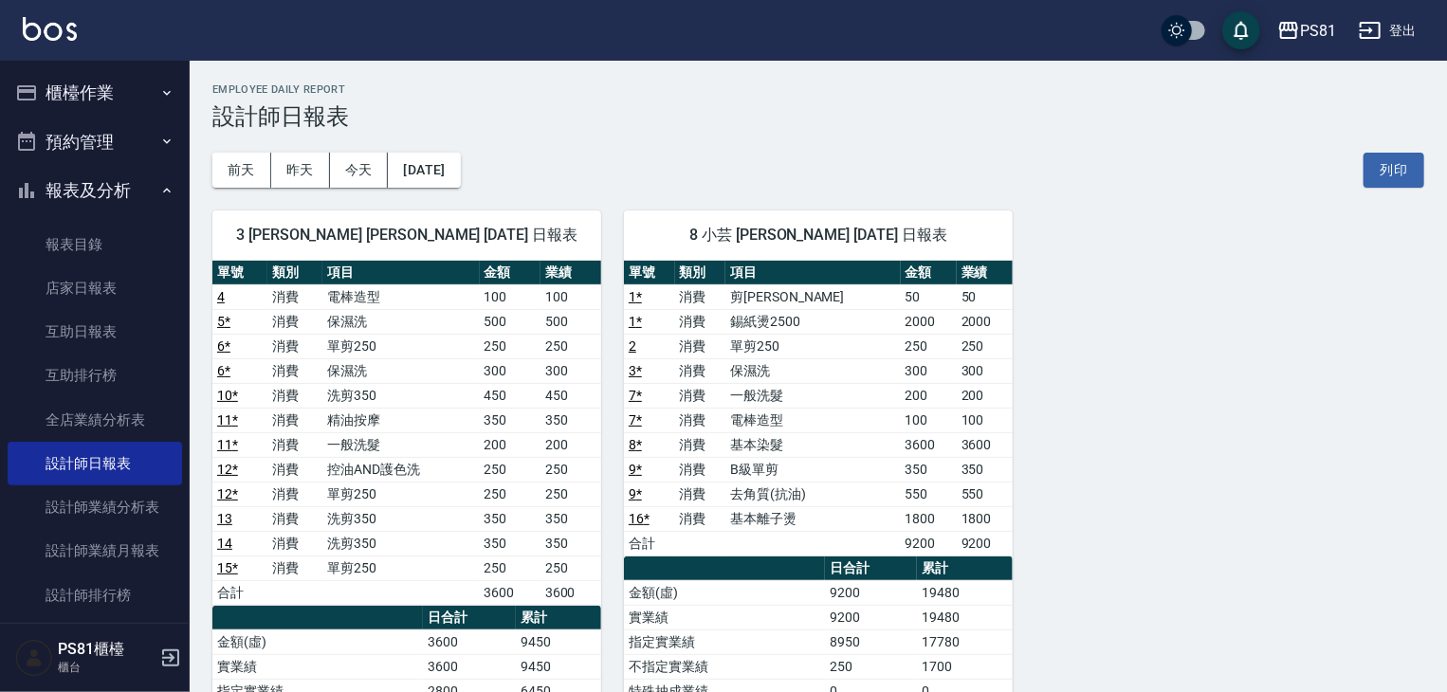
click at [133, 191] on button "報表及分析" at bounding box center [95, 190] width 174 height 49
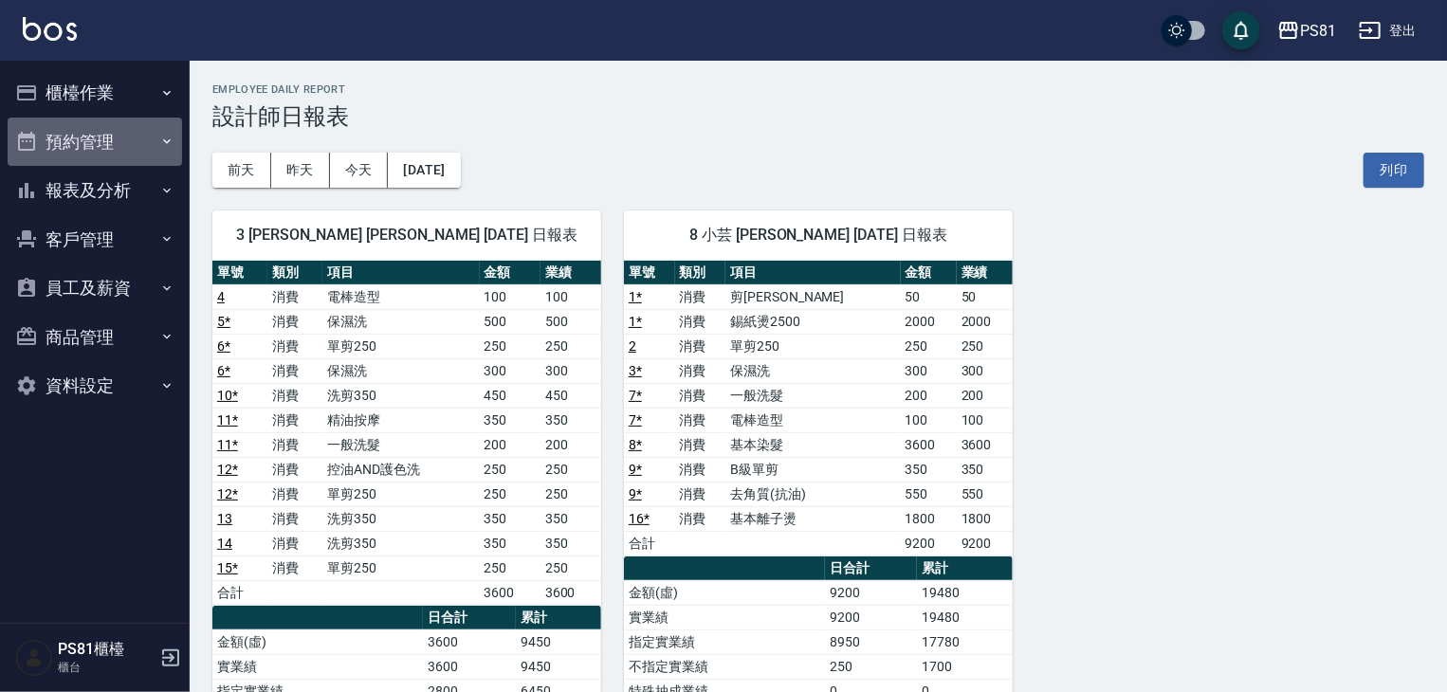
click at [110, 149] on button "預約管理" at bounding box center [95, 142] width 174 height 49
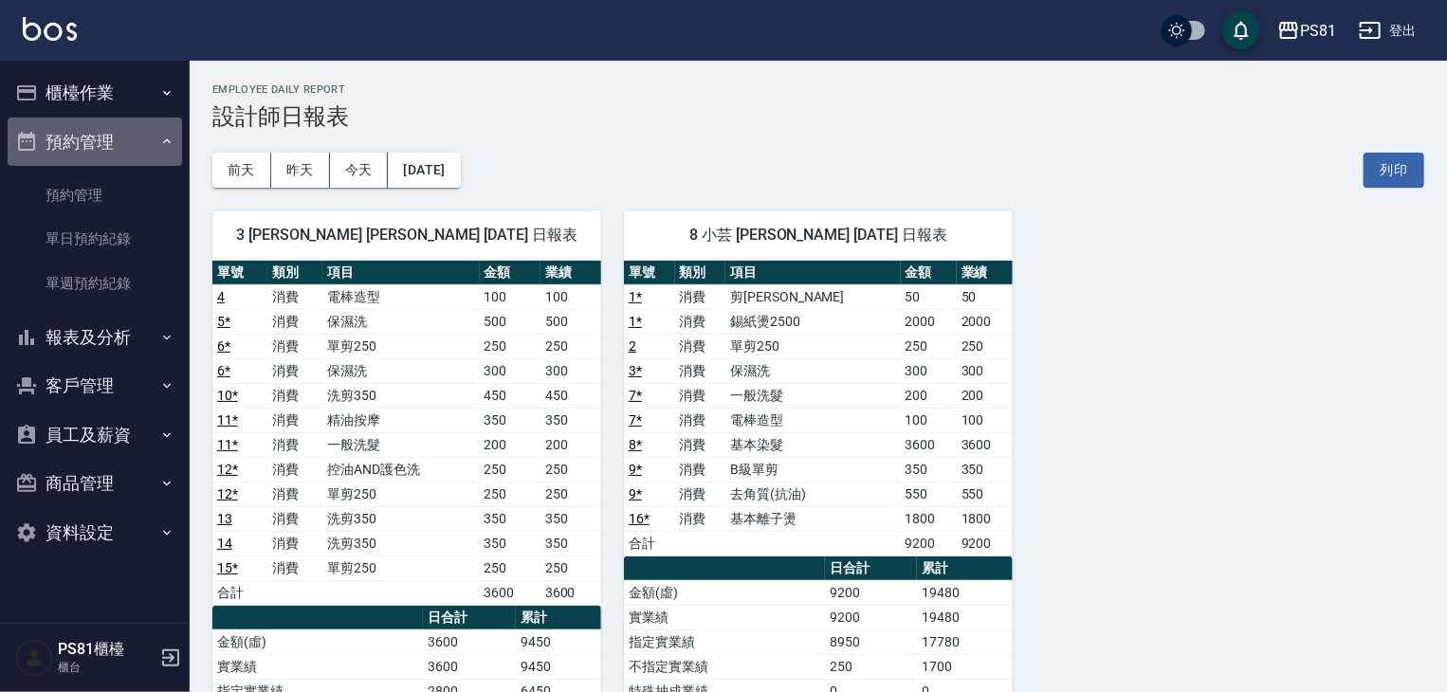
click at [109, 132] on button "預約管理" at bounding box center [95, 142] width 174 height 49
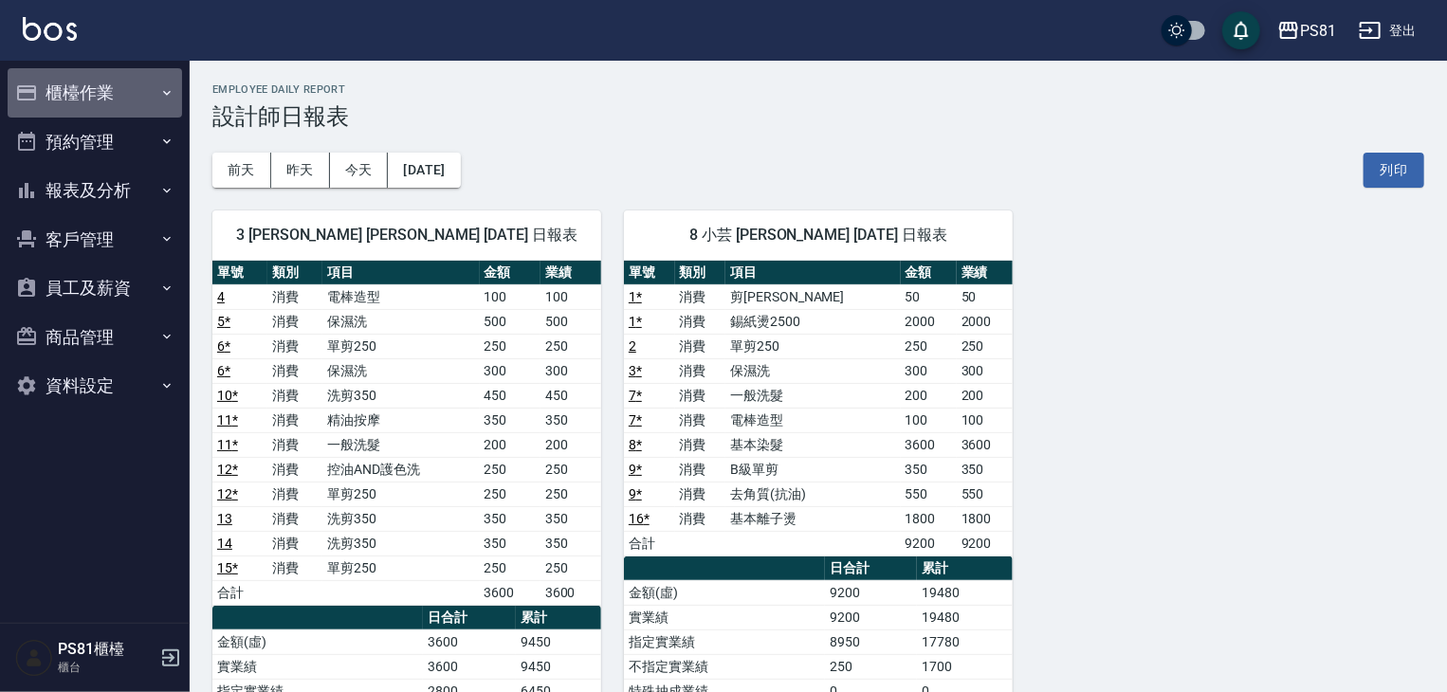
click at [119, 81] on button "櫃檯作業" at bounding box center [95, 92] width 174 height 49
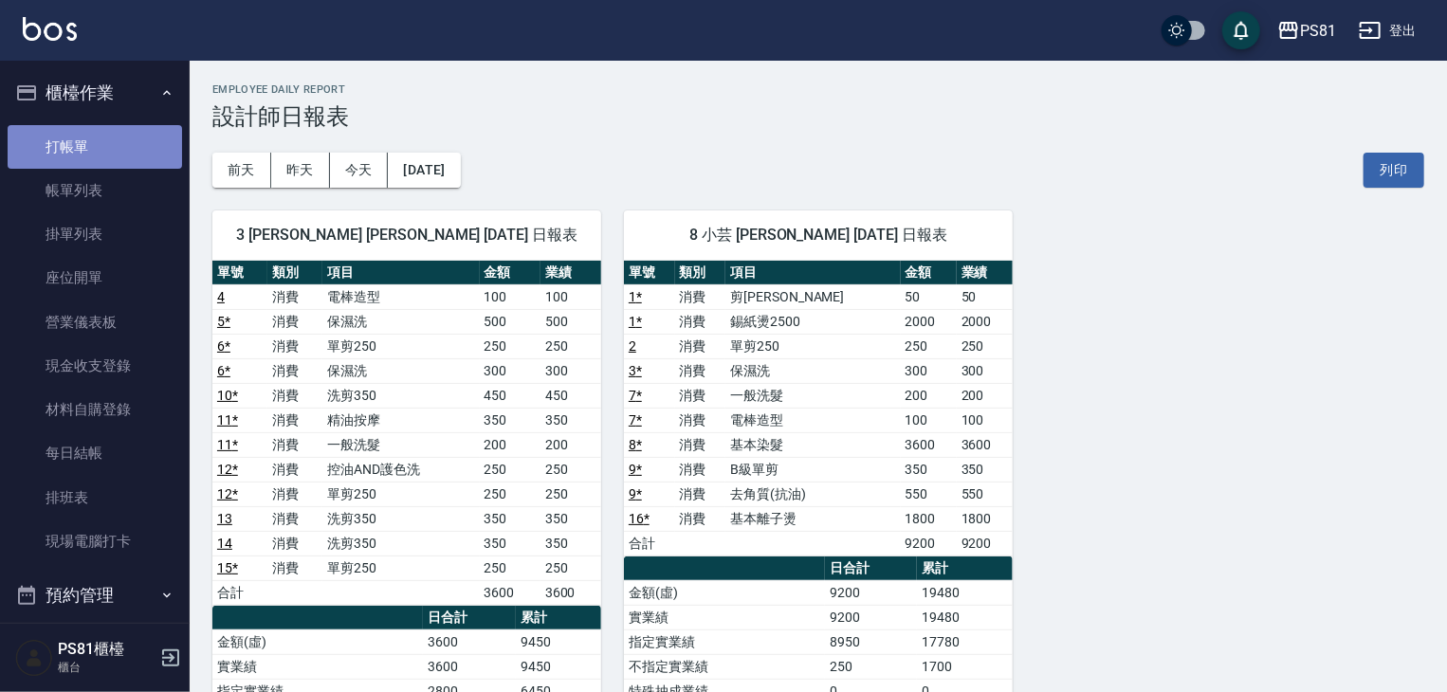
click at [133, 140] on link "打帳單" at bounding box center [95, 147] width 174 height 44
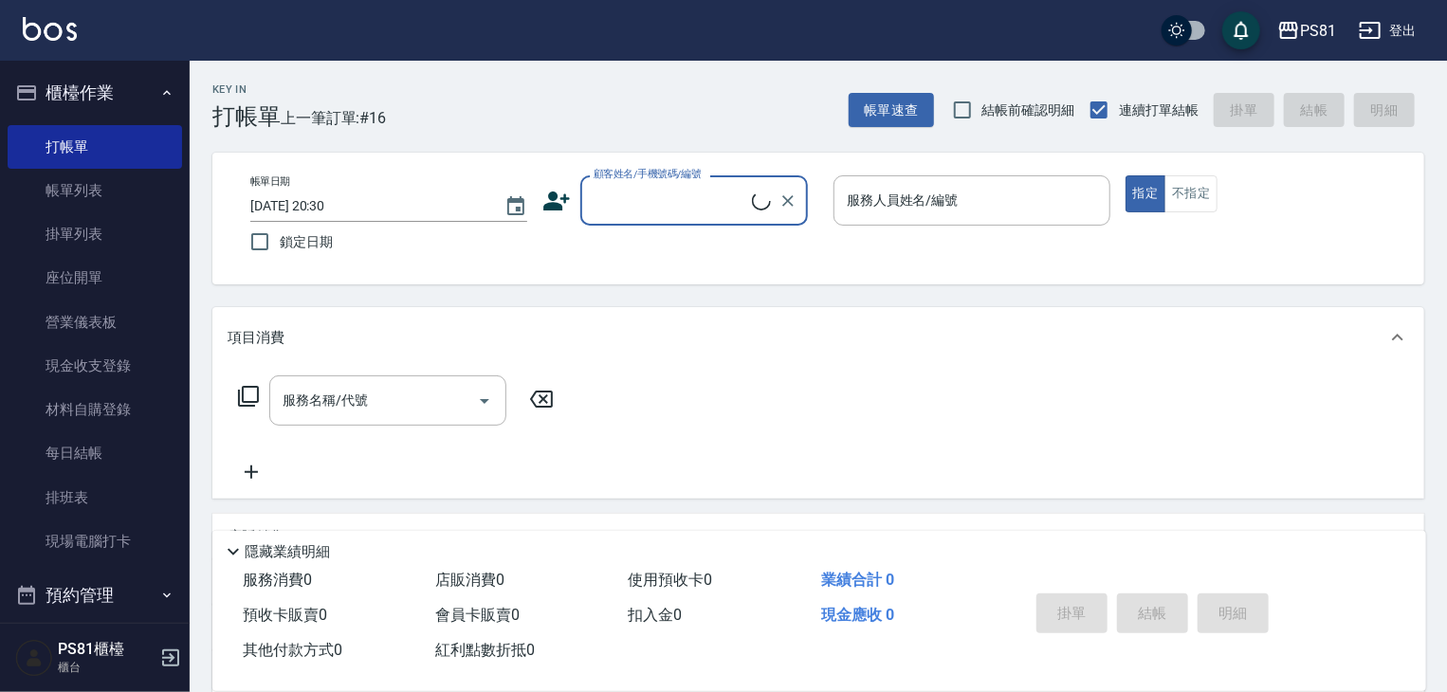
click at [398, 81] on div "Key In 打帳單 上一筆訂單:#16 帳單速查 結帳前確認明細 連續打單結帳 掛單 結帳 明細" at bounding box center [807, 95] width 1235 height 69
click at [523, 114] on div "Key In 打帳單 上一筆訂單:#16 帳單速查 結帳前確認明細 連續打單結帳 掛單 結帳 明細" at bounding box center [807, 95] width 1235 height 69
click at [509, 97] on div "Key In 打帳單 上一筆訂單:#16 帳單速查 結帳前確認明細 連續打單結帳 掛單 結帳 明細" at bounding box center [807, 95] width 1235 height 69
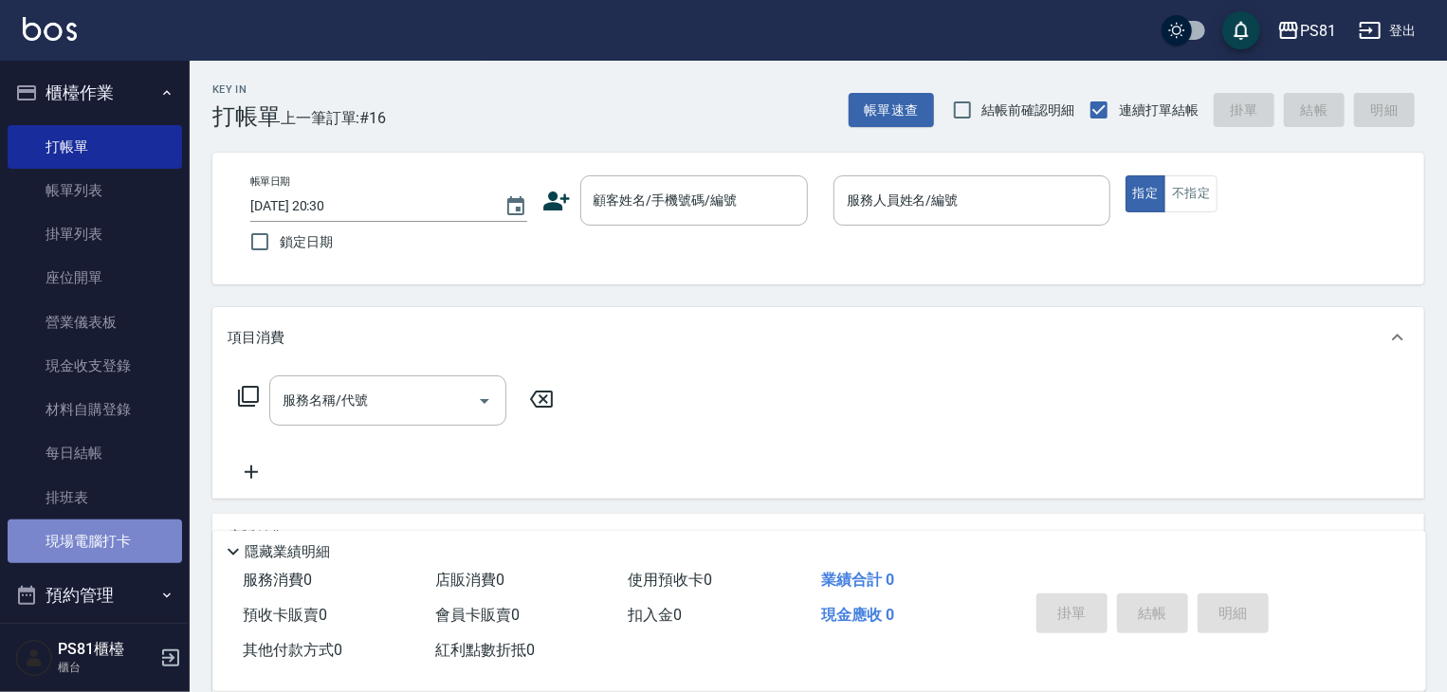
click at [99, 548] on link "現場電腦打卡" at bounding box center [95, 542] width 174 height 44
